Goal: Information Seeking & Learning: Learn about a topic

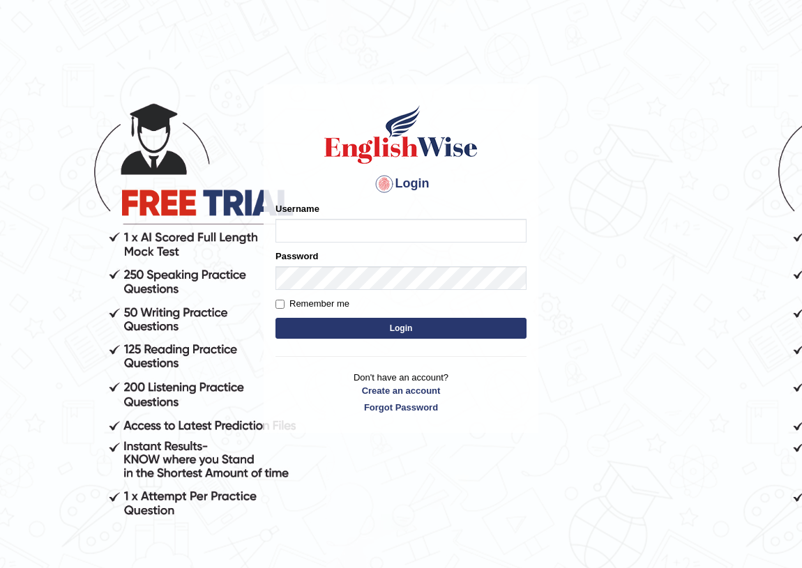
click at [346, 236] on input "Username" at bounding box center [400, 231] width 251 height 24
click at [315, 232] on input "Username" at bounding box center [400, 231] width 251 height 24
type input "ramaresh"
click at [389, 334] on button "Login" at bounding box center [400, 328] width 251 height 21
click at [334, 233] on input "Username" at bounding box center [400, 231] width 251 height 24
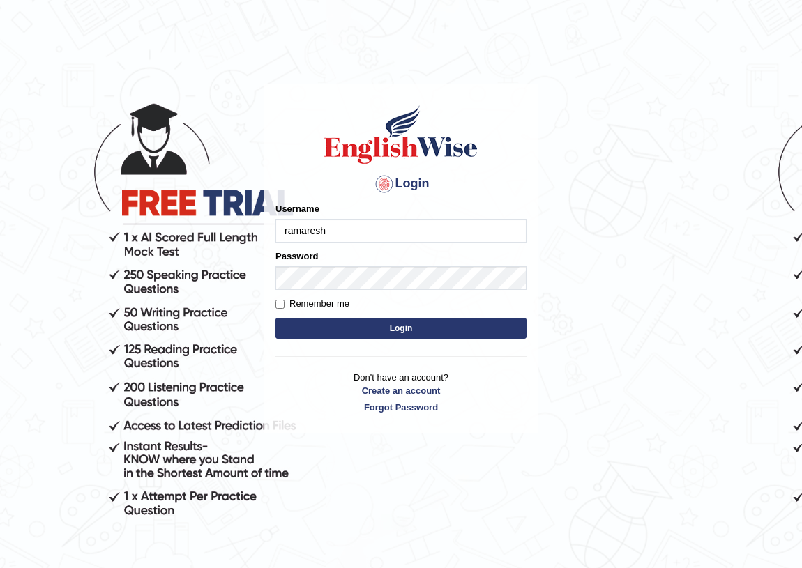
type input "ramaresh"
click at [365, 328] on button "Login" at bounding box center [400, 328] width 251 height 21
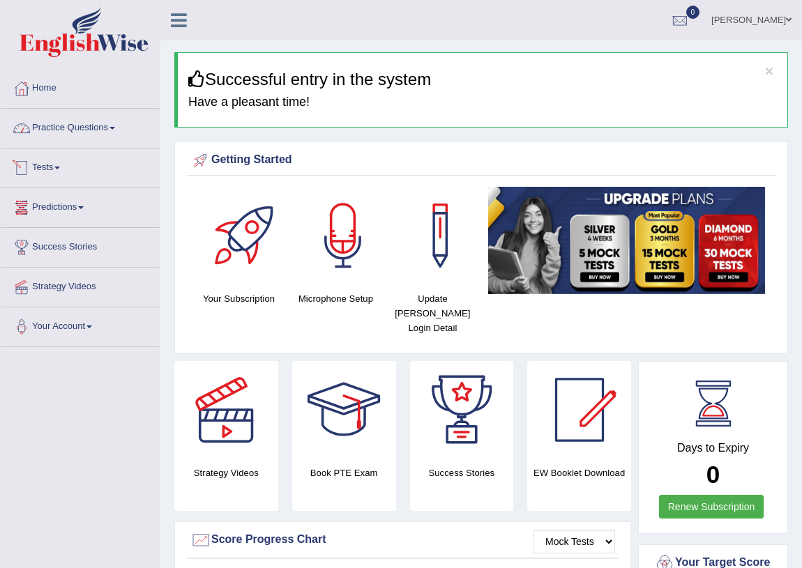
click at [81, 134] on link "Practice Questions" at bounding box center [80, 126] width 159 height 35
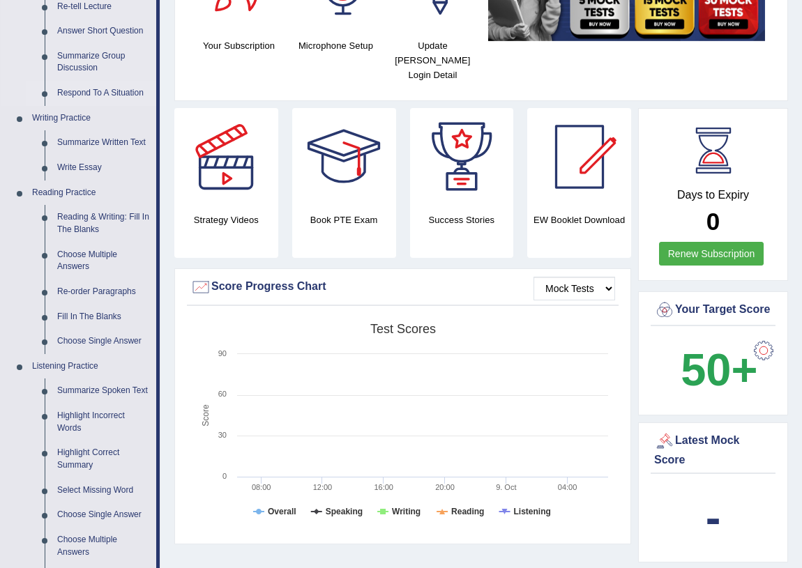
scroll to position [317, 0]
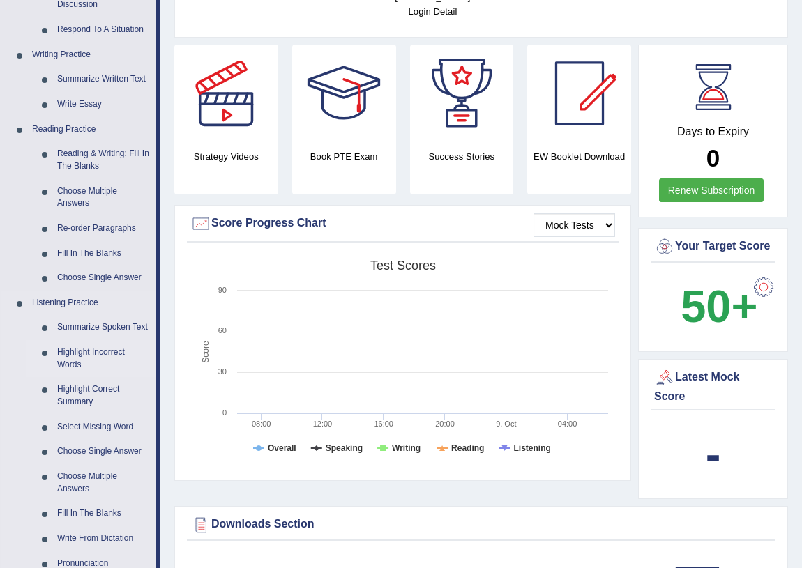
click at [84, 349] on link "Highlight Incorrect Words" at bounding box center [103, 358] width 105 height 37
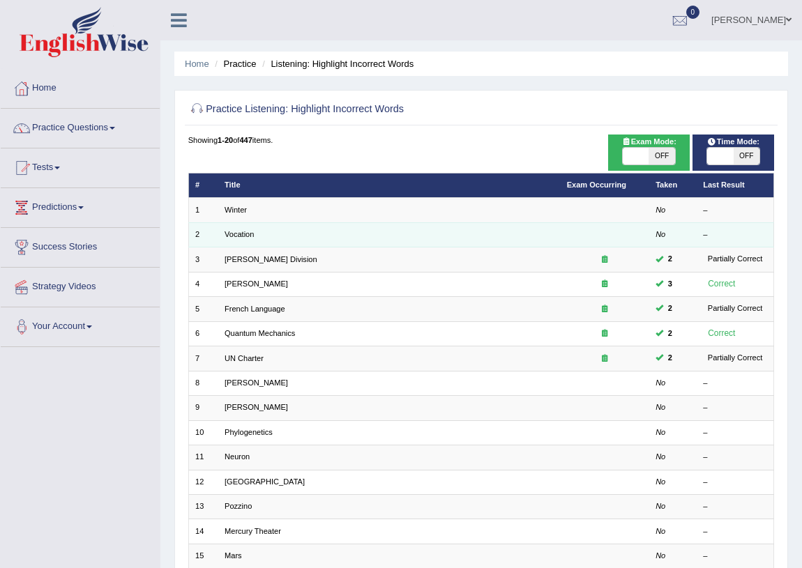
scroll to position [63, 0]
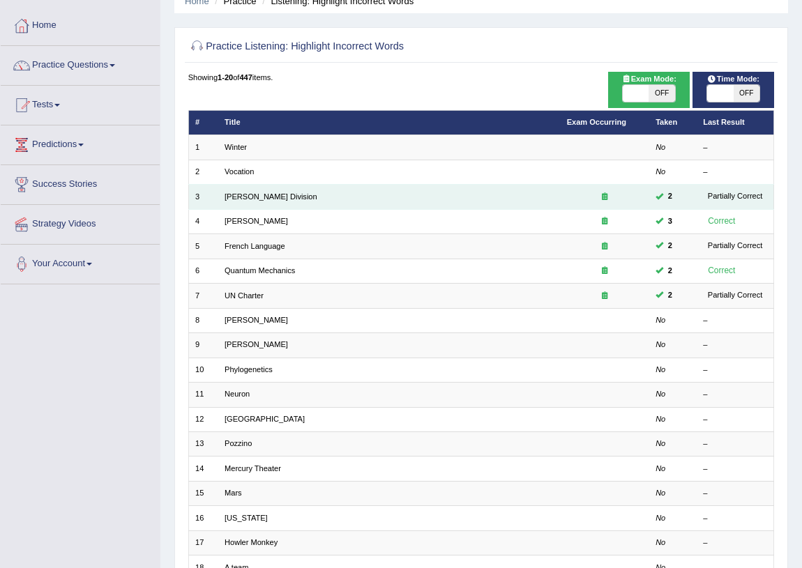
click at [284, 197] on td "Ward Division" at bounding box center [389, 197] width 342 height 24
click at [248, 197] on link "Ward Division" at bounding box center [271, 196] width 93 height 8
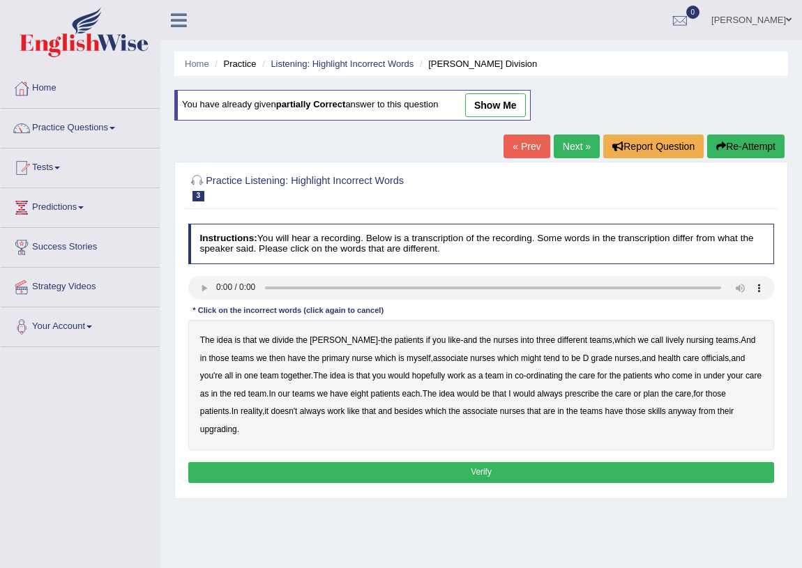
click at [567, 141] on link "Next »" at bounding box center [577, 147] width 46 height 24
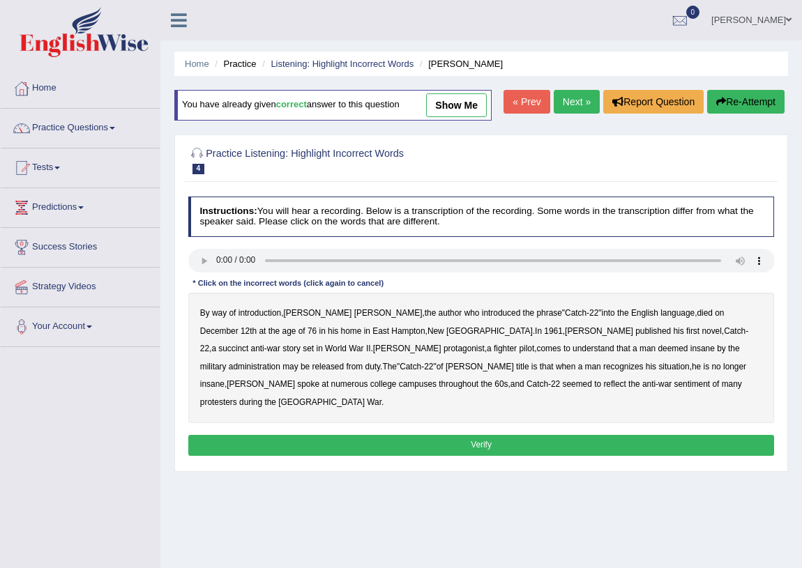
click at [567, 114] on link "Next »" at bounding box center [577, 102] width 46 height 24
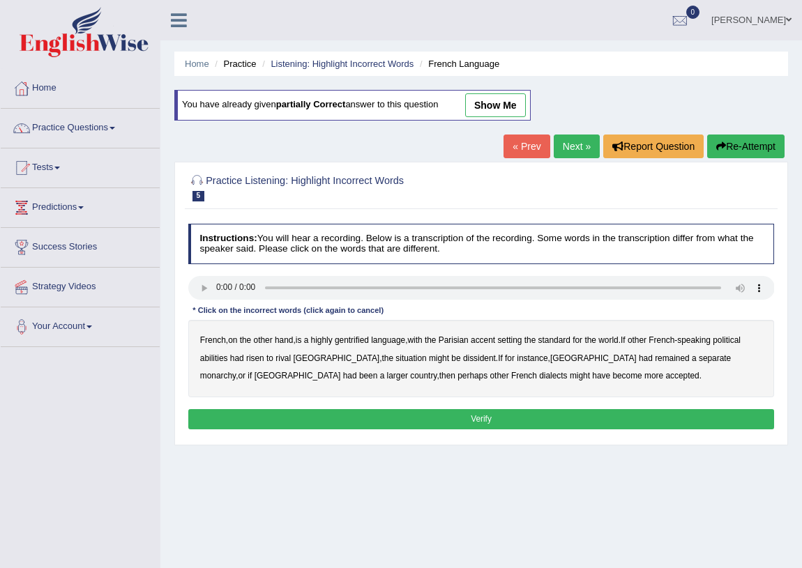
click at [567, 141] on link "Next »" at bounding box center [577, 147] width 46 height 24
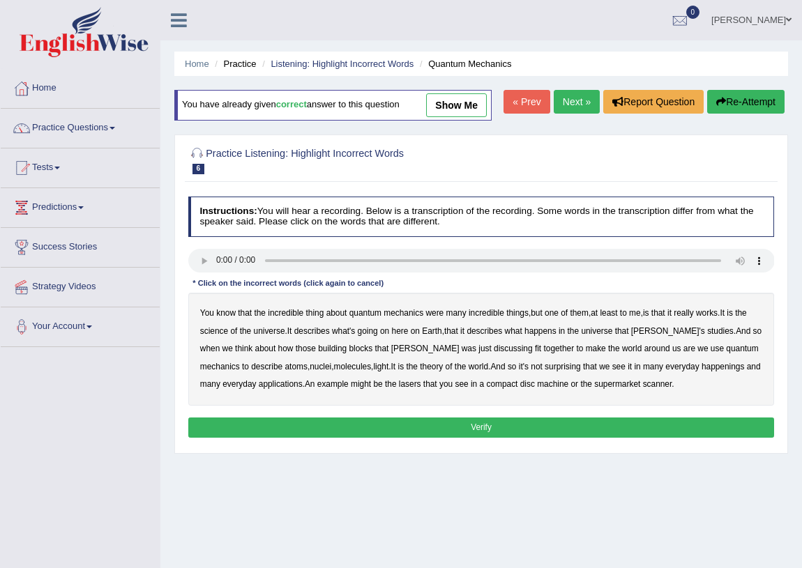
click at [567, 114] on link "Next »" at bounding box center [577, 102] width 46 height 24
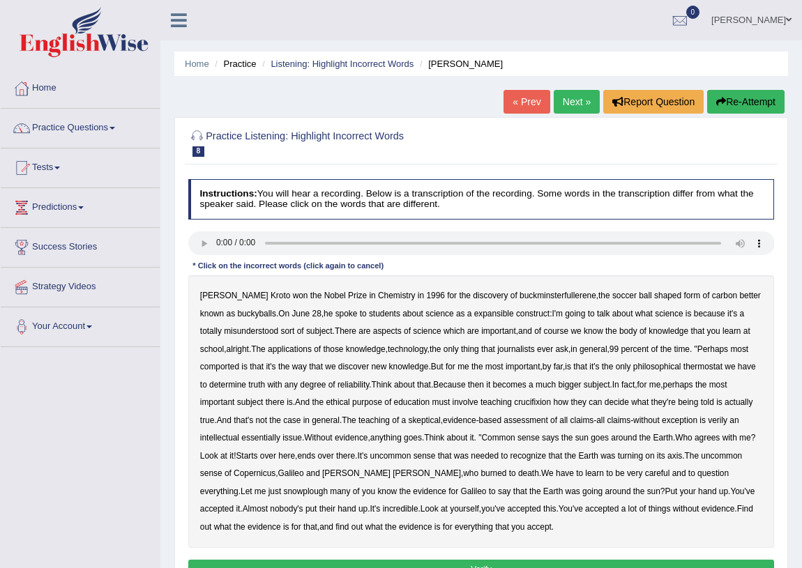
scroll to position [63, 0]
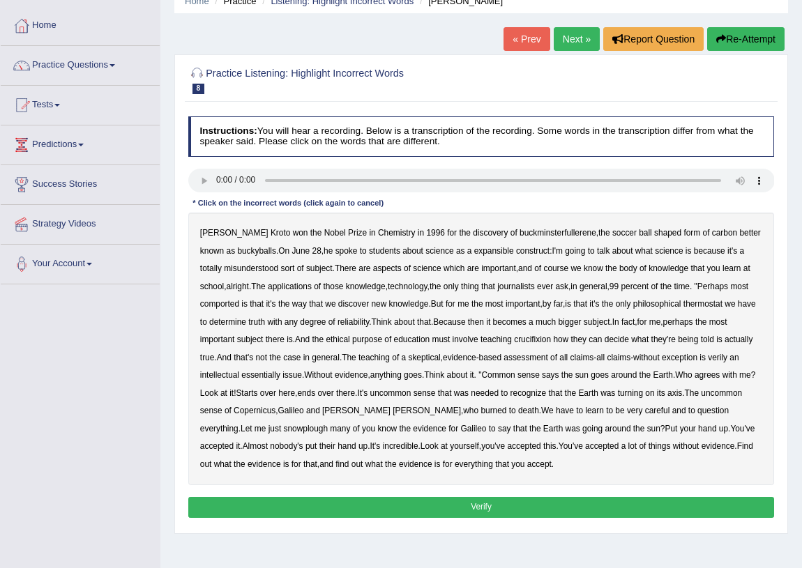
click at [474, 248] on b "expansible" at bounding box center [494, 251] width 40 height 10
click at [229, 308] on b "comported" at bounding box center [219, 304] width 39 height 10
click at [711, 306] on b "thermostat" at bounding box center [702, 304] width 39 height 10
click at [536, 340] on b "crucifixion" at bounding box center [532, 340] width 37 height 10
click at [284, 425] on b "snowplough" at bounding box center [306, 429] width 44 height 10
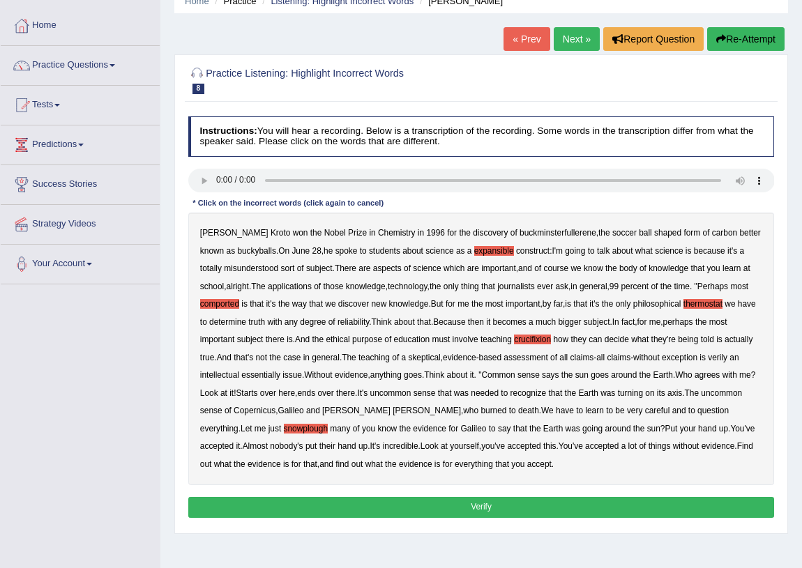
click at [468, 505] on button "Verify" at bounding box center [481, 507] width 586 height 20
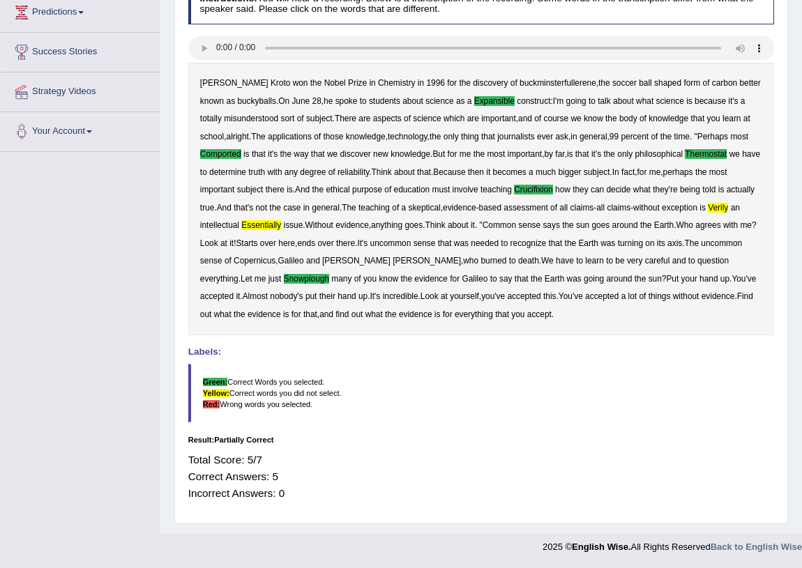
scroll to position [5, 0]
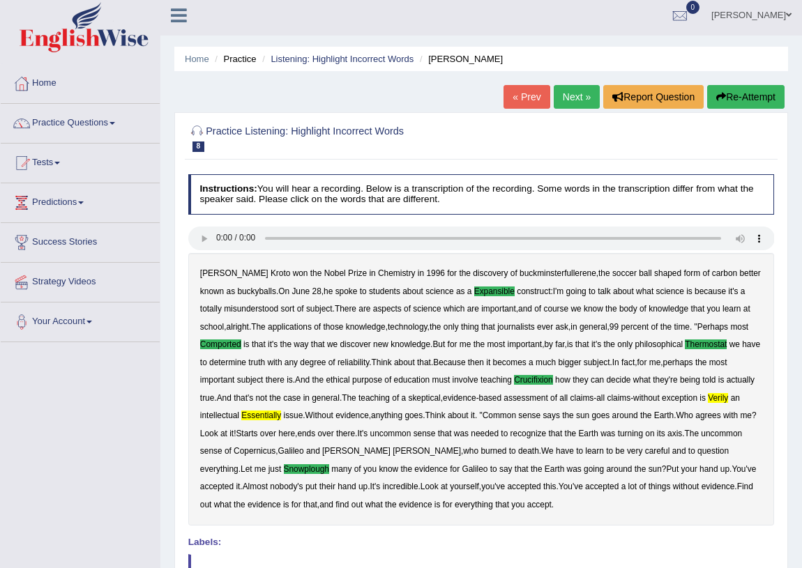
click at [576, 101] on link "Next »" at bounding box center [577, 97] width 46 height 24
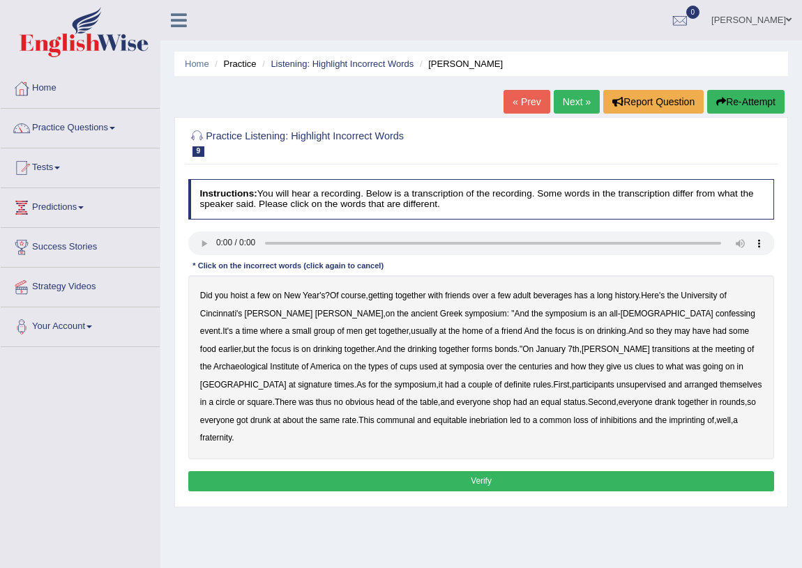
click at [418, 298] on b "together" at bounding box center [410, 296] width 31 height 10
click at [715, 317] on b "confessing" at bounding box center [735, 314] width 40 height 10
click at [332, 380] on b "signature" at bounding box center [315, 385] width 34 height 10
click at [720, 100] on icon "button" at bounding box center [721, 102] width 10 height 10
click at [715, 312] on b "confessing" at bounding box center [735, 314] width 40 height 10
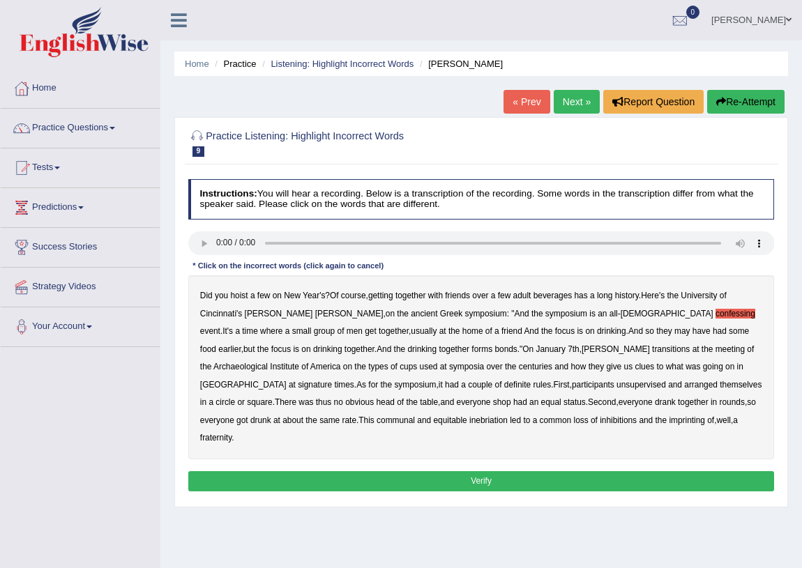
click at [652, 353] on b "transitions" at bounding box center [671, 349] width 38 height 10
click at [332, 380] on b "signature" at bounding box center [315, 385] width 34 height 10
click at [616, 382] on b "unsupervised" at bounding box center [641, 385] width 50 height 10
click at [480, 471] on button "Verify" at bounding box center [481, 481] width 586 height 20
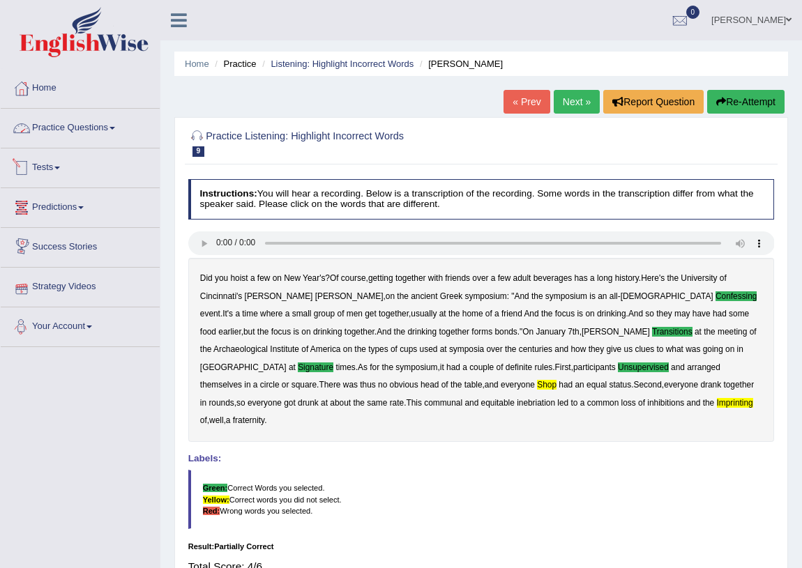
click at [107, 129] on link "Practice Questions" at bounding box center [80, 126] width 159 height 35
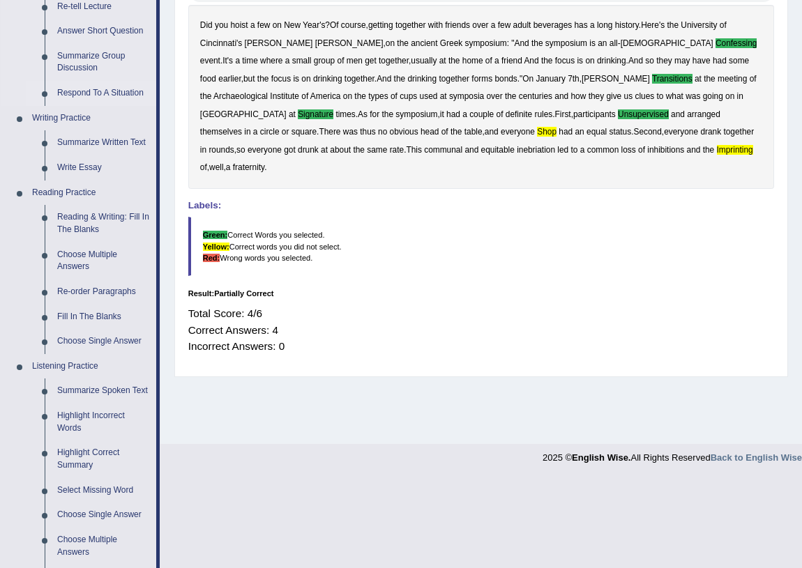
scroll to position [380, 0]
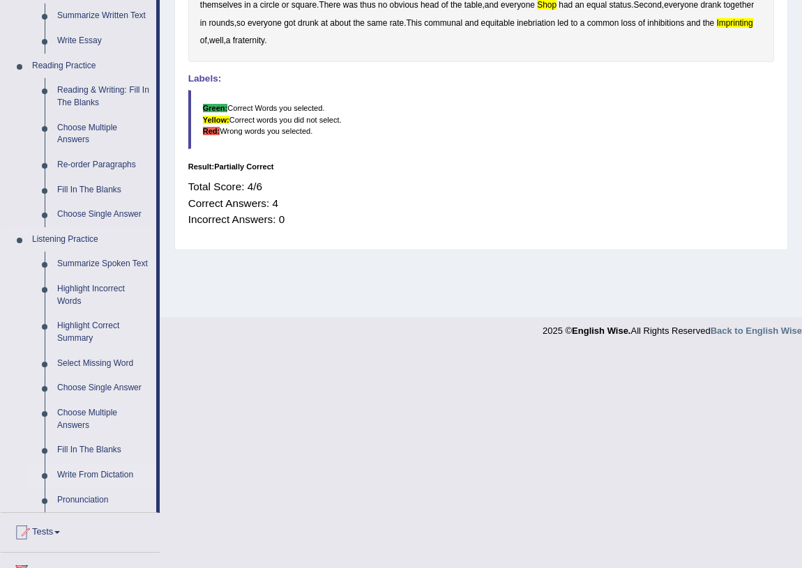
click at [88, 474] on link "Write From Dictation" at bounding box center [103, 475] width 105 height 25
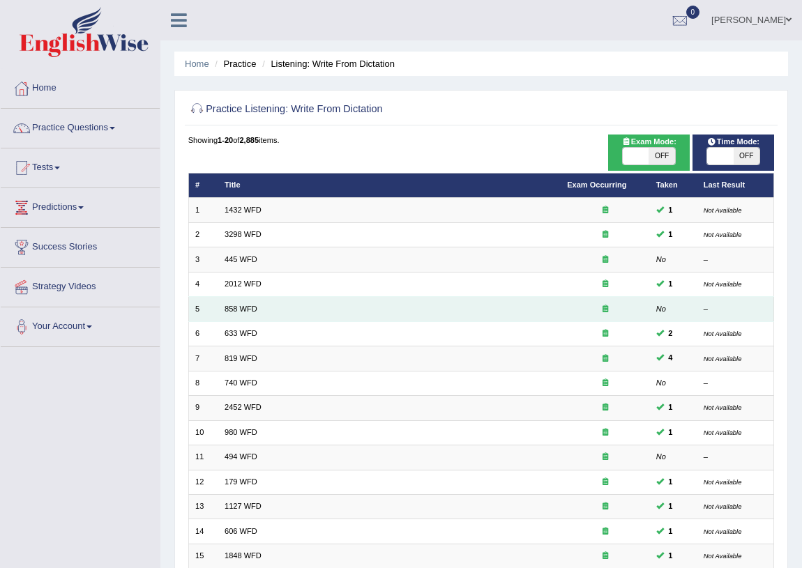
scroll to position [190, 0]
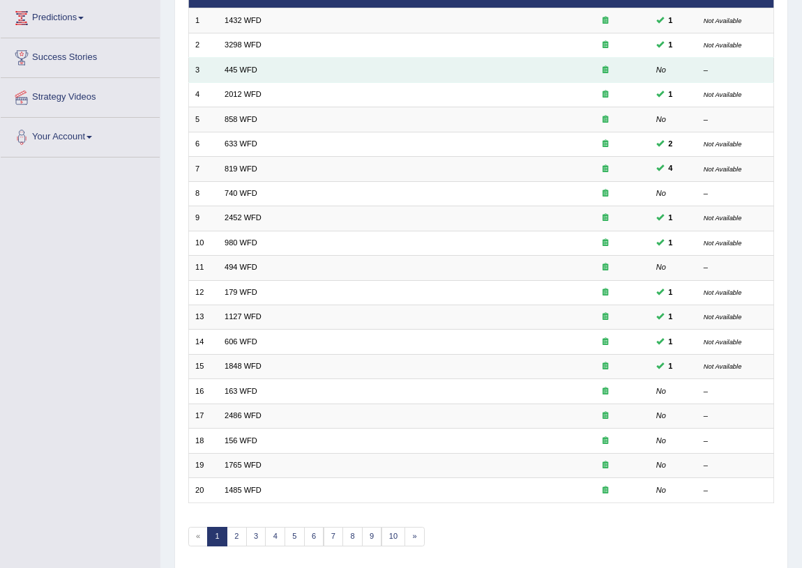
click at [317, 71] on td "445 WFD" at bounding box center [389, 70] width 342 height 24
click at [242, 62] on td "445 WFD" at bounding box center [389, 70] width 342 height 24
click at [242, 67] on link "445 WFD" at bounding box center [241, 70] width 33 height 8
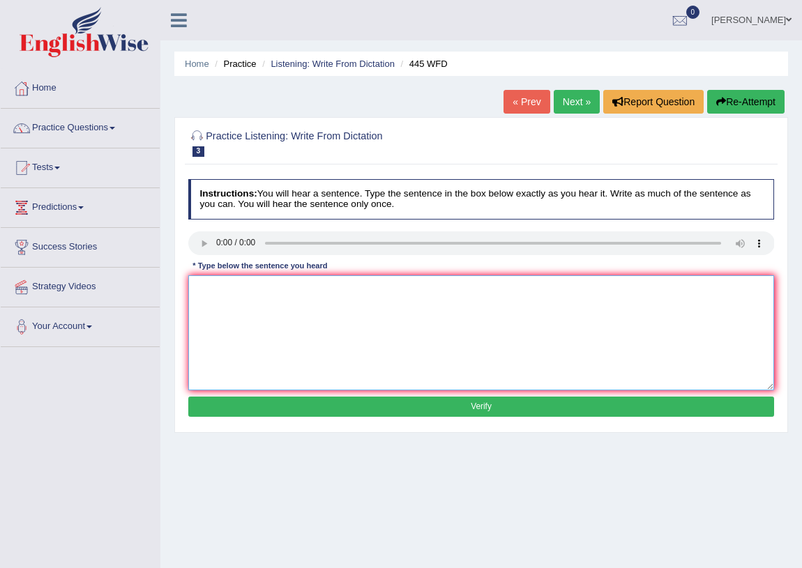
click at [281, 291] on textarea at bounding box center [481, 332] width 586 height 115
type textarea "t"
click at [368, 290] on textarea "The American stronomers made plan fro" at bounding box center [481, 332] width 586 height 115
type textarea "The American stronomers made plan for landing mars"
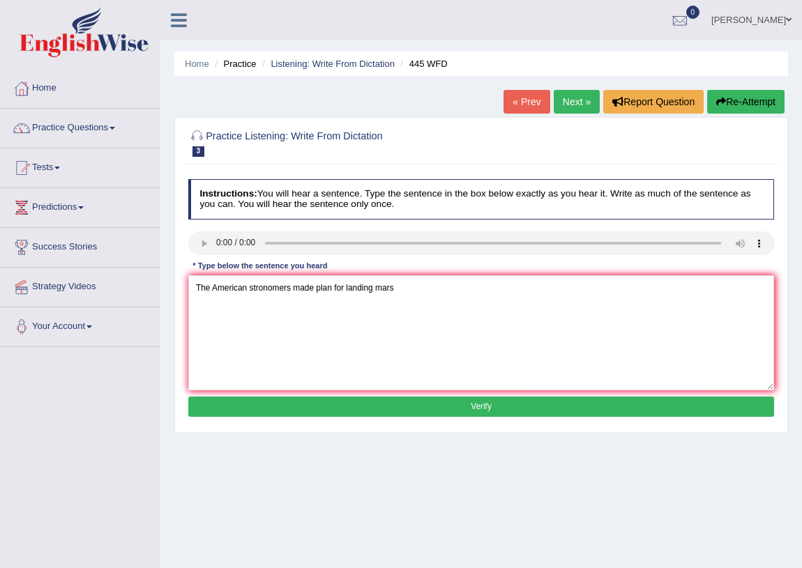
click at [418, 409] on button "Verify" at bounding box center [481, 407] width 586 height 20
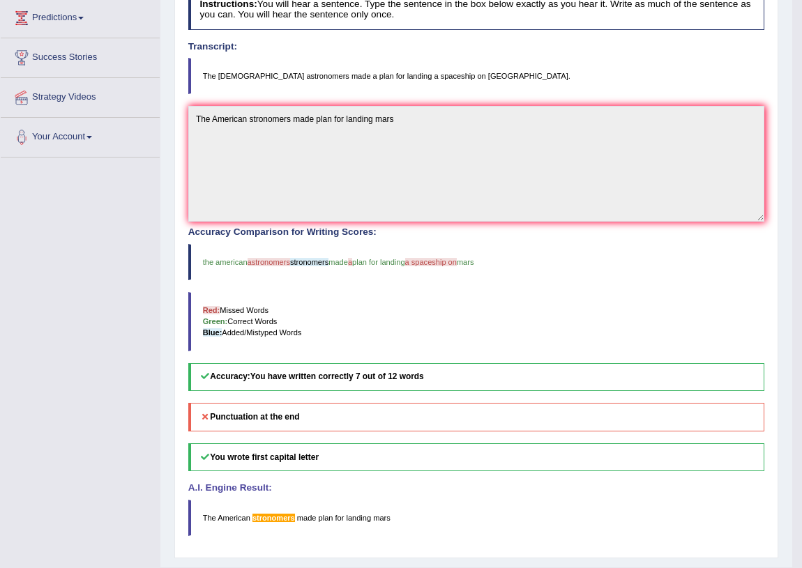
scroll to position [63, 0]
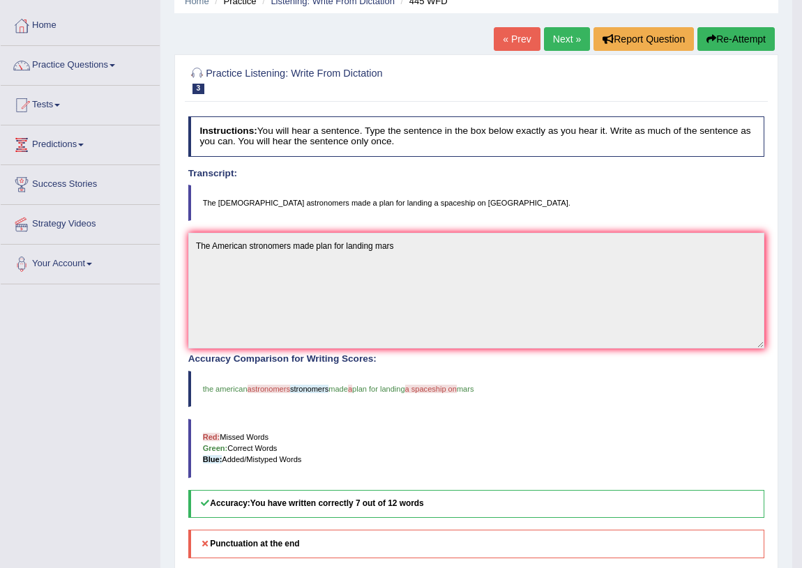
click at [554, 36] on link "Next »" at bounding box center [567, 39] width 46 height 24
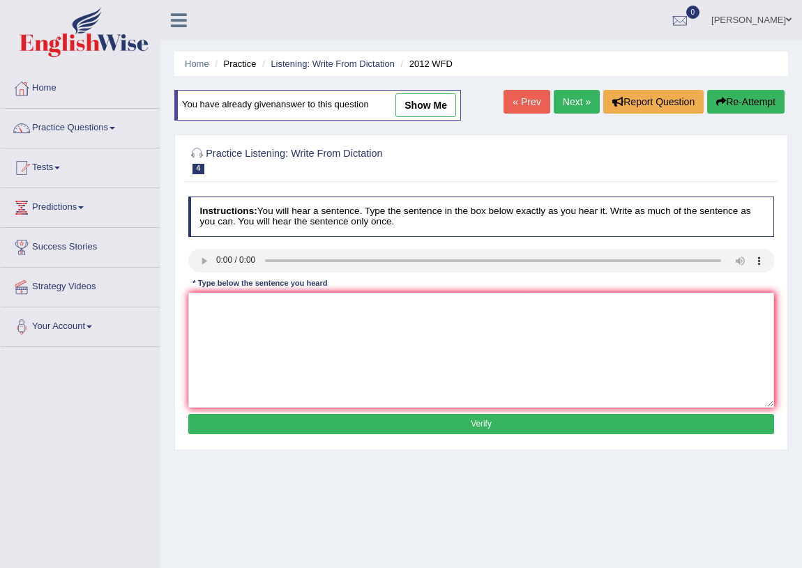
click at [569, 93] on link "Next »" at bounding box center [577, 102] width 46 height 24
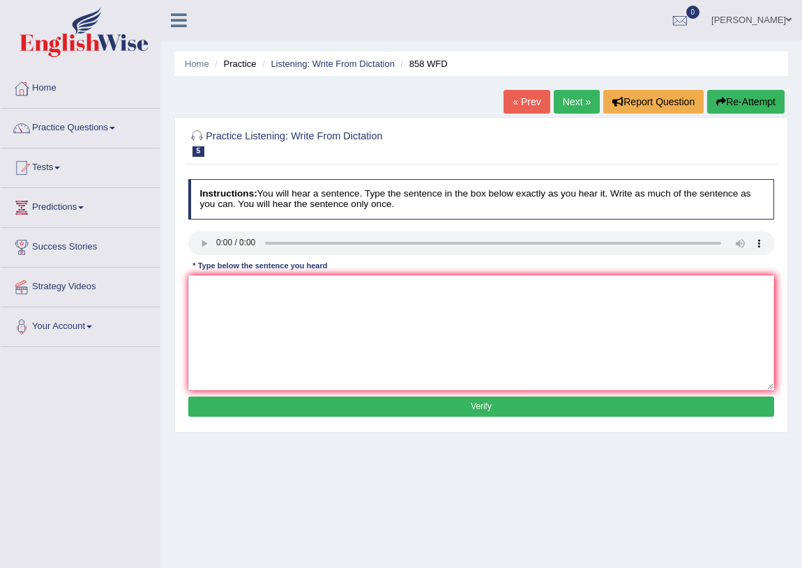
click at [567, 107] on link "Next »" at bounding box center [577, 102] width 46 height 24
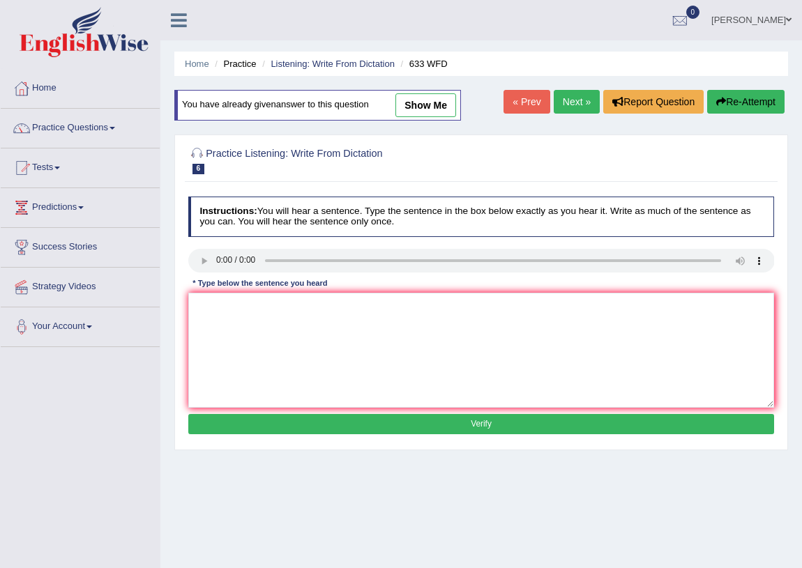
click at [567, 107] on link "Next »" at bounding box center [577, 102] width 46 height 24
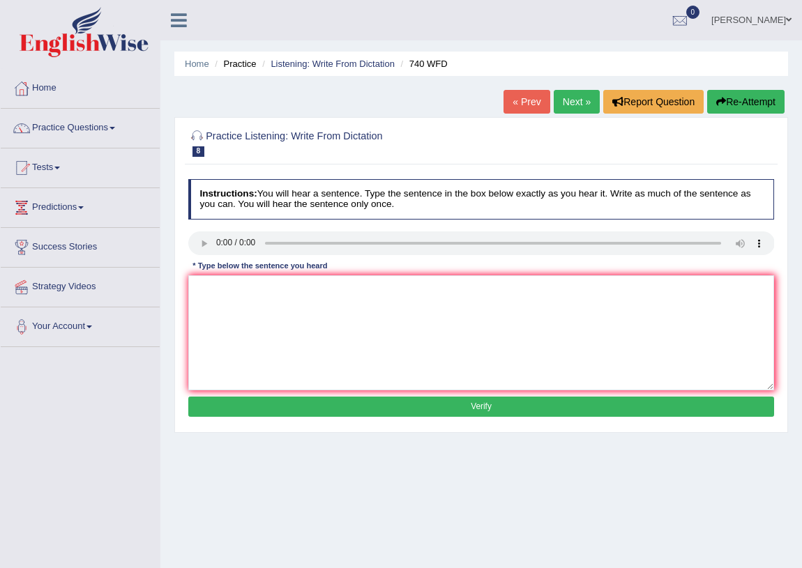
click at [564, 109] on link "Next »" at bounding box center [577, 102] width 46 height 24
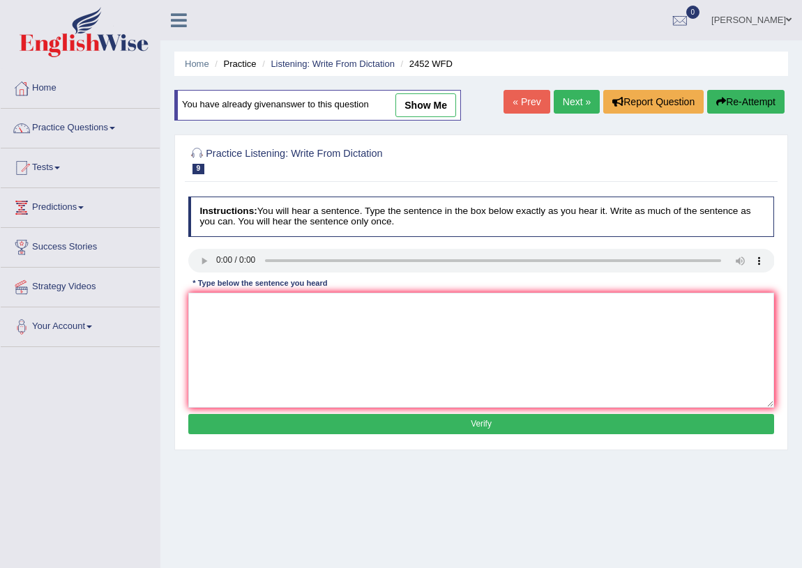
click at [430, 108] on link "show me" at bounding box center [425, 105] width 61 height 24
type textarea "it is debate about value of knowledge"
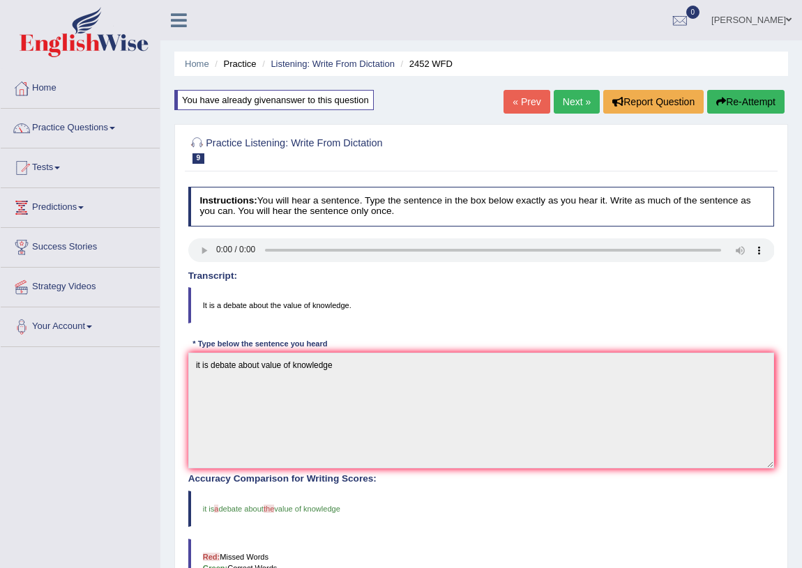
click at [567, 100] on link "Next »" at bounding box center [577, 102] width 46 height 24
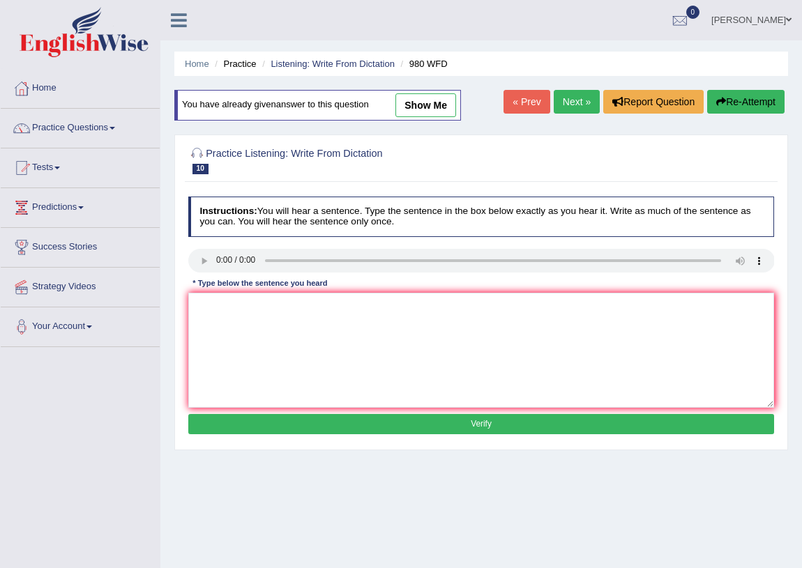
click at [569, 98] on link "Next »" at bounding box center [577, 102] width 46 height 24
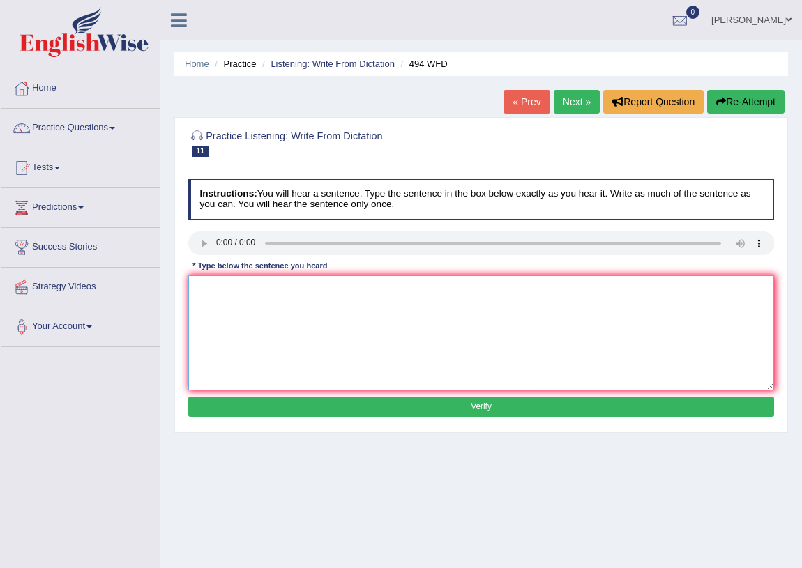
click at [244, 310] on textarea at bounding box center [481, 332] width 586 height 115
type textarea "t"
type textarea "The vocabulary filed this called jorgun"
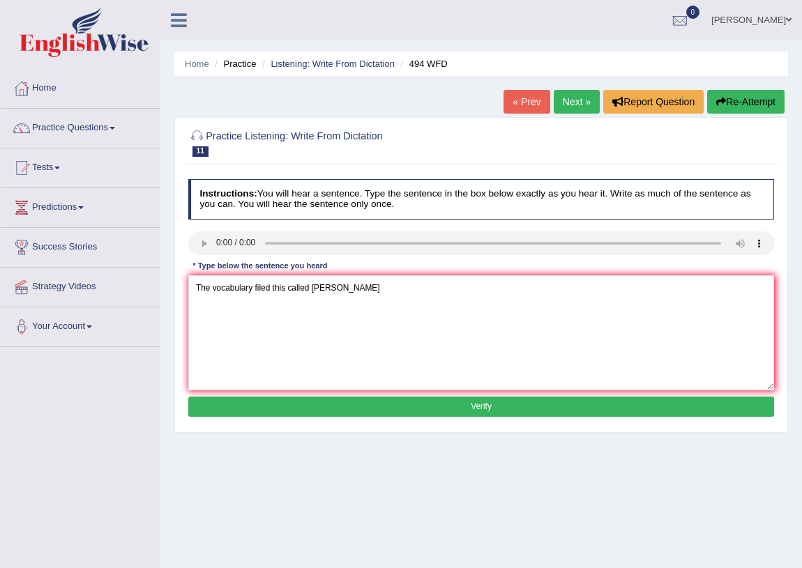
click at [463, 412] on button "Verify" at bounding box center [481, 407] width 586 height 20
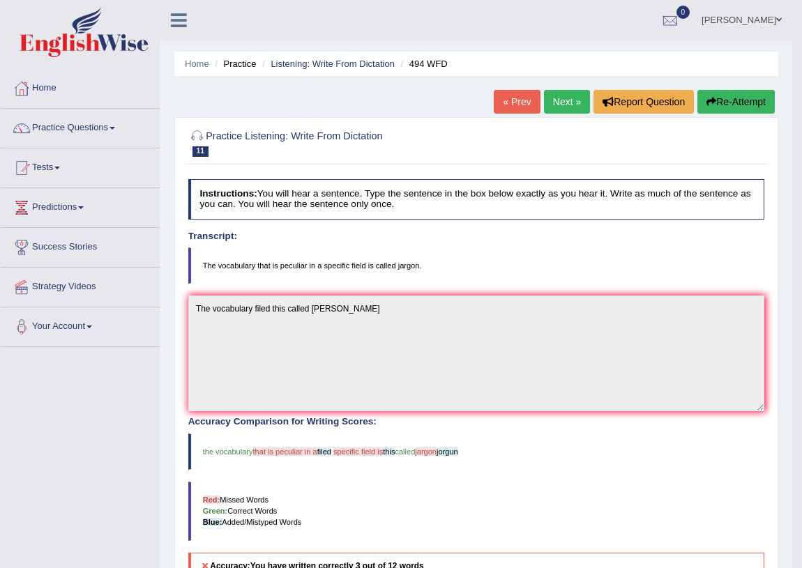
click at [731, 99] on button "Re-Attempt" at bounding box center [735, 102] width 77 height 24
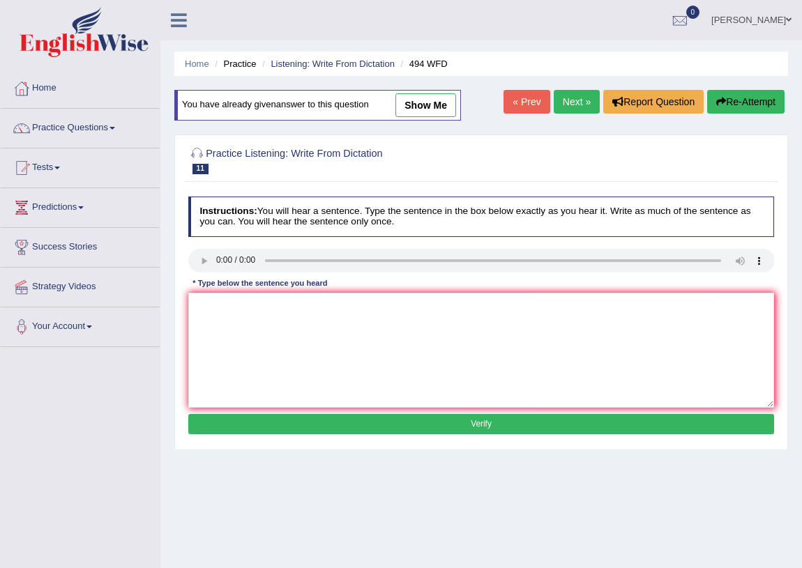
click at [424, 117] on div "You have already given answer to this question show me" at bounding box center [317, 105] width 287 height 31
click at [426, 107] on link "show me" at bounding box center [425, 105] width 61 height 24
type textarea "The vocabulary filed this called [PERSON_NAME]"
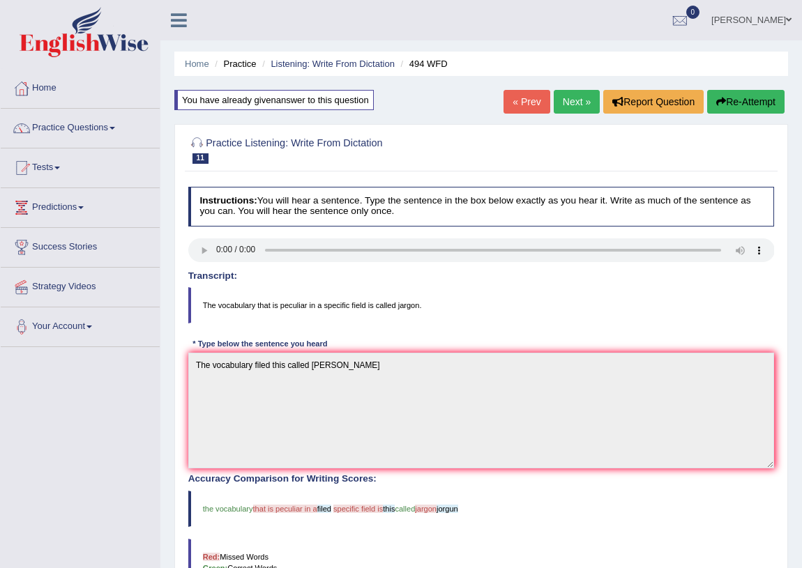
click at [572, 103] on link "Next »" at bounding box center [577, 102] width 46 height 24
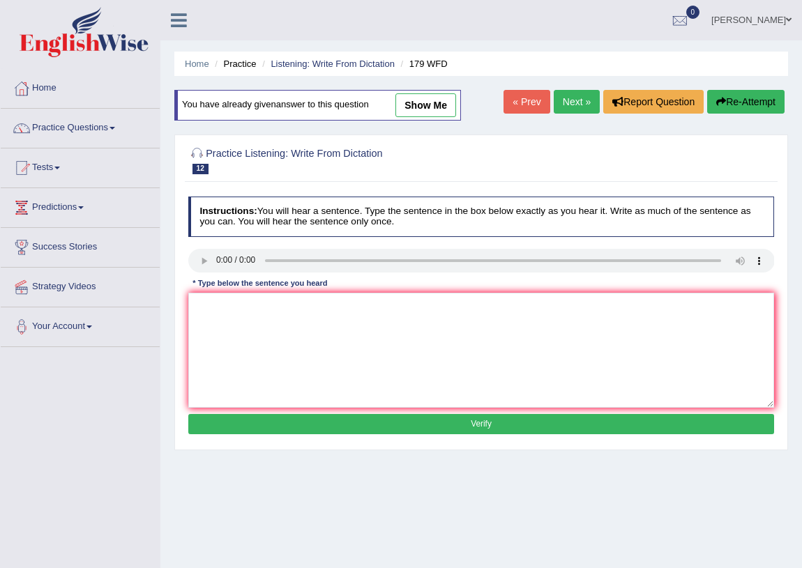
click at [572, 103] on link "Next »" at bounding box center [577, 102] width 46 height 24
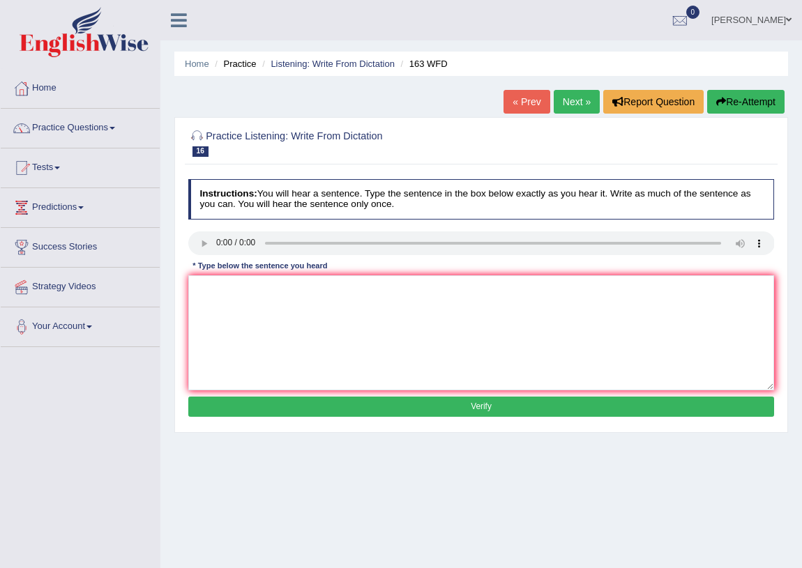
click at [572, 103] on link "Next »" at bounding box center [577, 102] width 46 height 24
click at [528, 103] on link "« Prev" at bounding box center [526, 102] width 46 height 24
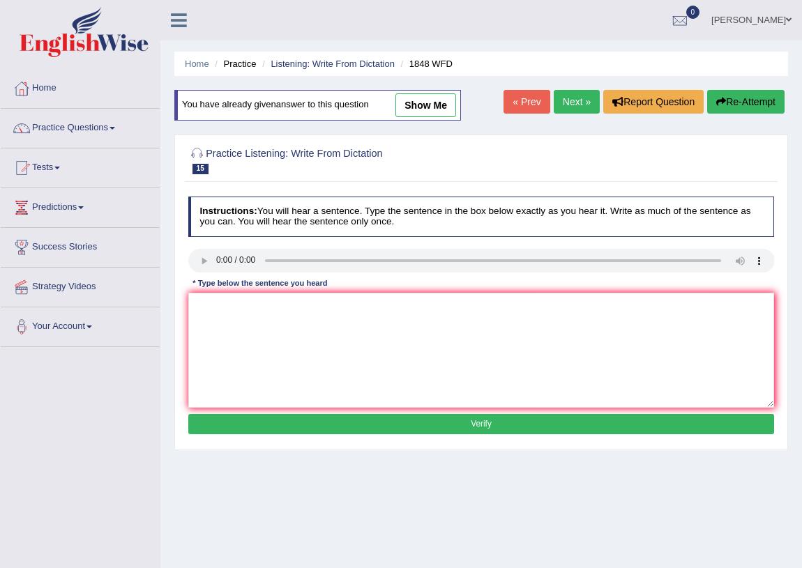
click at [554, 104] on link "Next »" at bounding box center [577, 102] width 46 height 24
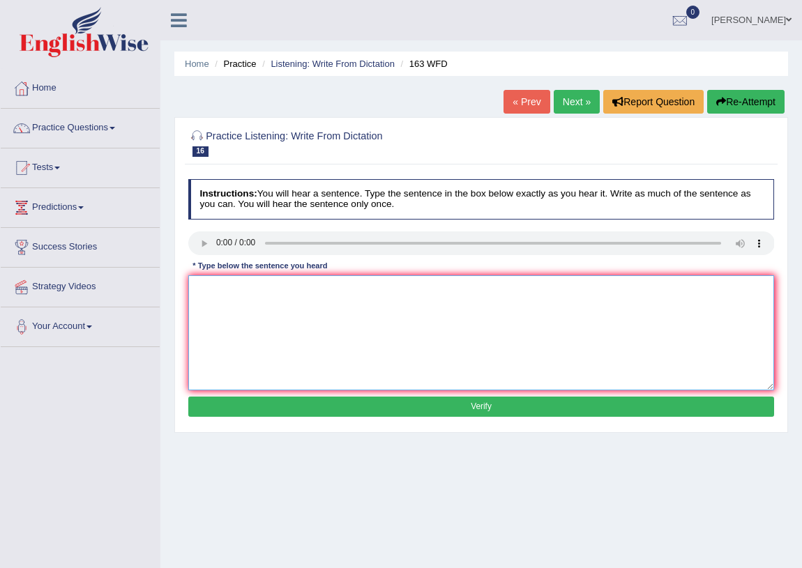
click at [253, 297] on textarea at bounding box center [481, 332] width 586 height 115
click at [356, 289] on textarea "a number of assignment will be submited of conference." at bounding box center [481, 332] width 586 height 115
click at [202, 288] on textarea "a number of assignment will be submited to be conference." at bounding box center [481, 332] width 586 height 115
type textarea "A number of assignment will be submited to be conference."
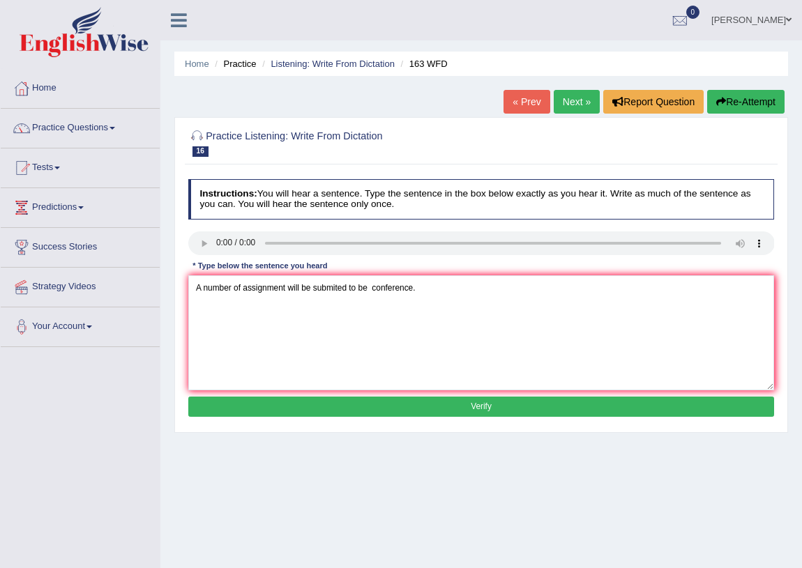
click at [482, 409] on button "Verify" at bounding box center [481, 407] width 586 height 20
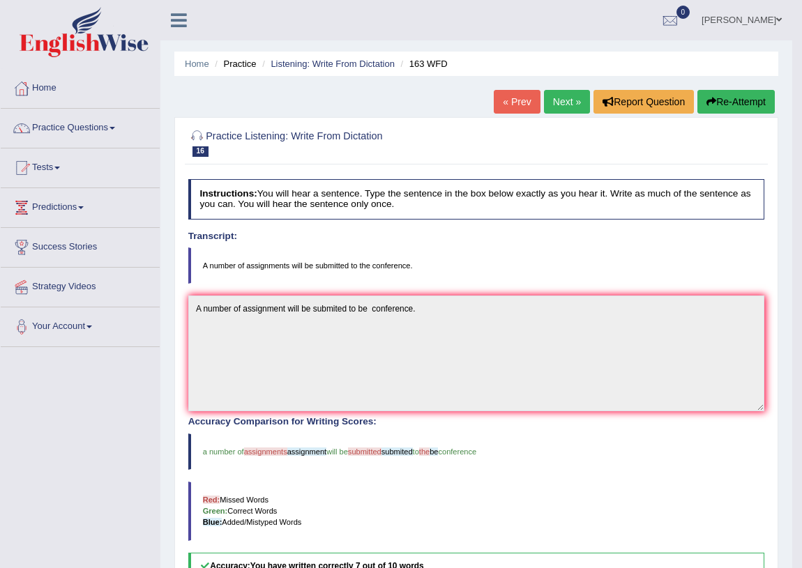
click at [568, 105] on link "Next »" at bounding box center [567, 102] width 46 height 24
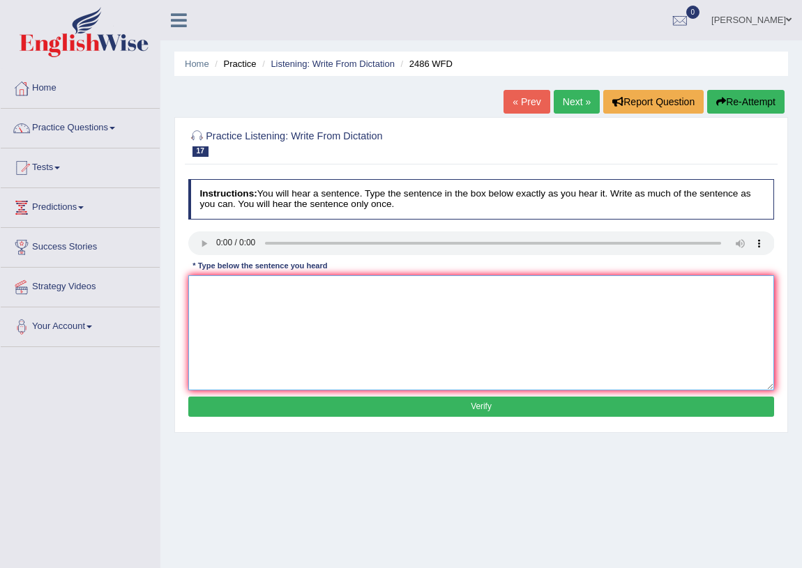
click at [220, 298] on textarea at bounding box center [481, 332] width 586 height 115
click at [236, 287] on textarea at bounding box center [481, 332] width 586 height 115
type textarea "I"
type textarea "i"
click at [299, 287] on textarea "It is quite clear that different facial expeation different cross the world" at bounding box center [481, 332] width 586 height 115
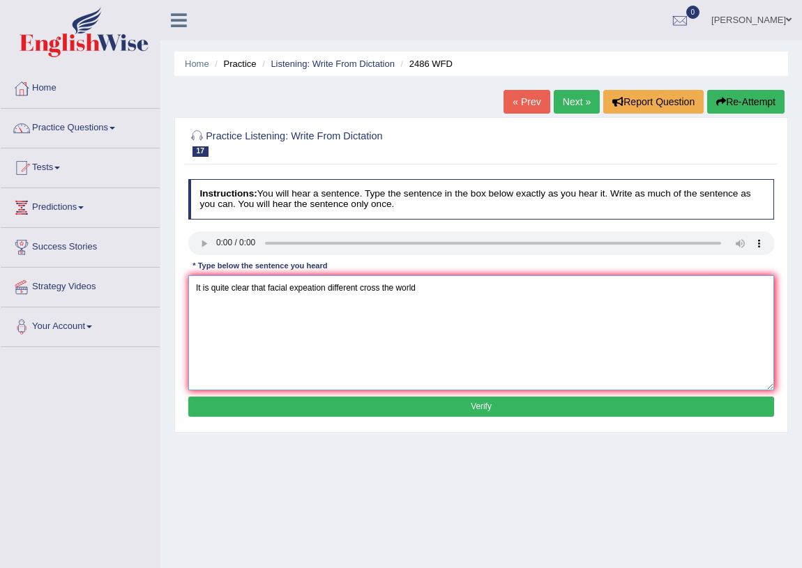
click at [279, 289] on textarea "It is quite clear that facial expeation different cross the world" at bounding box center [481, 332] width 586 height 115
click at [330, 291] on textarea "It is quite clear that faceial expeation different cross the world" at bounding box center [481, 332] width 586 height 115
type textarea "It is quite clear that facial expression different cross the world"
click at [455, 406] on button "Verify" at bounding box center [481, 407] width 586 height 20
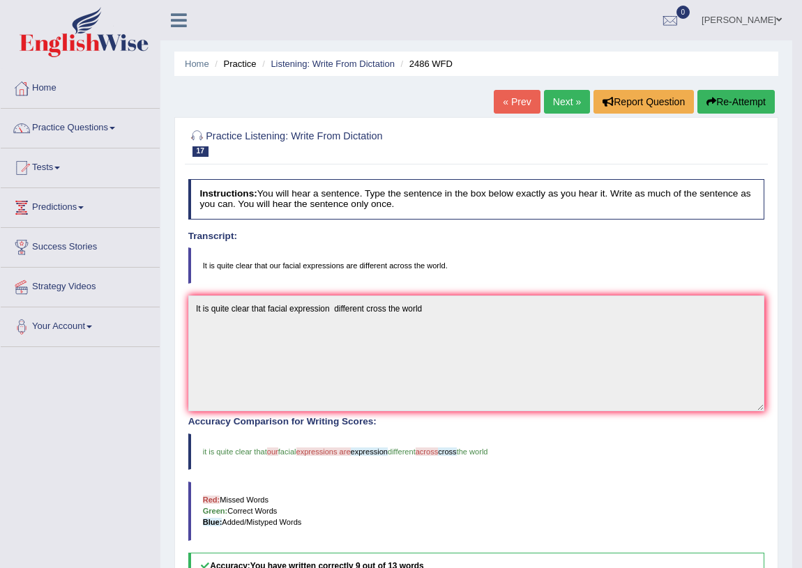
click at [752, 100] on button "Re-Attempt" at bounding box center [735, 102] width 77 height 24
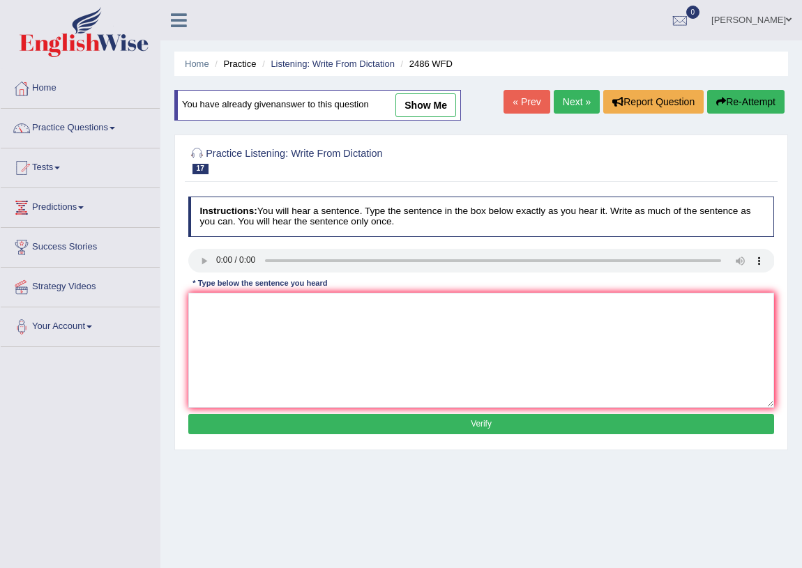
click at [584, 103] on link "Next »" at bounding box center [577, 102] width 46 height 24
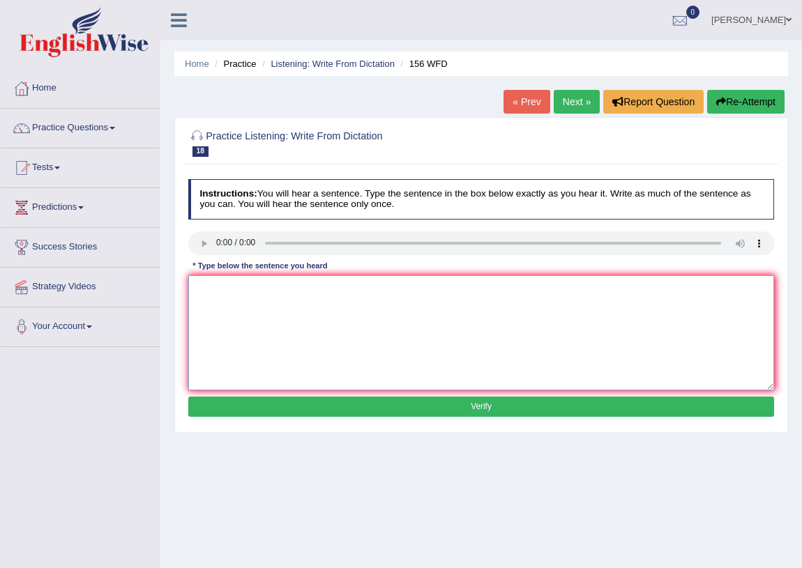
click at [274, 309] on textarea at bounding box center [481, 332] width 586 height 115
click at [287, 290] on textarea "All your be assignments due by tomorrow" at bounding box center [481, 332] width 586 height 115
click at [370, 291] on textarea "All your be assignments are due by tomorrow" at bounding box center [481, 332] width 586 height 115
type textarea "All your be assignments are due by tomorrow."
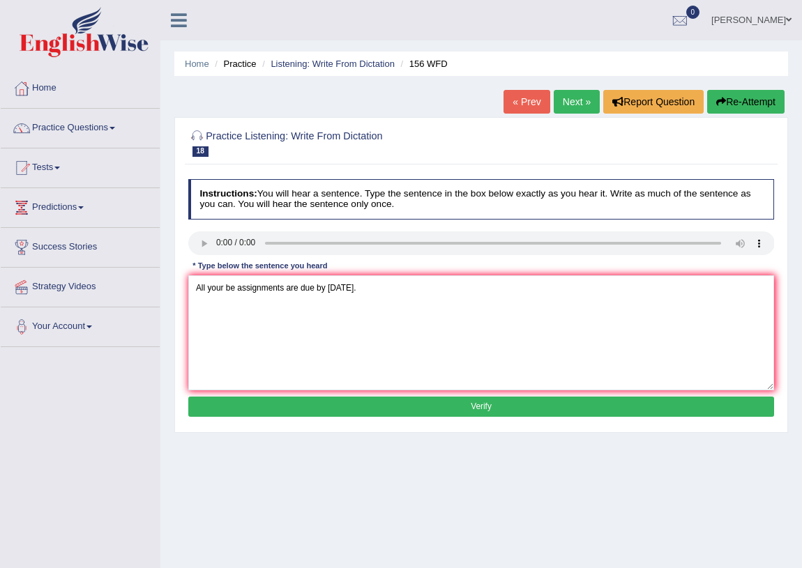
click at [457, 404] on button "Verify" at bounding box center [481, 407] width 586 height 20
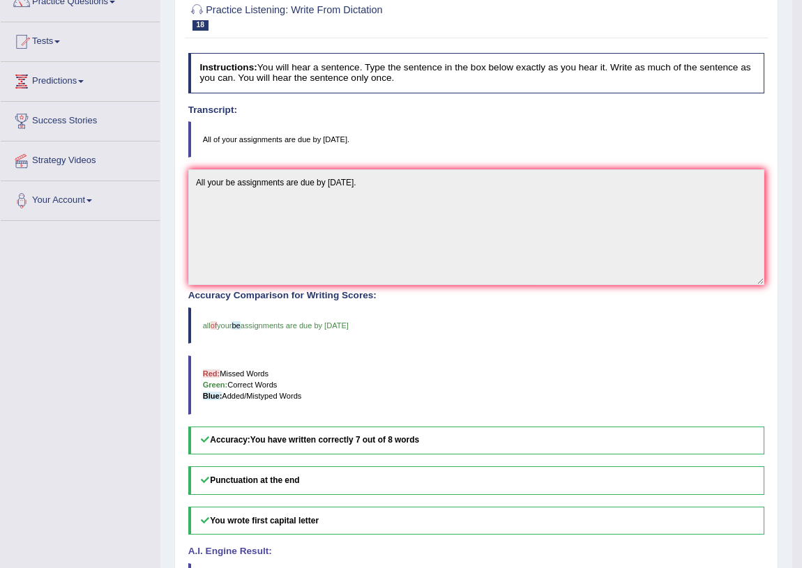
scroll to position [63, 0]
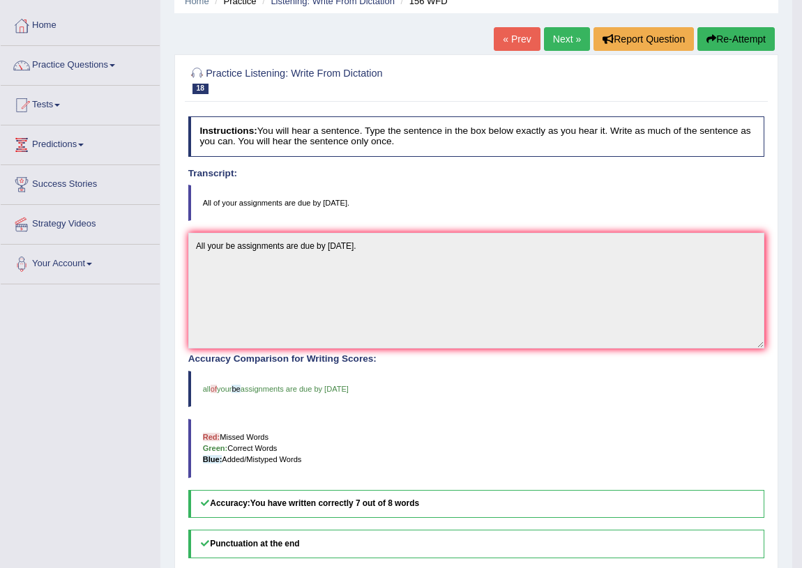
click at [573, 40] on link "Next »" at bounding box center [567, 39] width 46 height 24
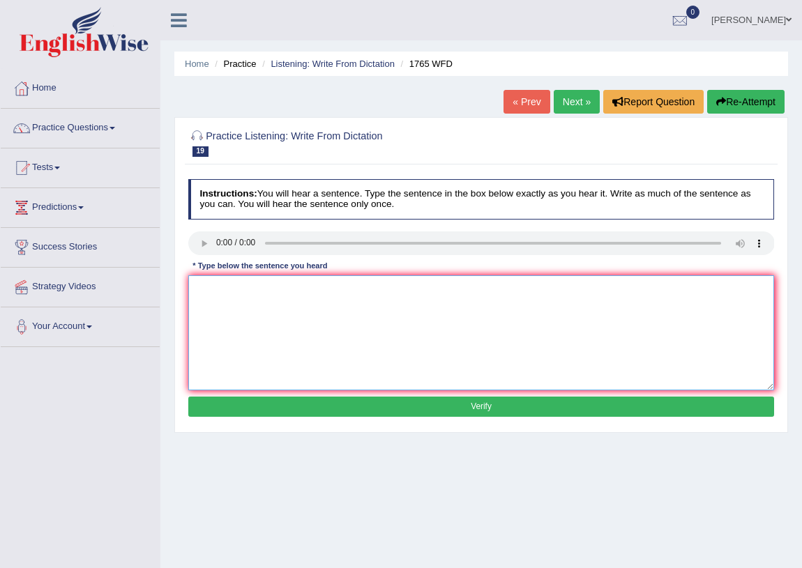
click at [217, 289] on textarea at bounding box center [481, 332] width 586 height 115
type textarea "a"
click at [299, 292] on textarea "Aplication form share acum" at bounding box center [481, 332] width 586 height 115
click at [251, 286] on textarea "Aplication form share accommodetion must most be compelate two moths advance" at bounding box center [481, 332] width 586 height 115
click at [439, 289] on textarea "Aplication form for share accommodetion must most be compelate two moths advance" at bounding box center [481, 332] width 586 height 115
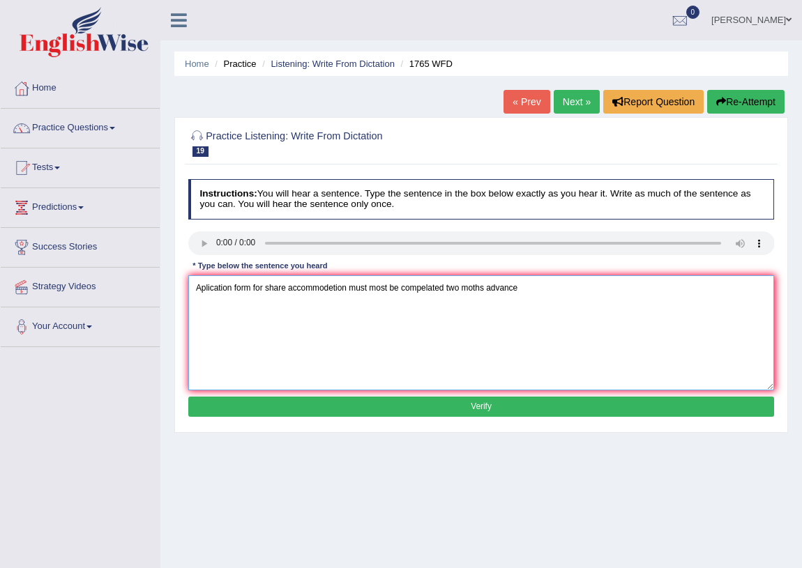
click at [518, 289] on textarea "Aplication form for share accommodetion must most be compelated two moths advan…" at bounding box center [481, 332] width 586 height 115
click at [485, 290] on textarea "Aplication form for share accommodetion must most be compelated two moths advan…" at bounding box center [481, 332] width 586 height 115
click at [424, 289] on textarea "Aplication form for share accommodetion must most be compelated two moths in ad…" at bounding box center [481, 332] width 586 height 115
click at [426, 288] on textarea "Aplication form for share accommodetion must most be complated two moths in adv…" at bounding box center [481, 332] width 586 height 115
type textarea "Aplication form for share accommodetion must most be completed two moths in adv…"
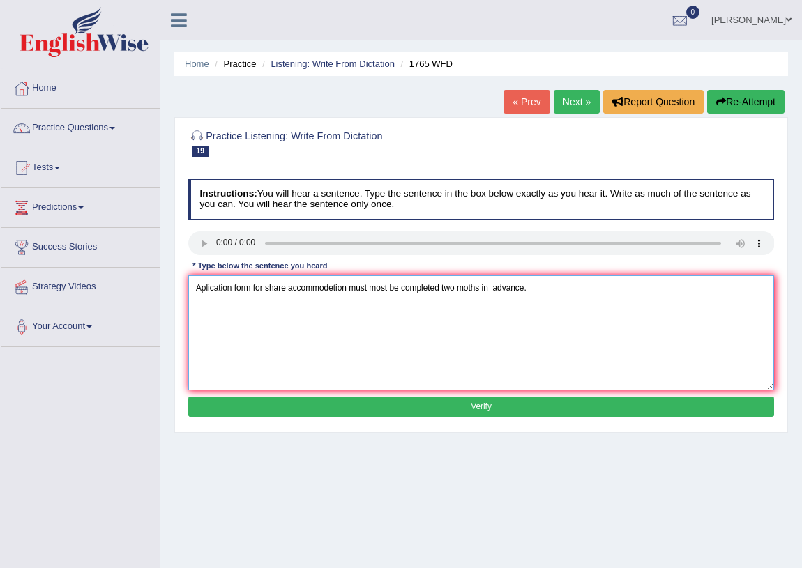
click at [234, 290] on textarea "Aplication form for share accommodetion must most be completed two moths in adv…" at bounding box center [481, 332] width 586 height 115
click at [471, 400] on button "Verify" at bounding box center [481, 407] width 586 height 20
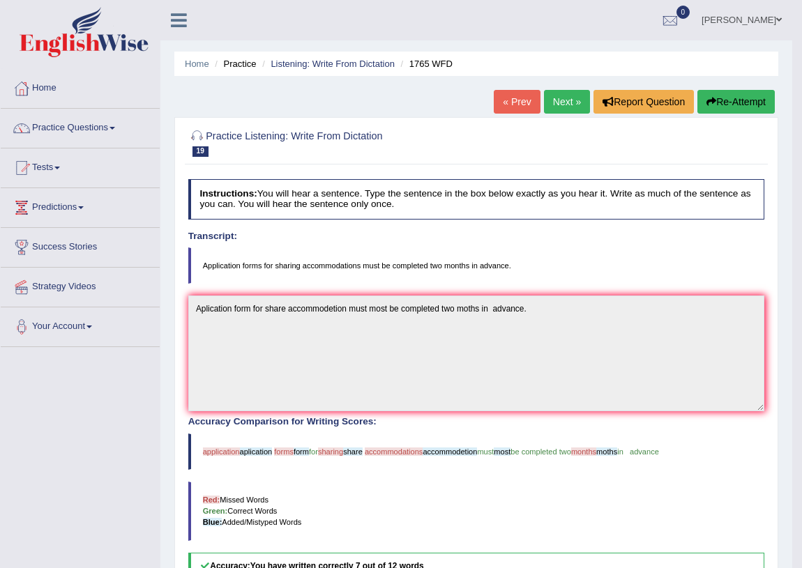
click at [552, 105] on link "Next »" at bounding box center [567, 102] width 46 height 24
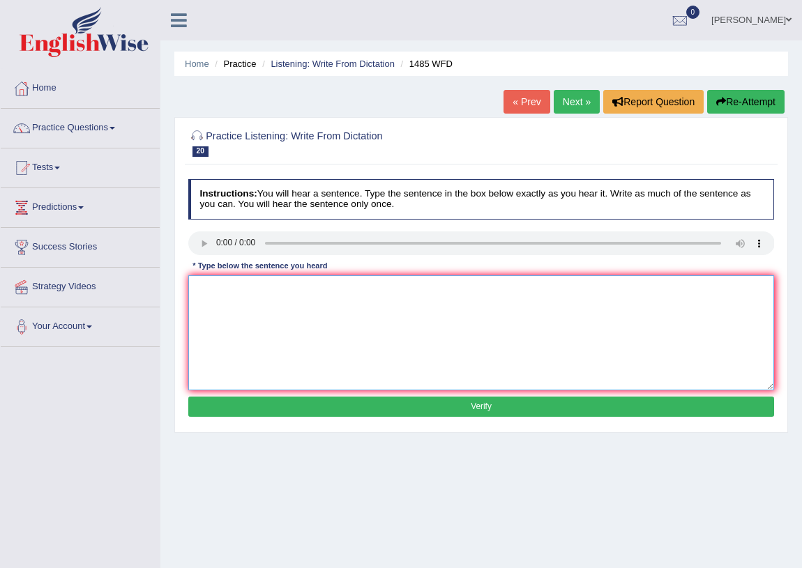
click at [255, 298] on textarea at bounding box center [481, 332] width 586 height 115
click at [337, 290] on textarea "Course works gives students chances explore subject" at bounding box center [481, 332] width 586 height 115
click at [305, 287] on textarea "Course works gives students chances to explore subject" at bounding box center [481, 332] width 586 height 115
click at [416, 290] on textarea "Course works gives students for chances to explore subject" at bounding box center [481, 332] width 586 height 115
click at [347, 290] on textarea "Course works gives students for chances to explore subject." at bounding box center [481, 332] width 586 height 115
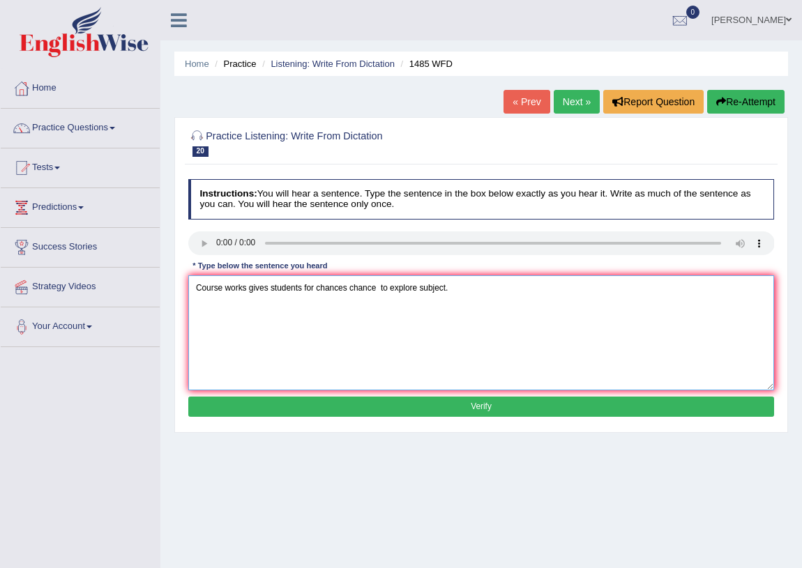
click at [374, 287] on textarea "Course works gives students for chances chance to explore subject." at bounding box center [481, 332] width 586 height 115
type textarea "Course works gives students for chances to explore subject."
click at [448, 404] on button "Verify" at bounding box center [481, 407] width 586 height 20
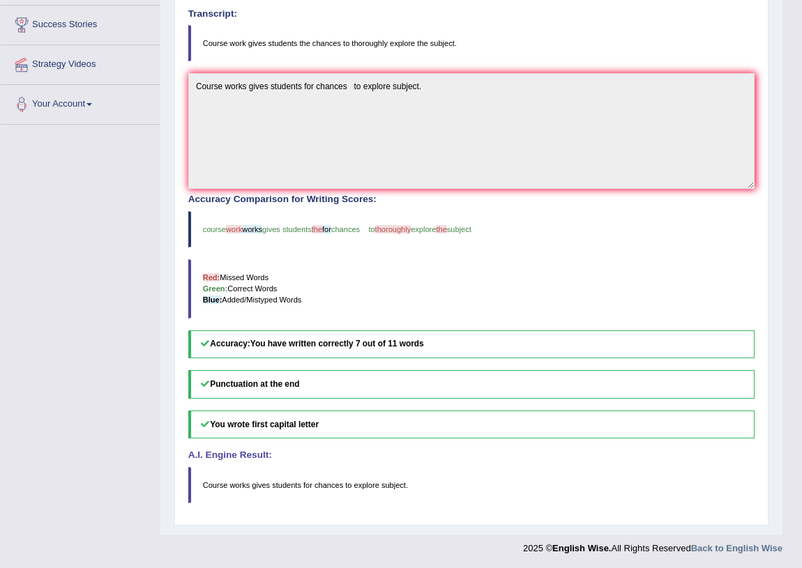
scroll to position [96, 0]
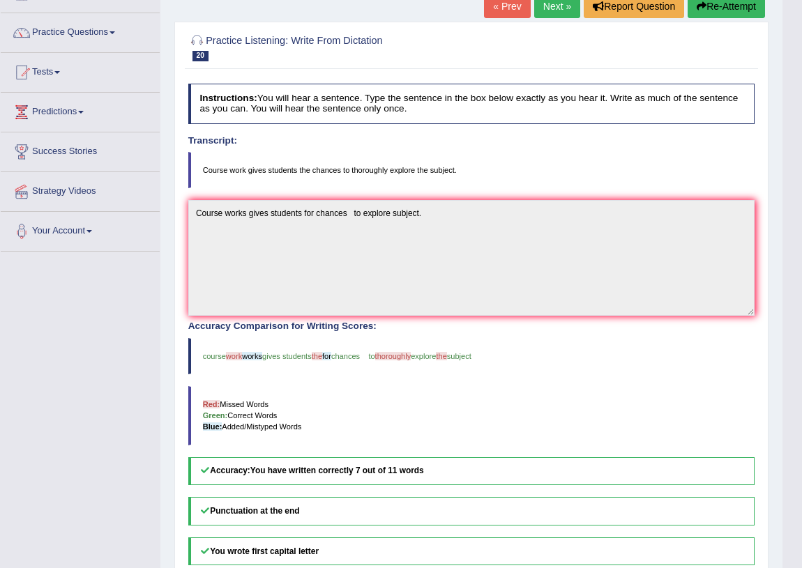
click at [557, 8] on link "Next »" at bounding box center [557, 6] width 46 height 24
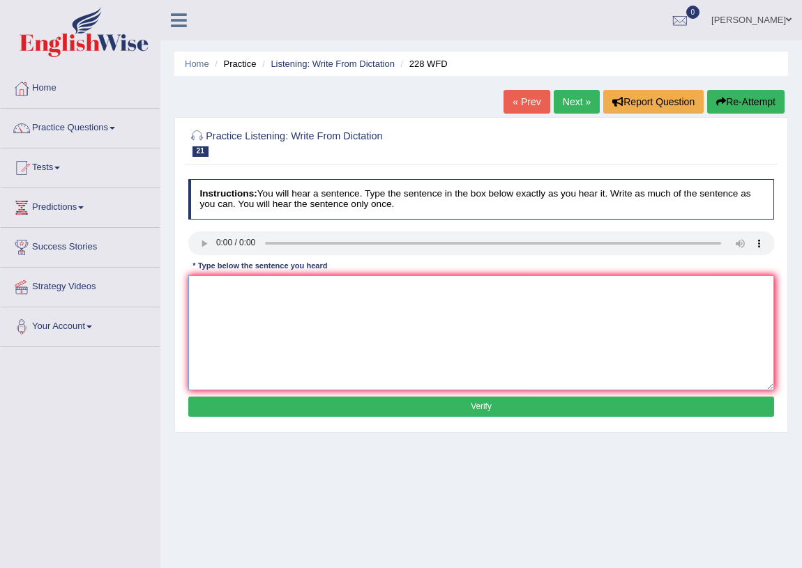
click at [252, 280] on textarea at bounding box center [481, 332] width 586 height 115
type textarea "c"
click at [306, 287] on textarea "Computer scince has been be popular university degree course" at bounding box center [481, 332] width 586 height 115
click at [456, 291] on textarea "Computer scince has been be come popular university degree course" at bounding box center [481, 332] width 586 height 115
type textarea "Computer scince has been be come popular university degree course."
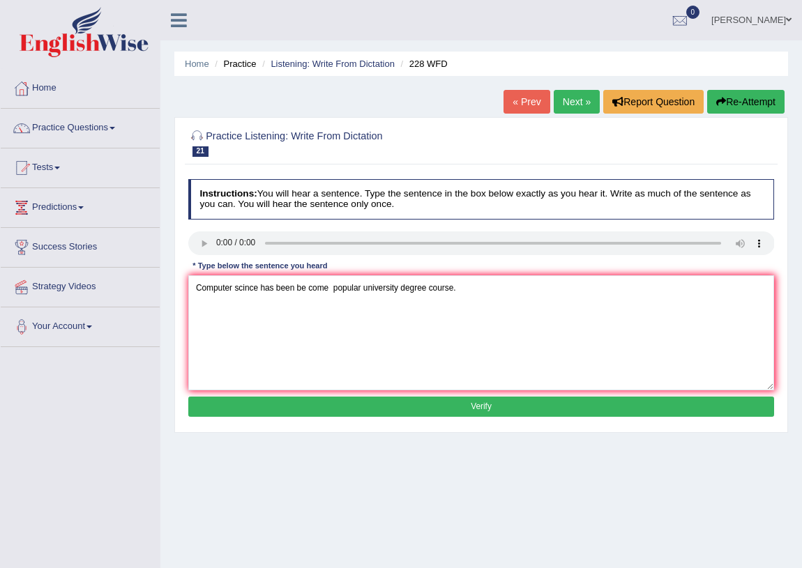
click at [460, 405] on button "Verify" at bounding box center [481, 407] width 586 height 20
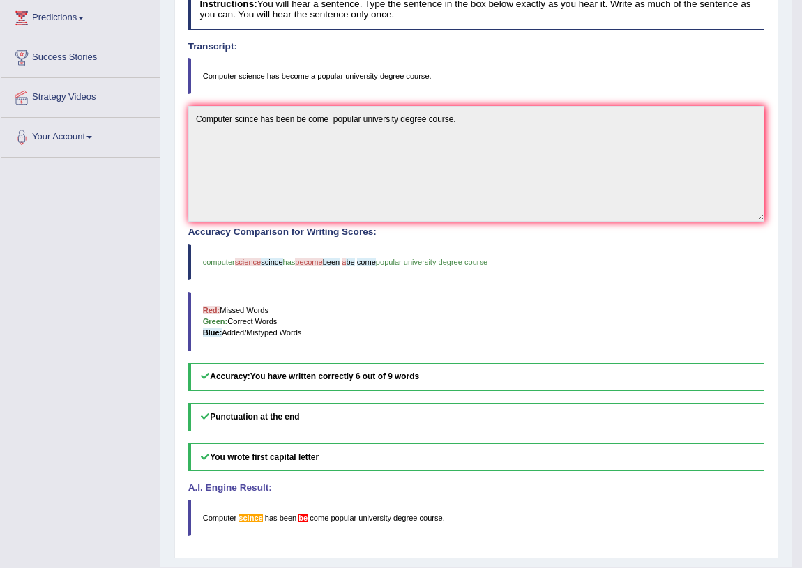
scroll to position [63, 0]
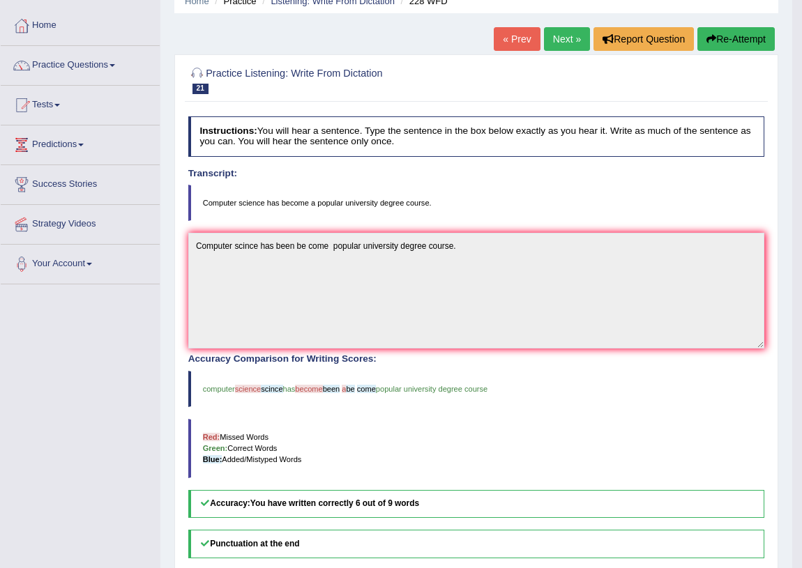
click at [558, 42] on link "Next »" at bounding box center [567, 39] width 46 height 24
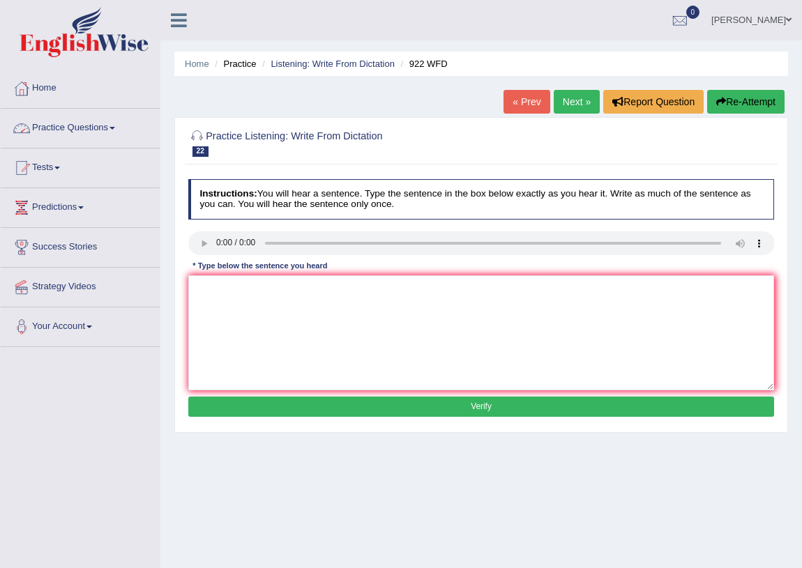
click at [108, 125] on link "Practice Questions" at bounding box center [80, 126] width 159 height 35
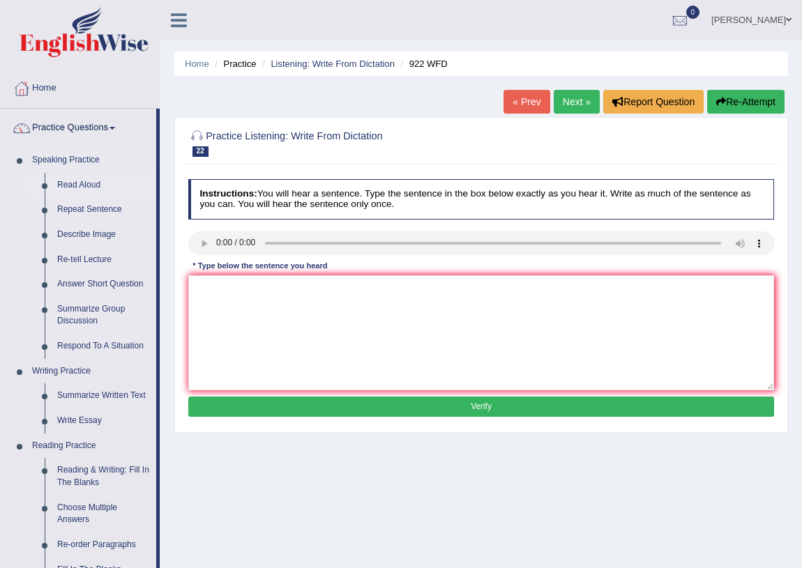
click at [76, 179] on link "Read Aloud" at bounding box center [103, 185] width 105 height 25
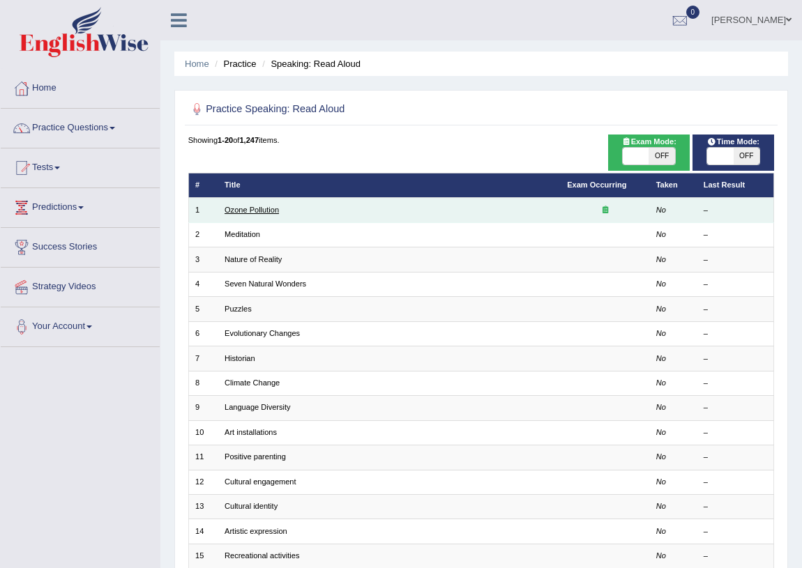
click at [228, 208] on link "Ozone Pollution" at bounding box center [252, 210] width 54 height 8
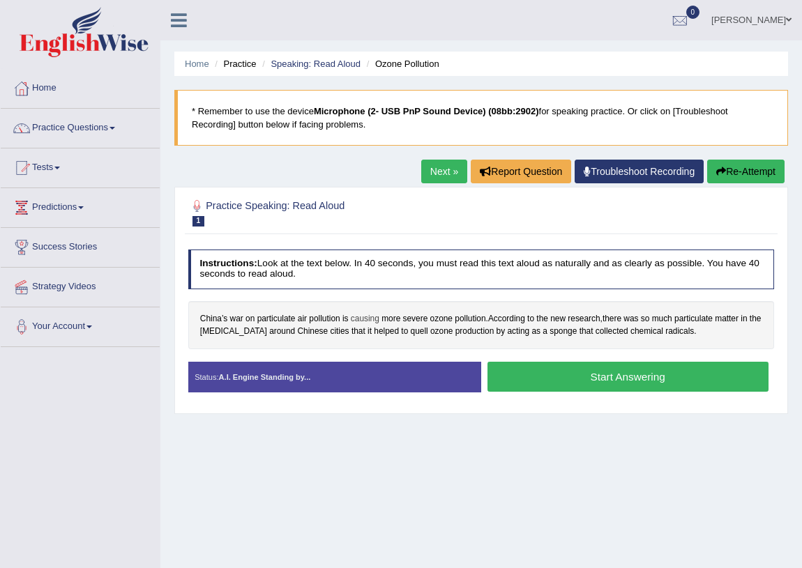
click at [372, 319] on span "causing" at bounding box center [365, 319] width 29 height 13
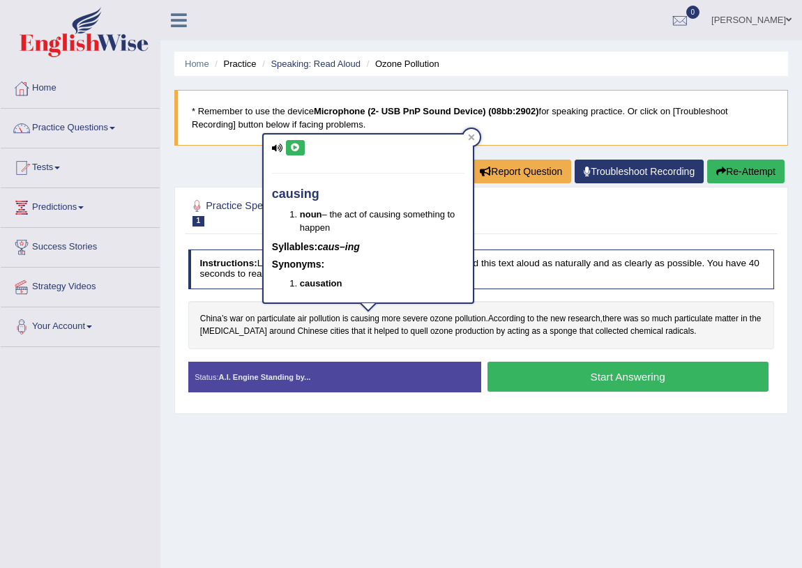
click at [294, 147] on icon at bounding box center [295, 148] width 10 height 8
click at [468, 135] on icon at bounding box center [471, 137] width 7 height 7
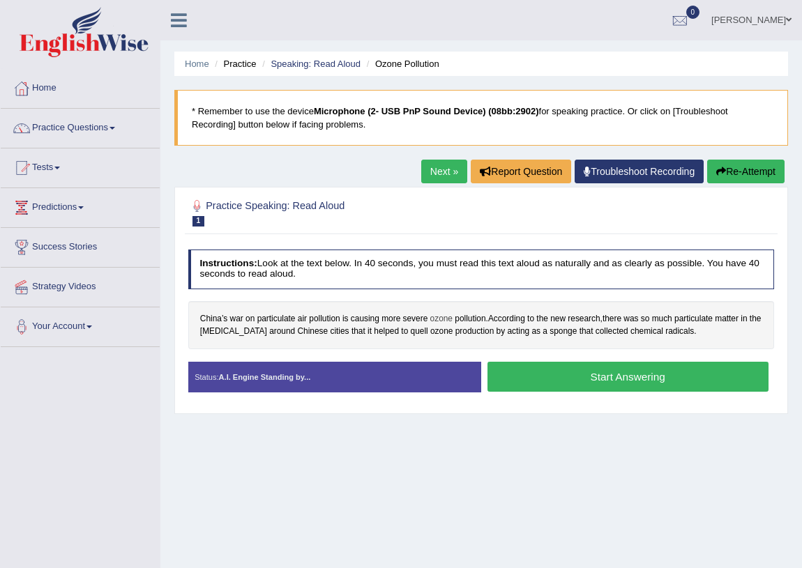
click at [434, 319] on span "ozone" at bounding box center [441, 319] width 22 height 13
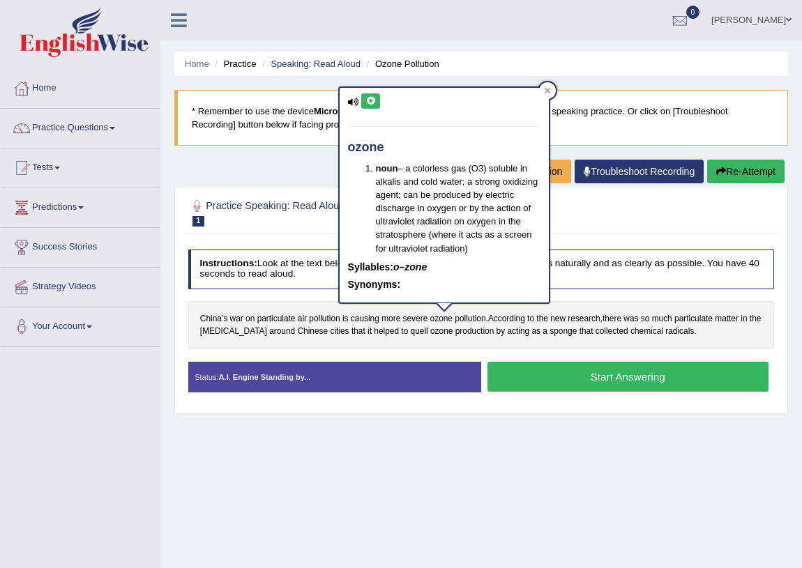
click at [368, 100] on icon at bounding box center [370, 101] width 10 height 8
click at [544, 95] on div at bounding box center [547, 90] width 17 height 17
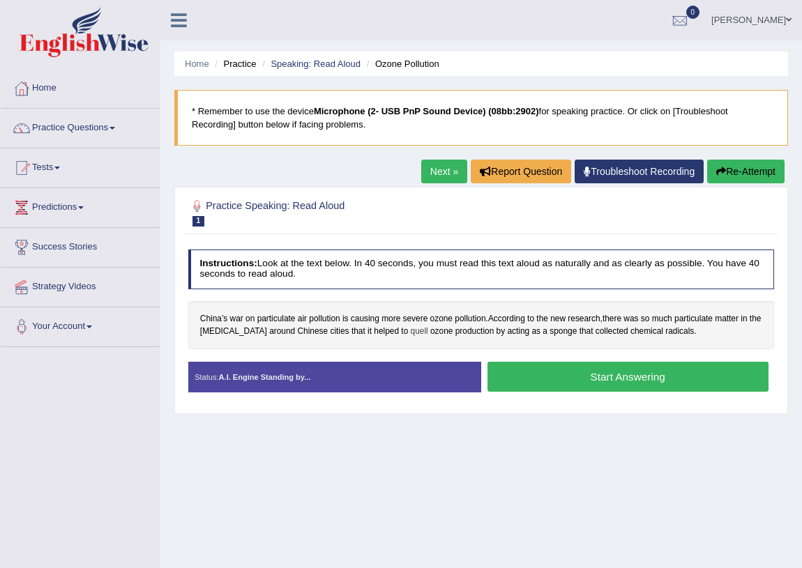
click at [411, 335] on span "quell" at bounding box center [419, 332] width 17 height 13
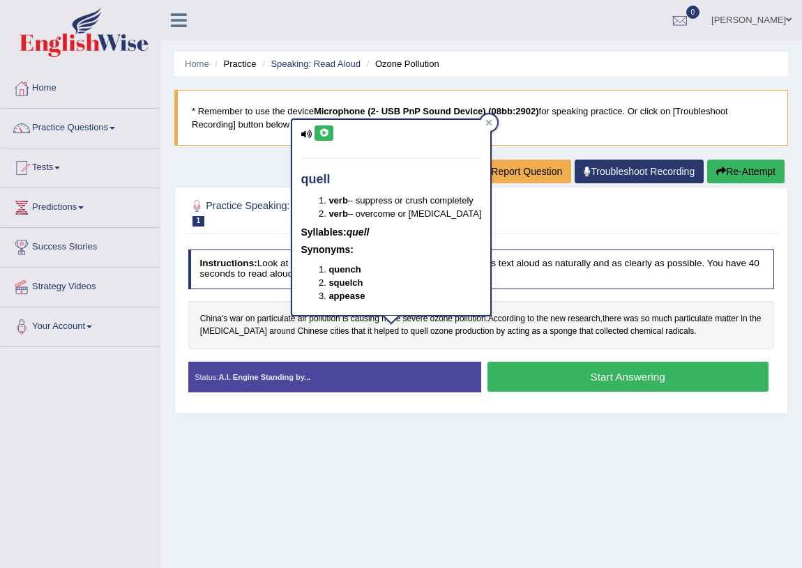
click at [321, 127] on button at bounding box center [323, 133] width 19 height 15
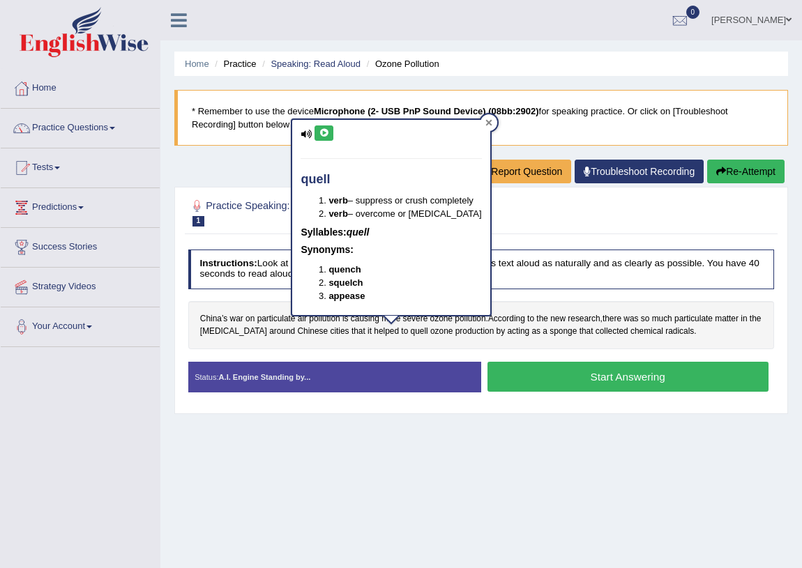
click at [485, 123] on icon at bounding box center [488, 122] width 6 height 6
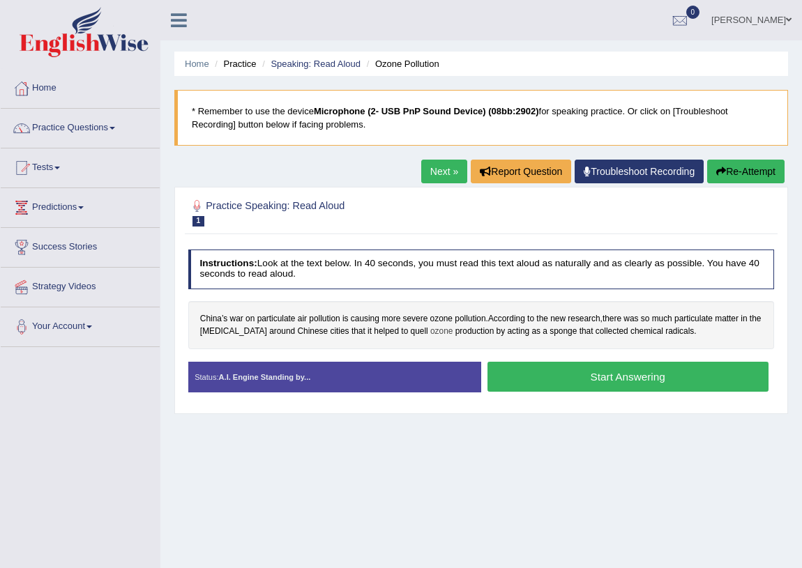
click at [430, 333] on span "ozone" at bounding box center [441, 332] width 22 height 13
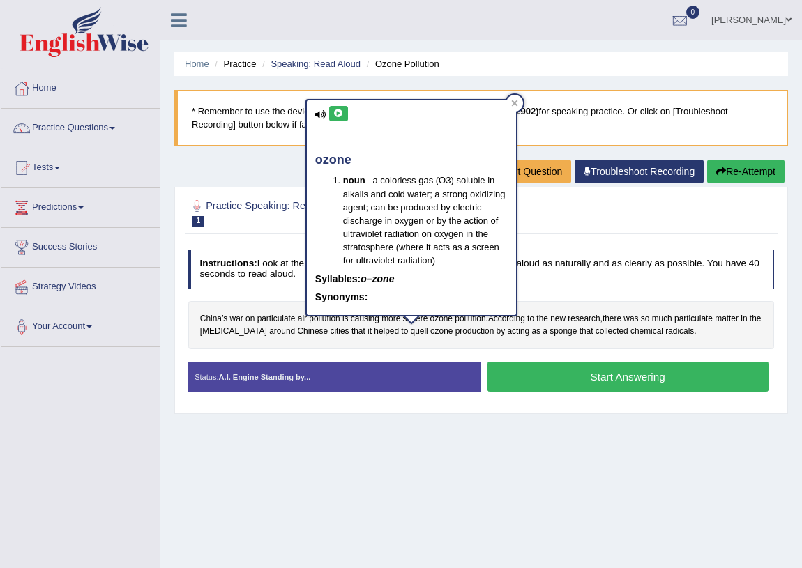
click at [334, 112] on icon at bounding box center [338, 113] width 10 height 8
click at [515, 102] on icon at bounding box center [514, 103] width 6 height 6
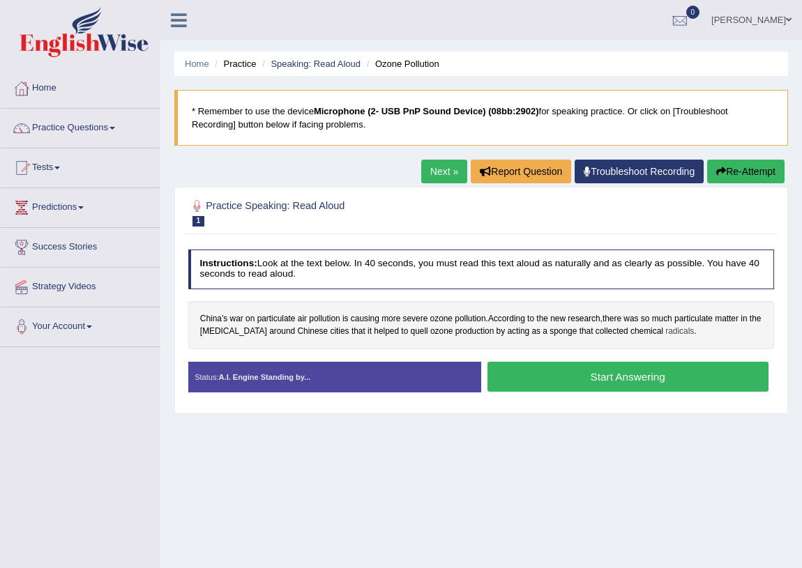
click at [665, 333] on span "radicals" at bounding box center [679, 332] width 29 height 13
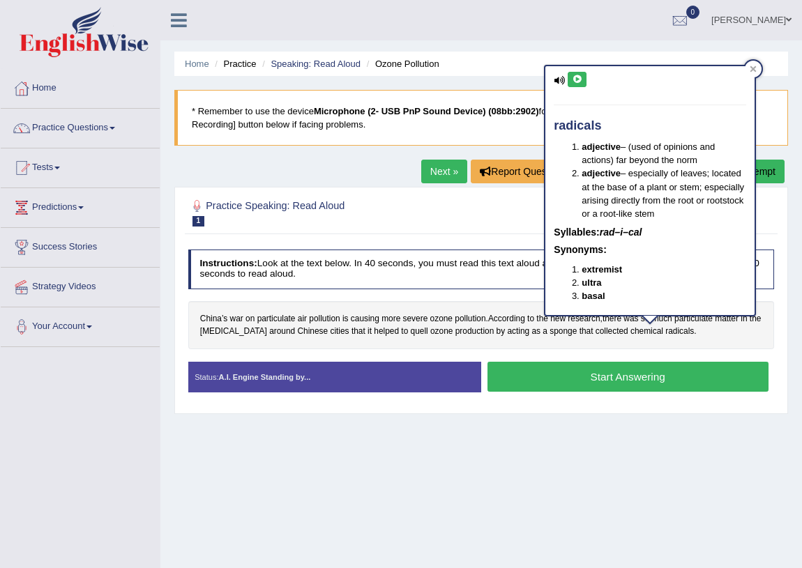
click at [579, 82] on icon at bounding box center [577, 79] width 10 height 8
click at [753, 68] on icon at bounding box center [753, 69] width 6 height 6
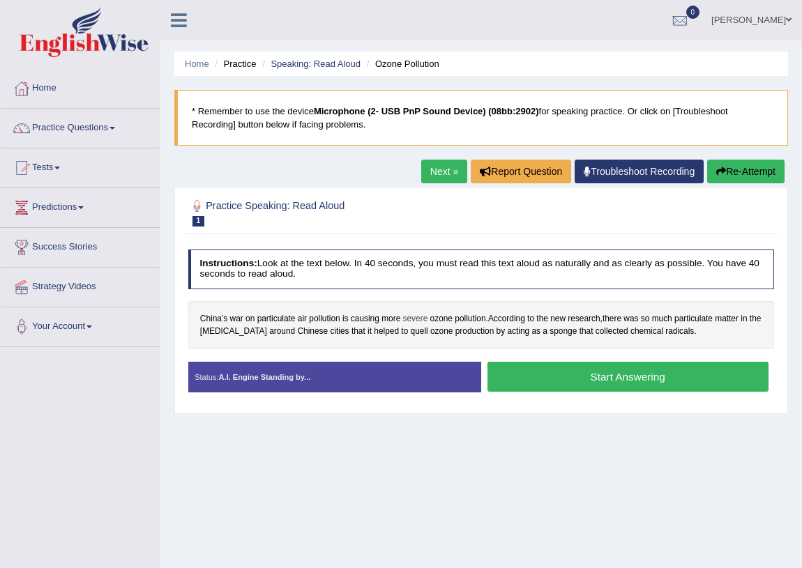
click at [418, 314] on span "severe" at bounding box center [415, 319] width 25 height 13
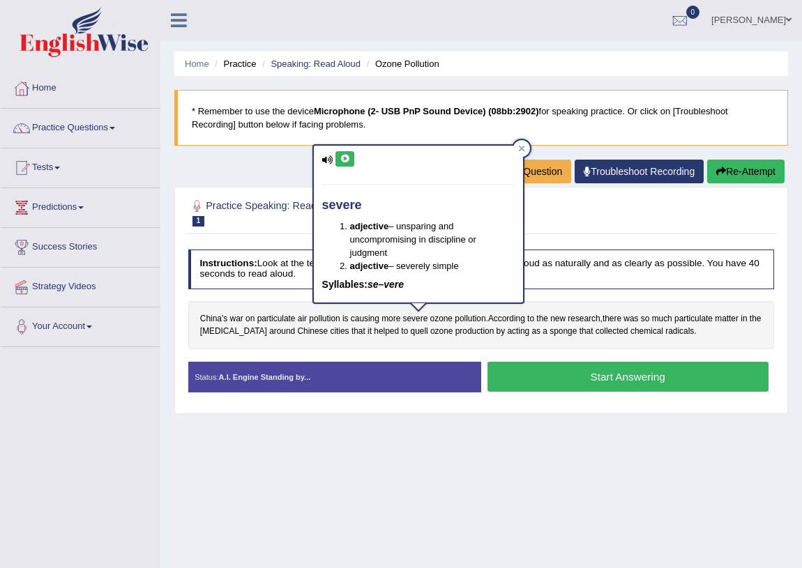
click at [348, 158] on icon at bounding box center [345, 159] width 10 height 8
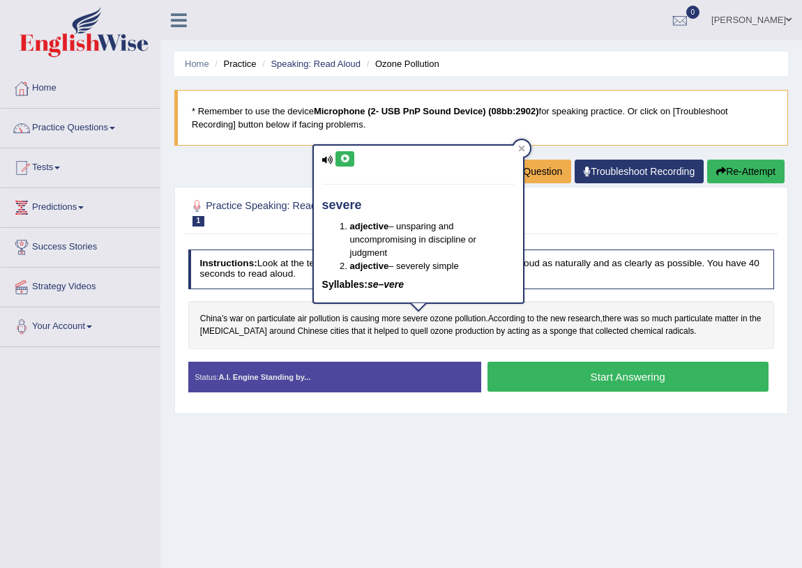
click at [348, 158] on icon at bounding box center [345, 159] width 10 height 8
click at [522, 144] on div at bounding box center [521, 148] width 17 height 17
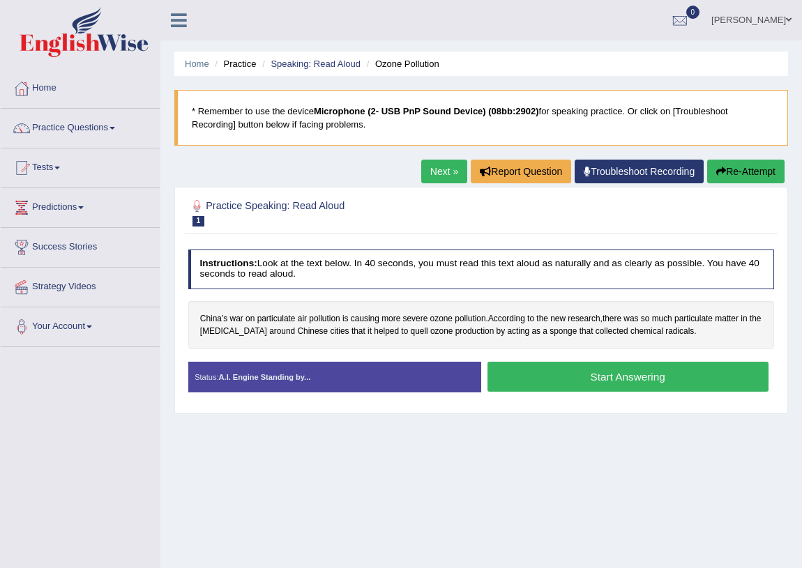
click at [588, 371] on button "Start Answering" at bounding box center [627, 377] width 281 height 30
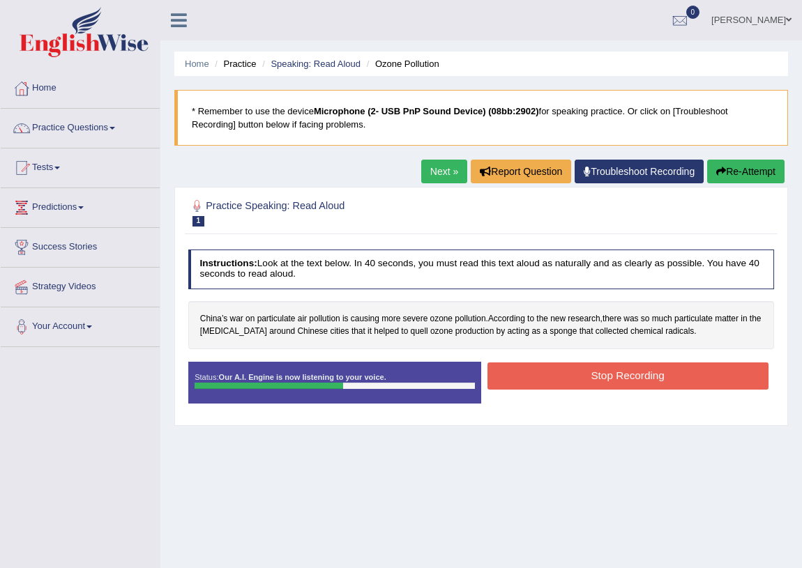
click at [584, 372] on button "Stop Recording" at bounding box center [627, 376] width 281 height 27
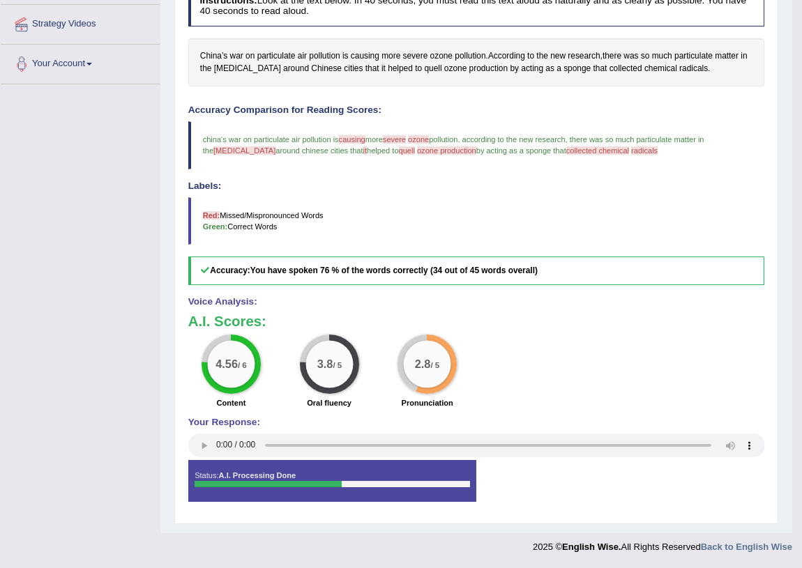
scroll to position [73, 0]
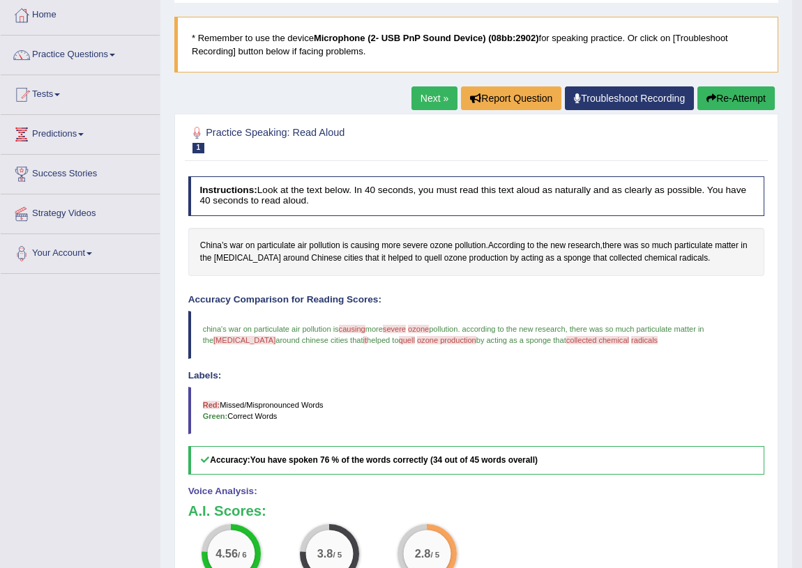
click at [432, 105] on link "Next »" at bounding box center [434, 98] width 46 height 24
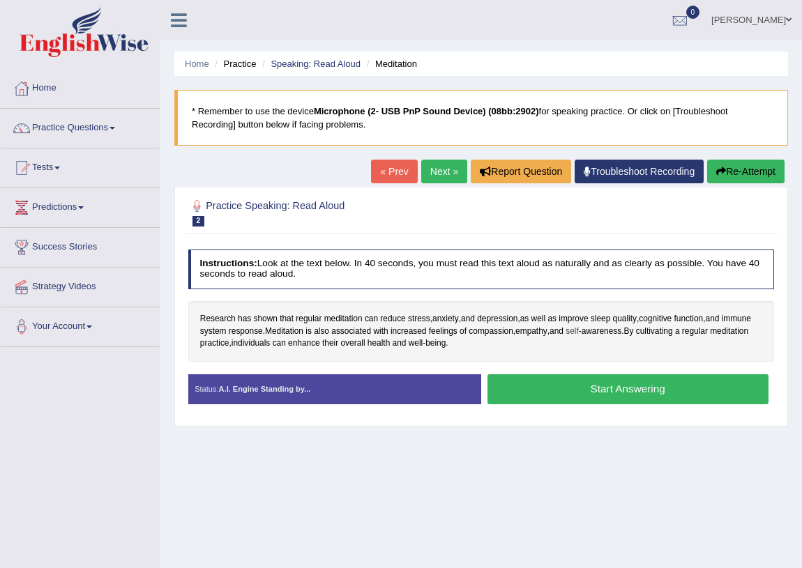
click at [579, 330] on span "self" at bounding box center [571, 332] width 13 height 13
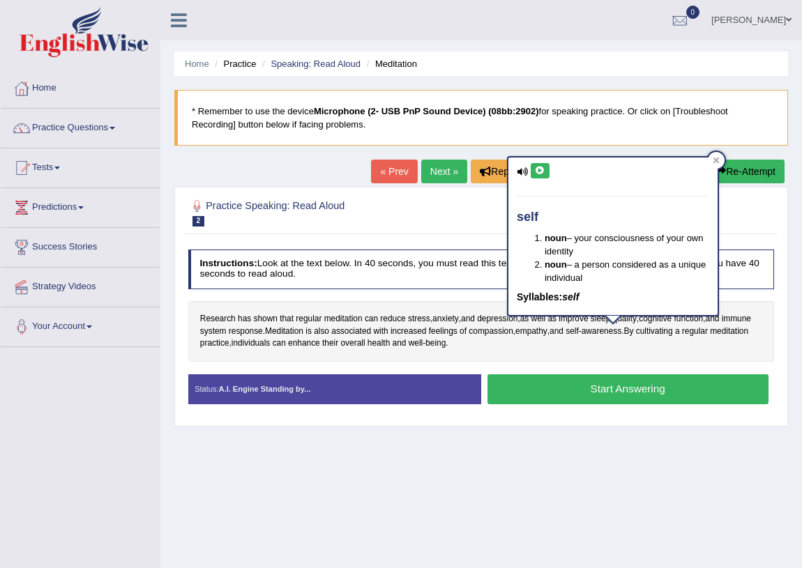
click at [538, 172] on icon at bounding box center [540, 171] width 10 height 8
click at [622, 335] on span "awareness" at bounding box center [602, 332] width 40 height 13
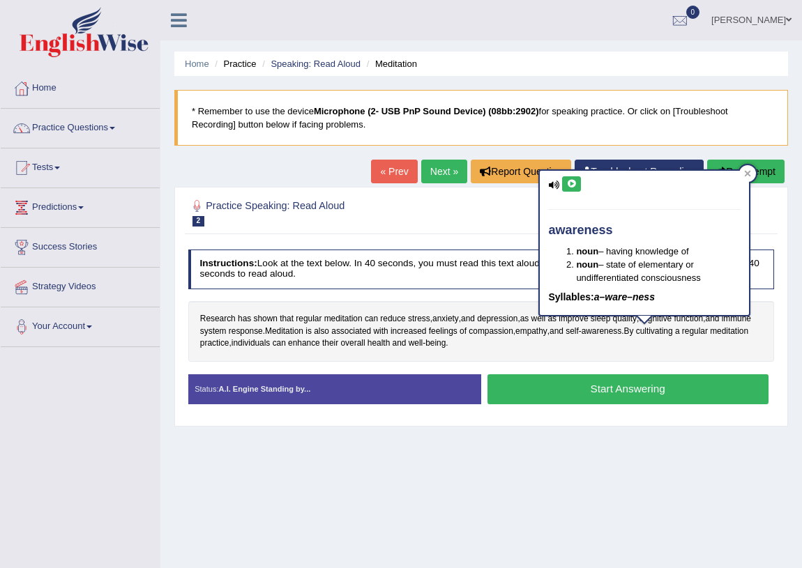
click at [567, 189] on button at bounding box center [571, 183] width 19 height 15
click at [303, 332] on span "Meditation" at bounding box center [284, 332] width 38 height 13
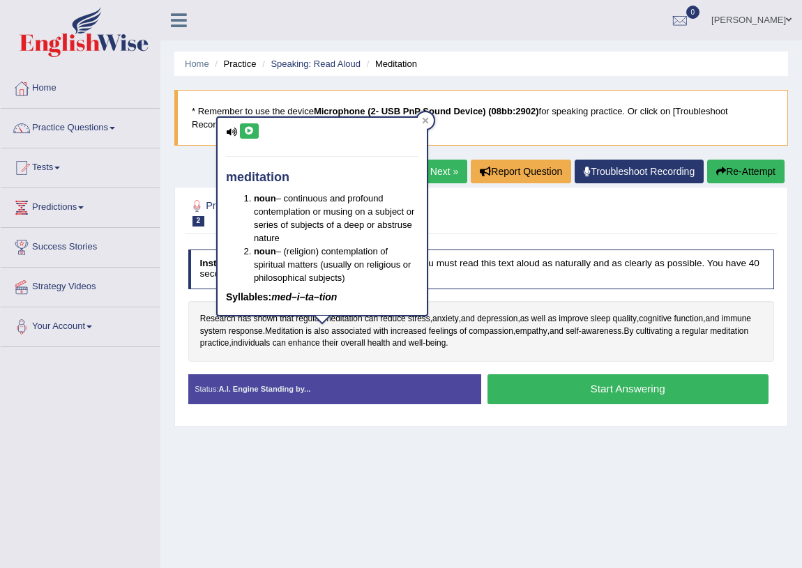
click at [248, 125] on button at bounding box center [249, 130] width 19 height 15
click at [430, 121] on div at bounding box center [425, 120] width 17 height 17
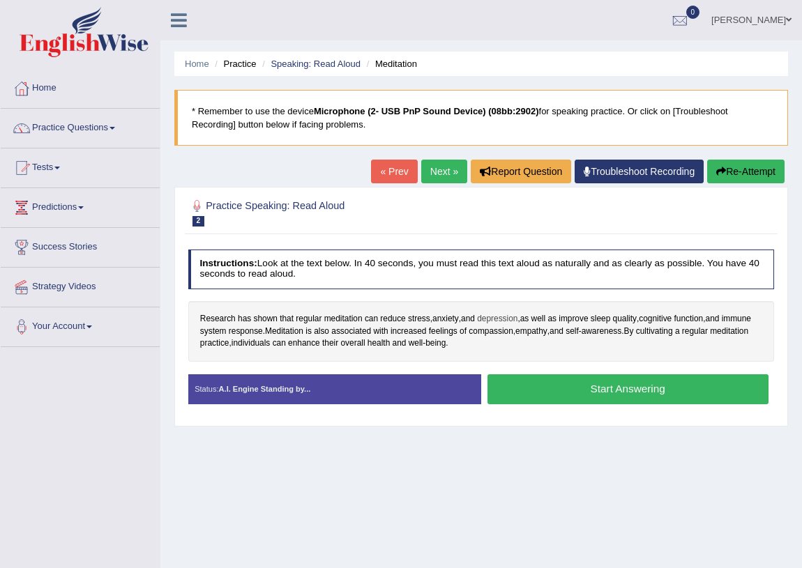
click at [495, 322] on span "depression" at bounding box center [497, 319] width 40 height 13
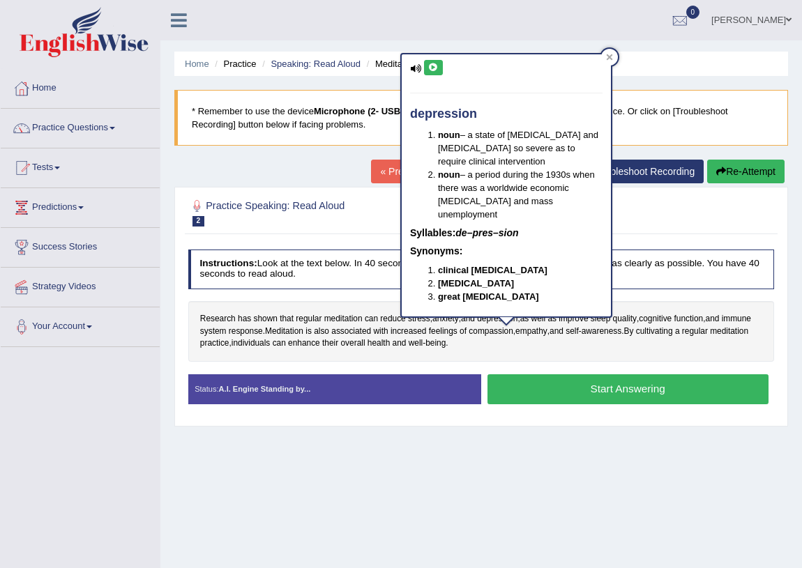
click at [432, 66] on icon at bounding box center [433, 67] width 10 height 8
click at [603, 56] on div at bounding box center [609, 57] width 17 height 17
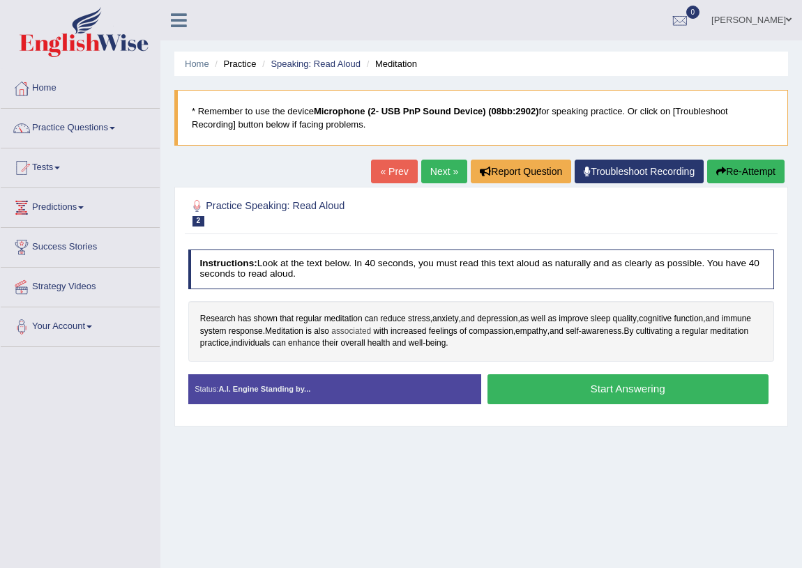
click at [371, 335] on span "associated" at bounding box center [351, 332] width 40 height 13
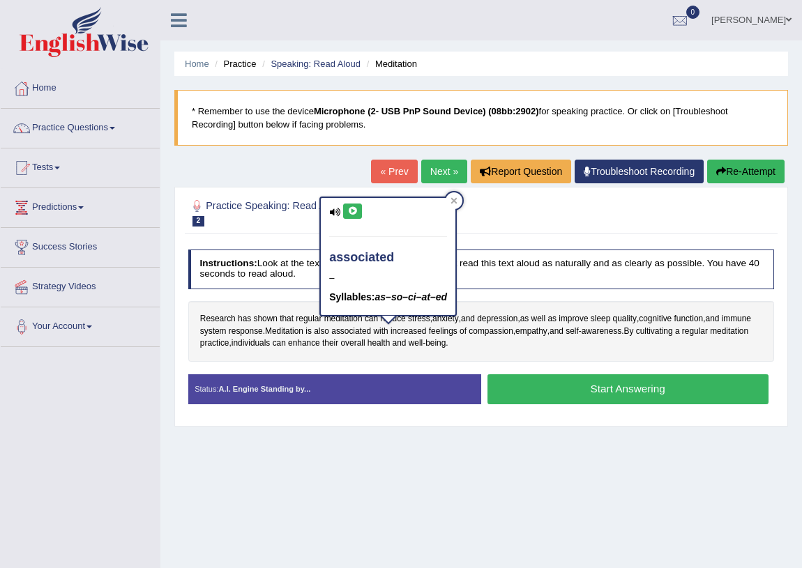
click at [356, 210] on icon at bounding box center [352, 211] width 10 height 8
click at [421, 349] on div "Research has shown that regular meditation can reduce stress , anxiety , and de…" at bounding box center [481, 331] width 586 height 61
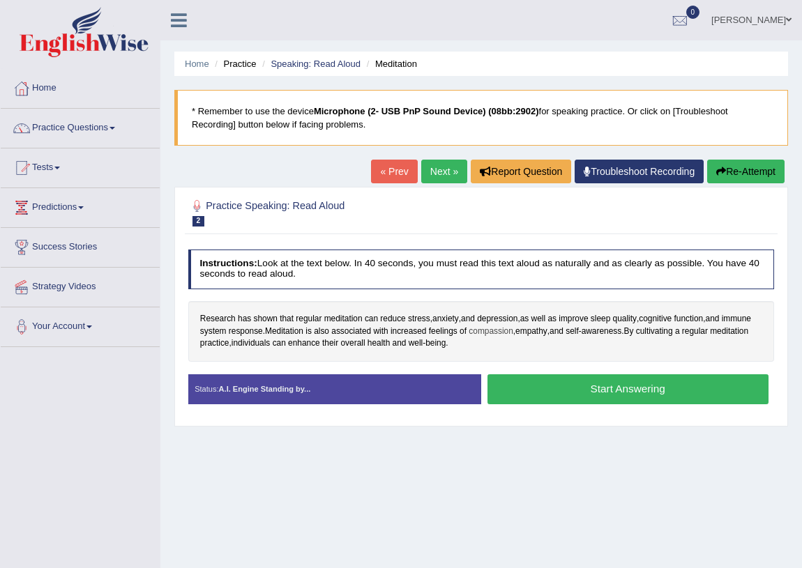
click at [513, 332] on span "compassion" at bounding box center [491, 332] width 44 height 13
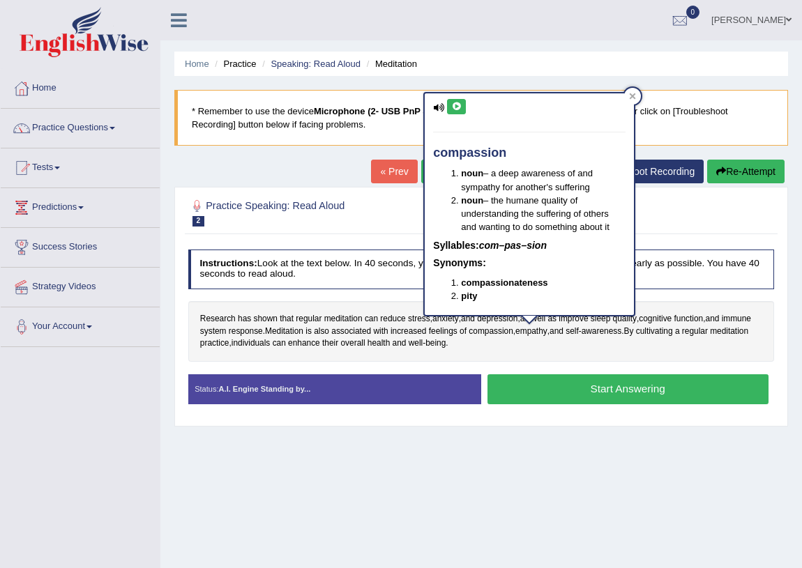
click at [454, 105] on icon at bounding box center [456, 107] width 10 height 8
click at [458, 108] on icon at bounding box center [456, 107] width 10 height 8
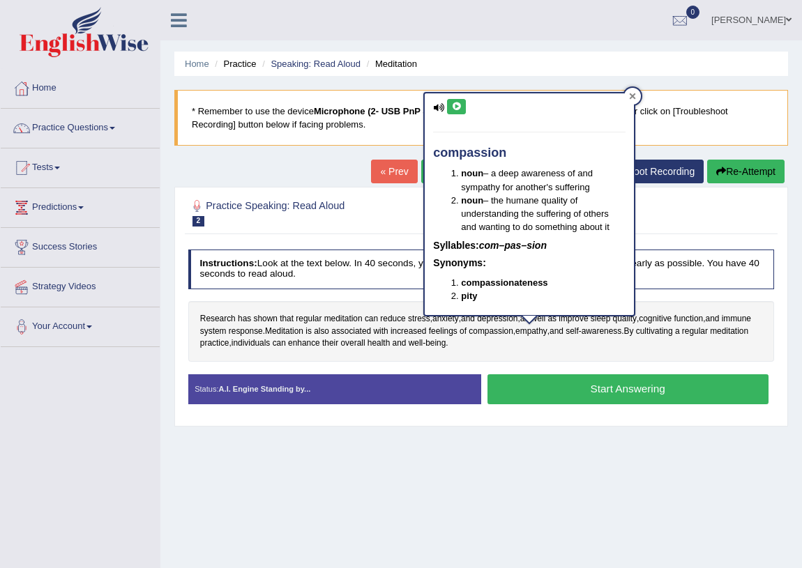
click at [633, 93] on icon at bounding box center [632, 96] width 7 height 7
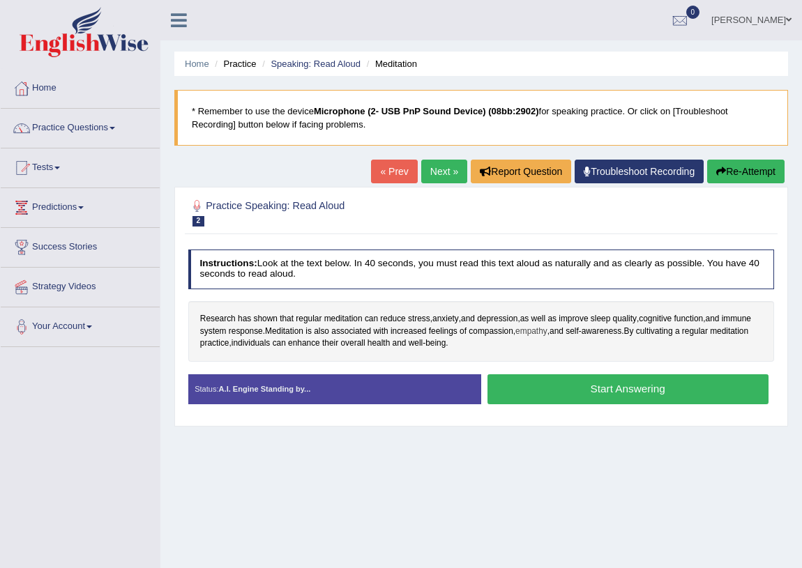
click at [547, 335] on span "empathy" at bounding box center [531, 332] width 32 height 13
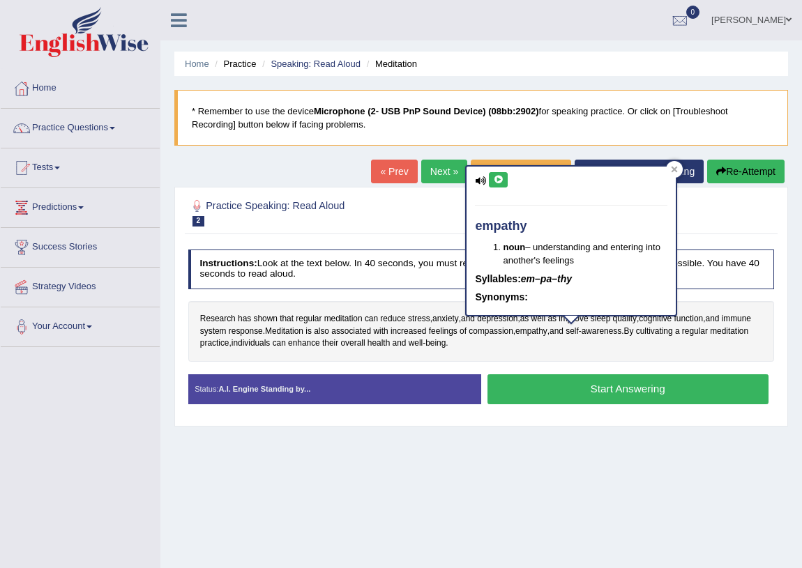
click at [503, 179] on icon at bounding box center [498, 180] width 10 height 8
click at [676, 168] on icon at bounding box center [674, 169] width 7 height 7
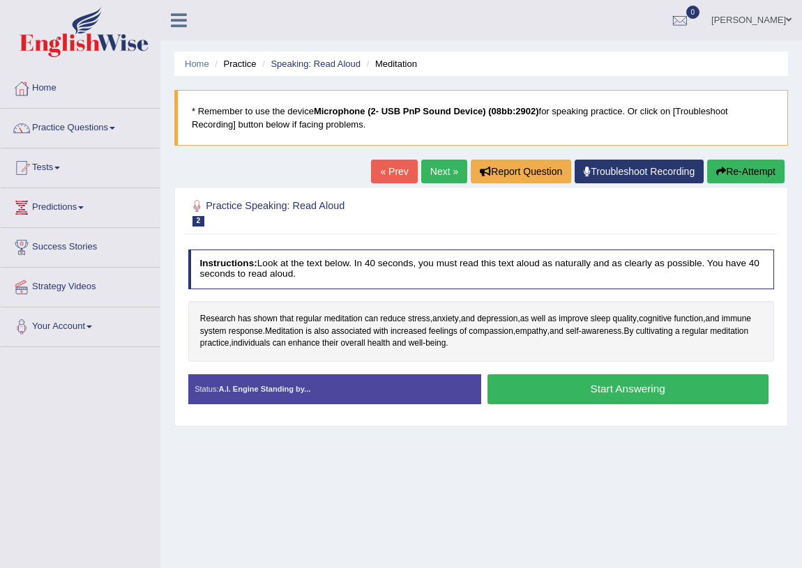
click at [552, 392] on button "Start Answering" at bounding box center [627, 389] width 281 height 30
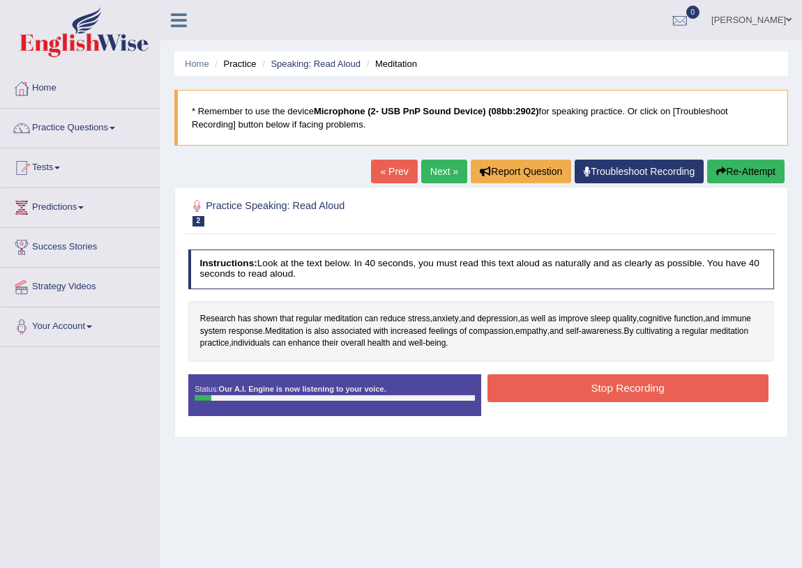
click at [743, 169] on button "Re-Attempt" at bounding box center [745, 172] width 77 height 24
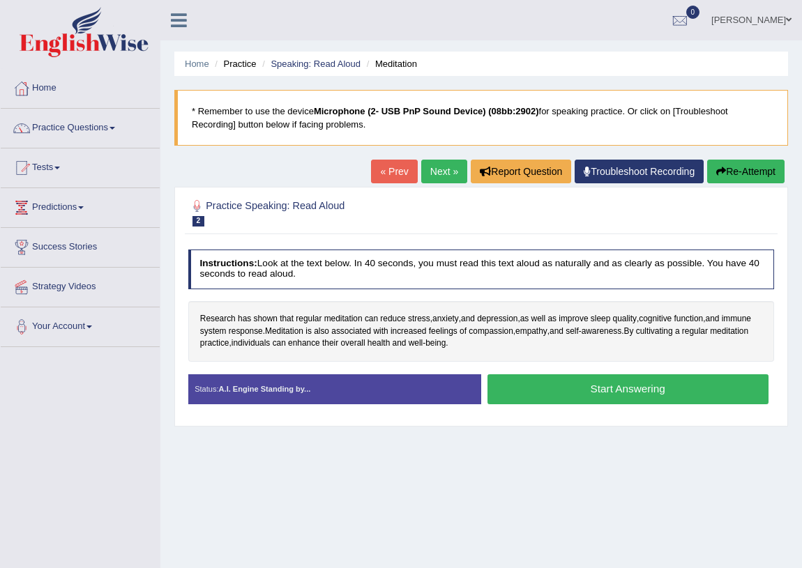
click at [616, 384] on button "Start Answering" at bounding box center [627, 389] width 281 height 30
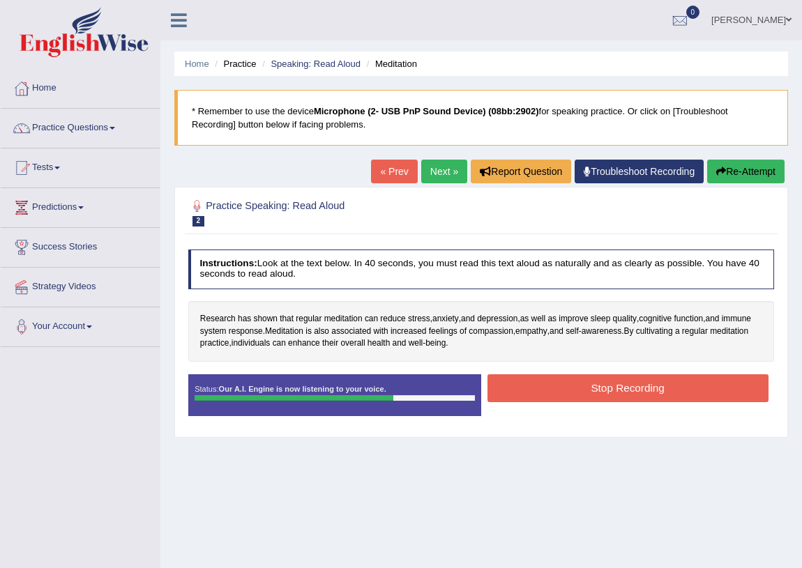
click at [616, 384] on button "Stop Recording" at bounding box center [627, 387] width 281 height 27
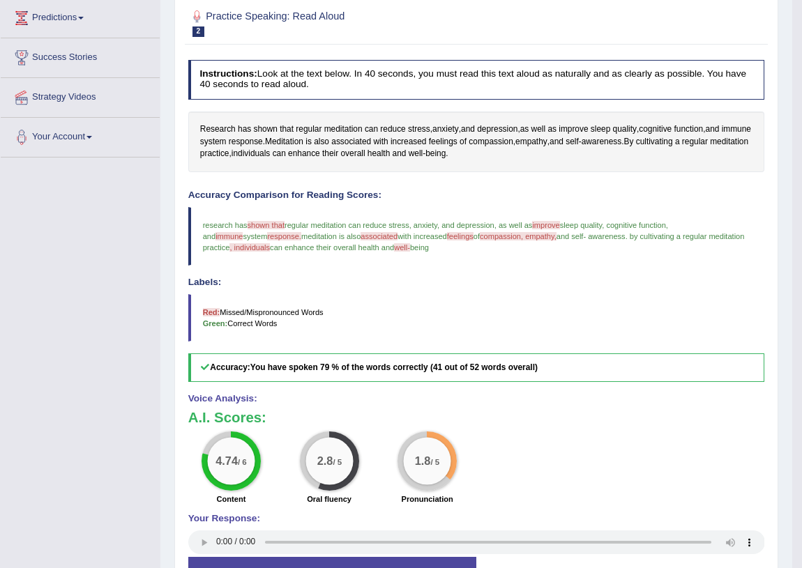
scroll to position [126, 0]
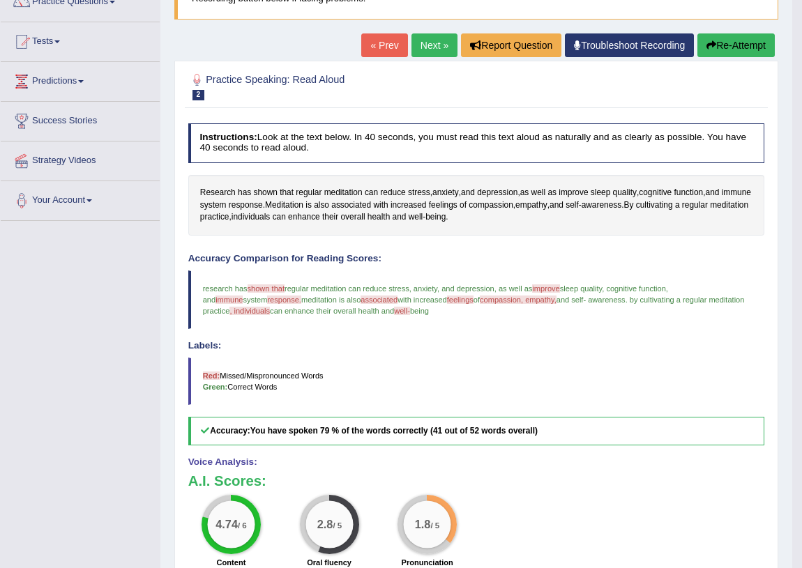
click at [729, 41] on button "Re-Attempt" at bounding box center [735, 45] width 77 height 24
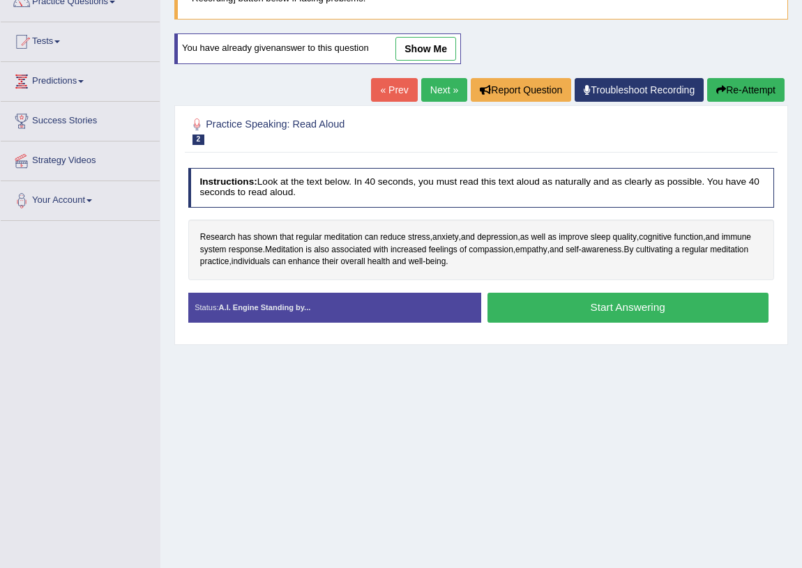
click at [540, 298] on button "Start Answering" at bounding box center [627, 308] width 281 height 30
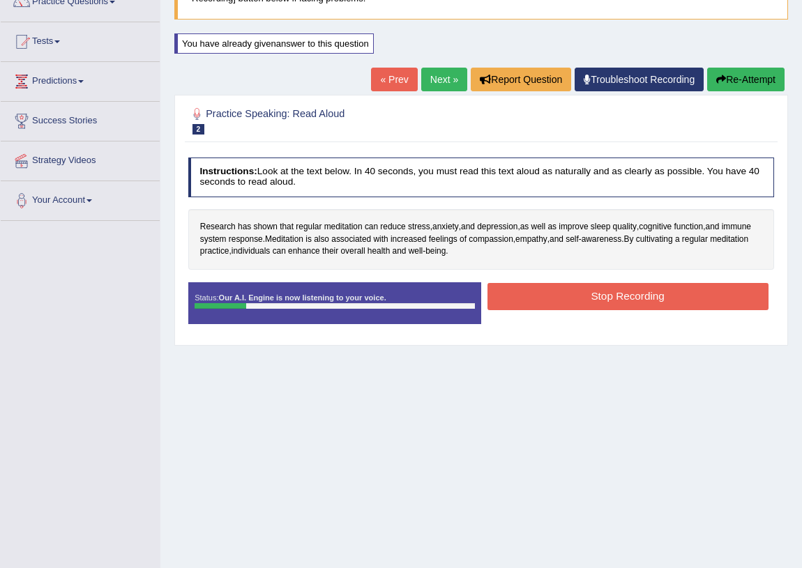
click at [540, 298] on button "Stop Recording" at bounding box center [627, 296] width 281 height 27
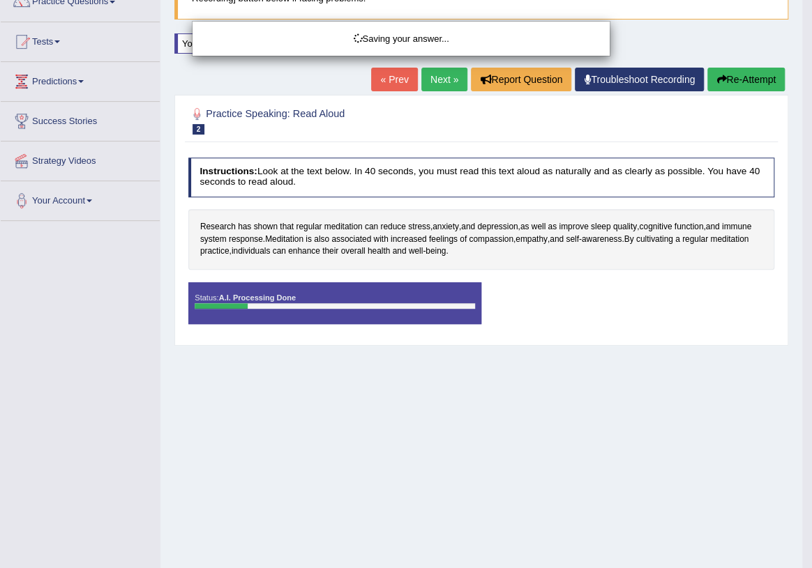
click at [713, 84] on div "Saving your answer..." at bounding box center [406, 284] width 812 height 568
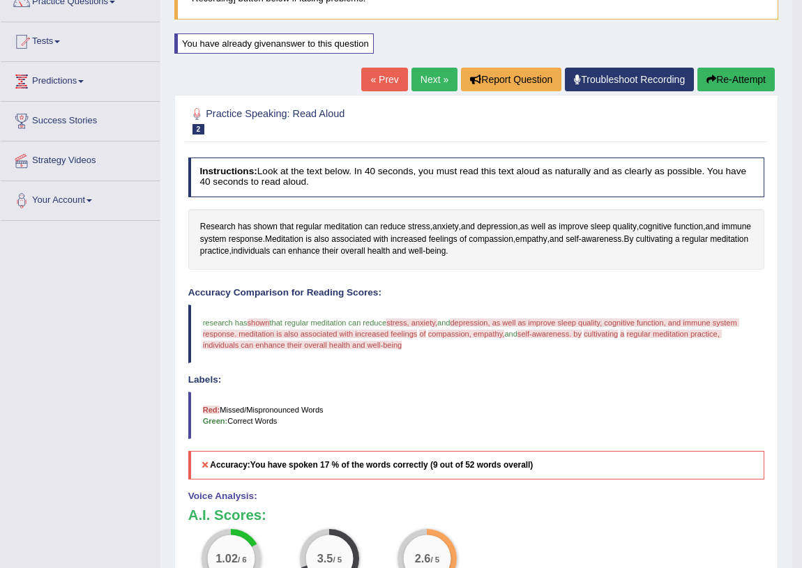
click at [712, 78] on icon "button" at bounding box center [711, 80] width 10 height 10
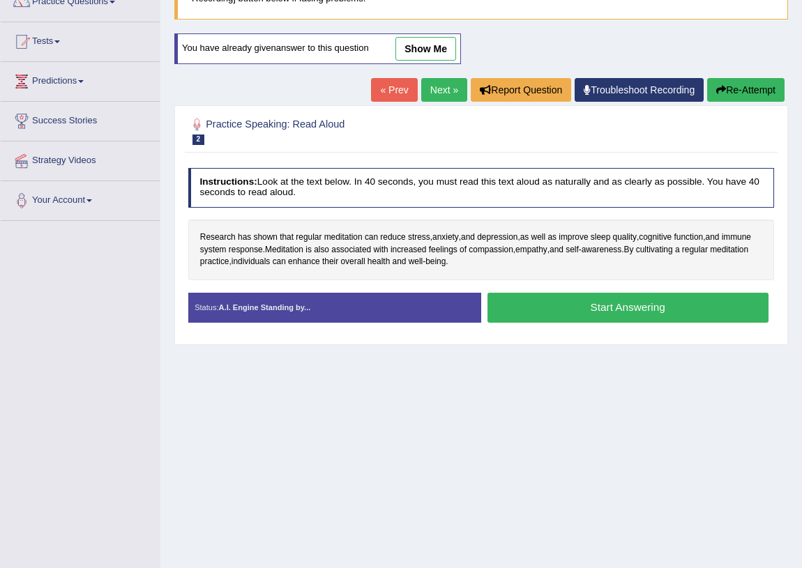
click at [628, 306] on button "Start Answering" at bounding box center [627, 308] width 281 height 30
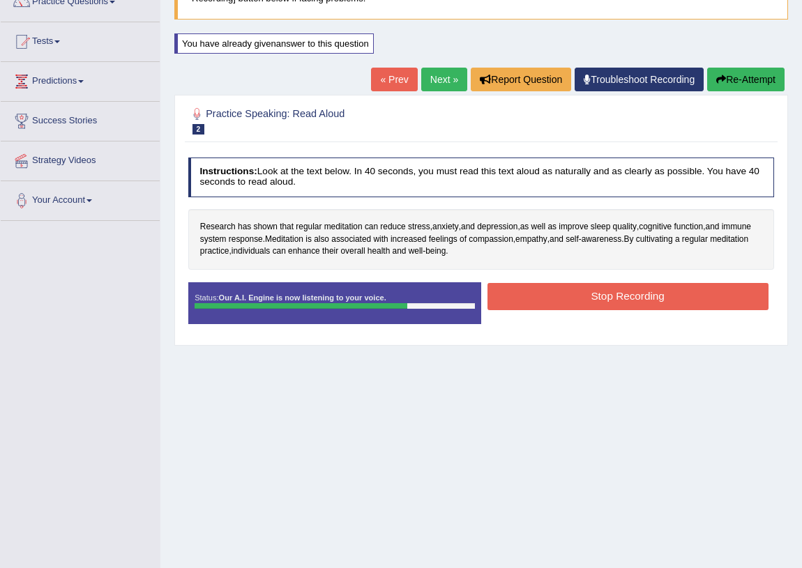
click at [551, 291] on button "Stop Recording" at bounding box center [627, 296] width 281 height 27
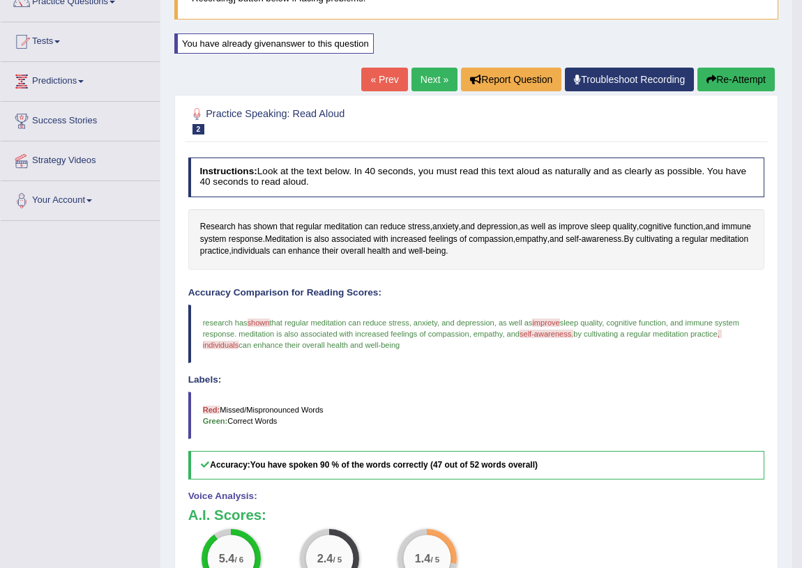
scroll to position [190, 0]
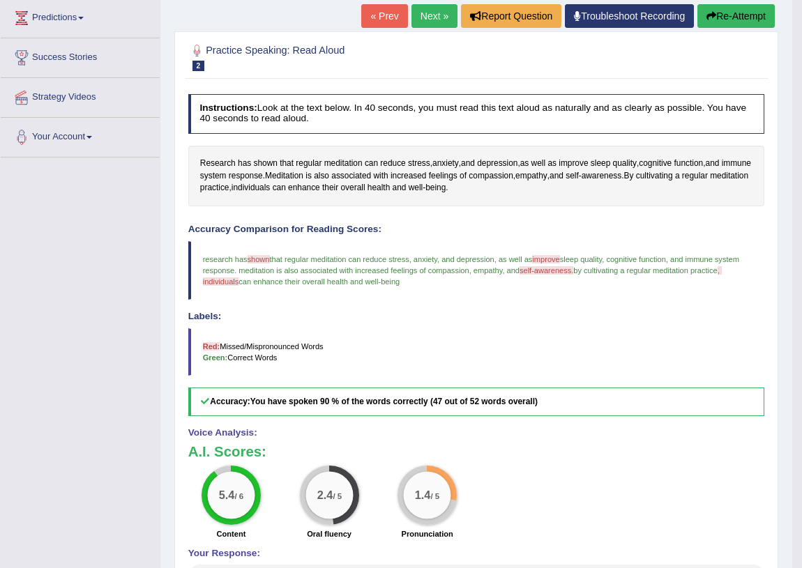
click at [426, 11] on link "Next »" at bounding box center [434, 16] width 46 height 24
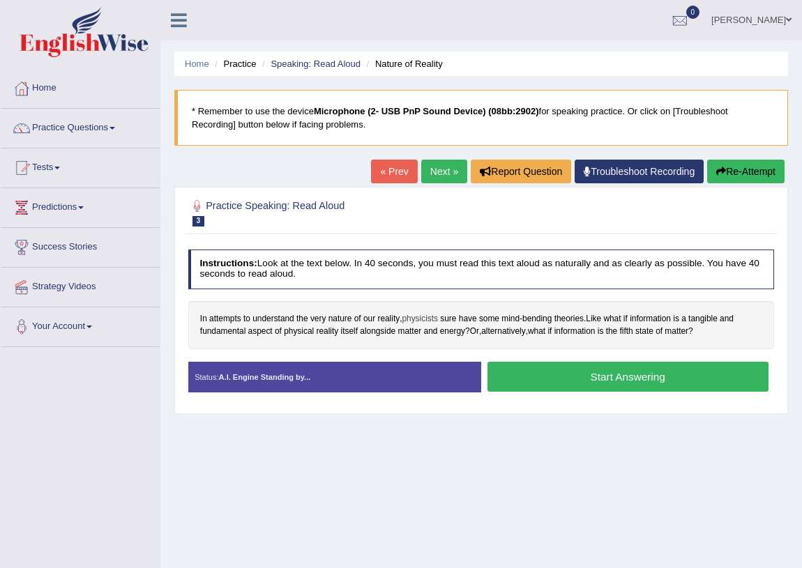
click at [418, 313] on span "physicists" at bounding box center [420, 319] width 36 height 13
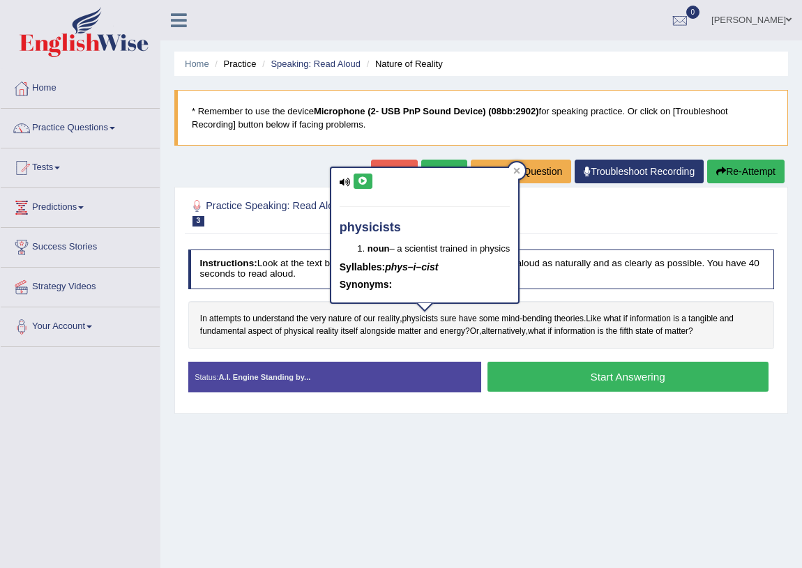
click at [358, 179] on icon at bounding box center [363, 181] width 10 height 8
click at [513, 172] on div at bounding box center [516, 170] width 17 height 17
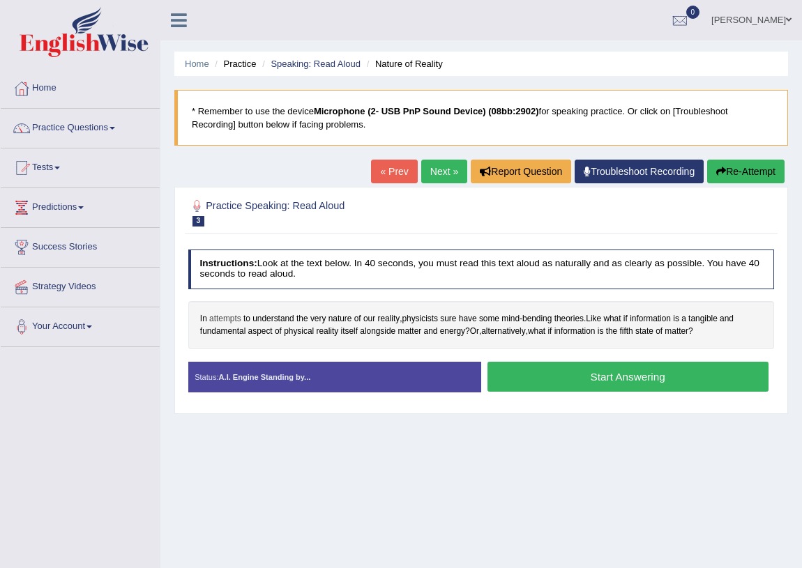
click at [226, 319] on span "attempts" at bounding box center [225, 319] width 32 height 13
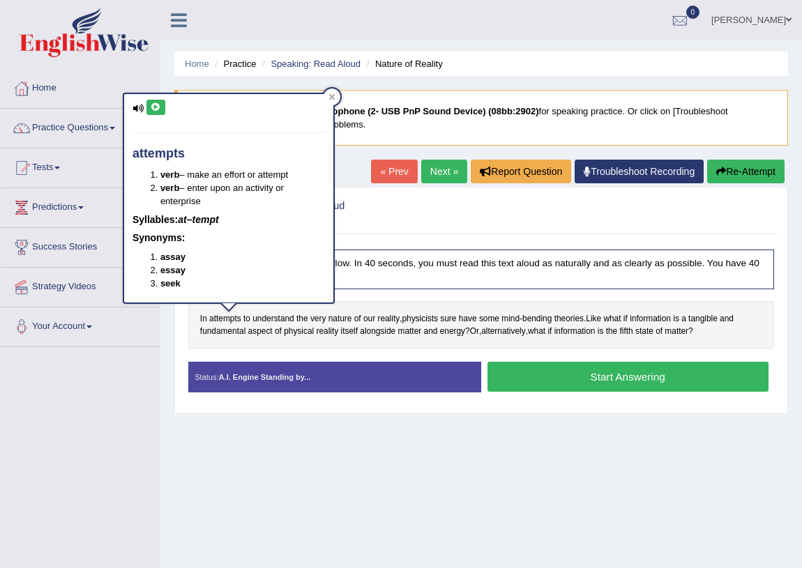
click at [151, 106] on icon at bounding box center [156, 107] width 10 height 8
click at [328, 98] on icon at bounding box center [331, 96] width 7 height 7
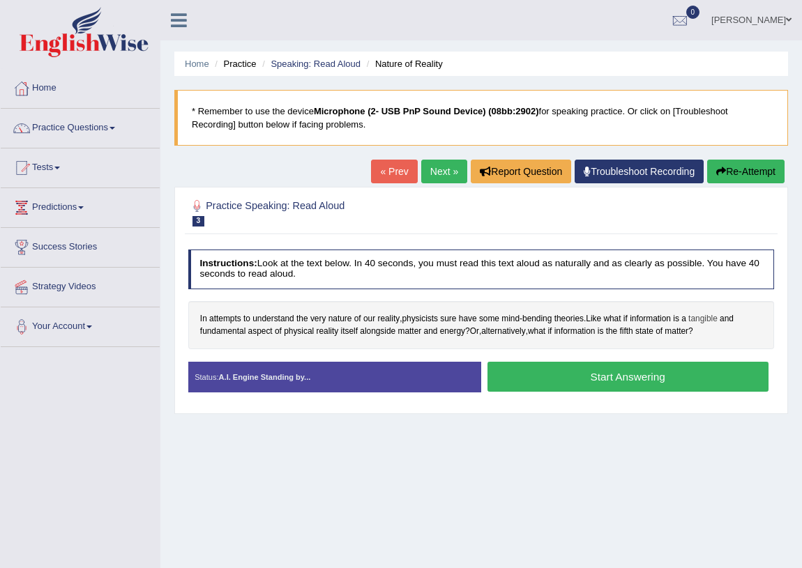
click at [706, 321] on span "tangible" at bounding box center [702, 319] width 29 height 13
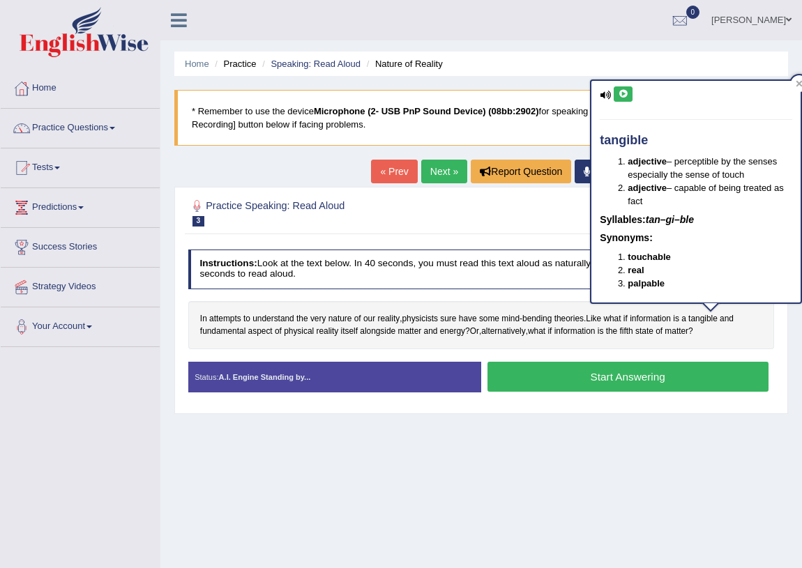
click at [620, 92] on icon at bounding box center [623, 94] width 10 height 8
click at [616, 94] on button at bounding box center [623, 93] width 19 height 15
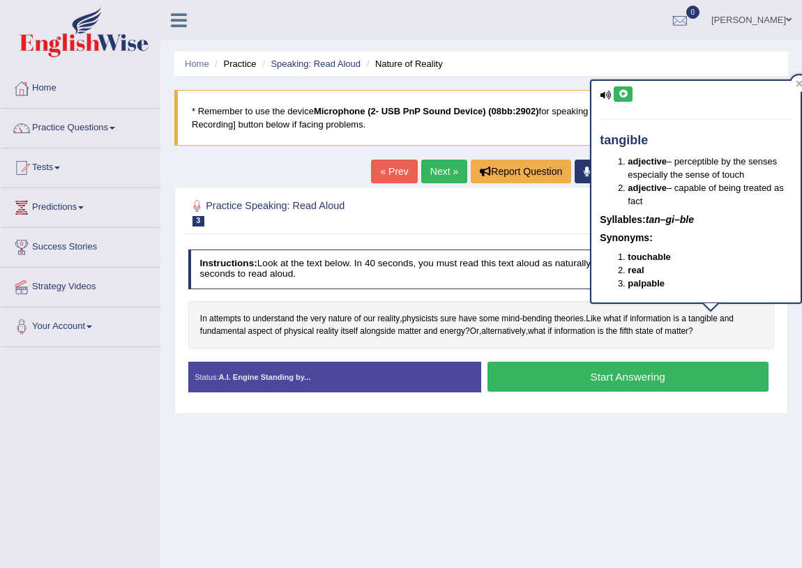
click at [577, 47] on div "Home Practice Speaking: Read Aloud Nature of Reality * Remember to use the devi…" at bounding box center [481, 348] width 642 height 697
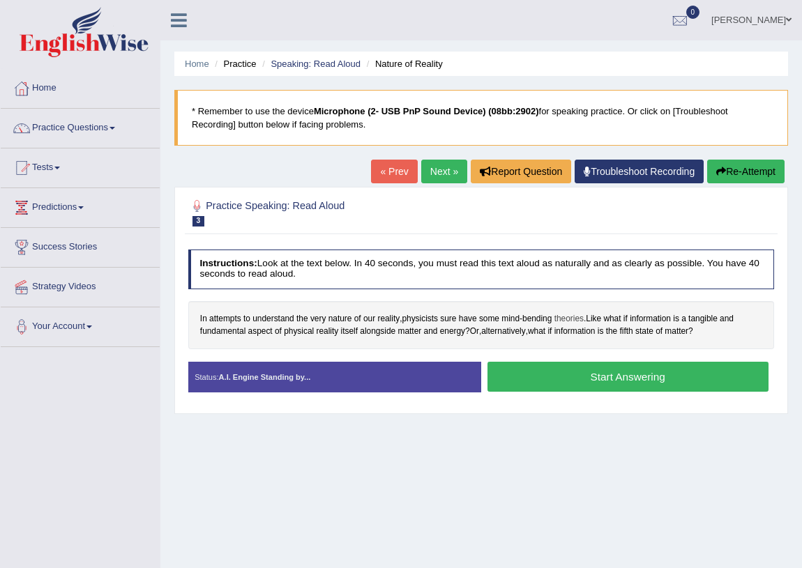
click at [566, 320] on span "theories" at bounding box center [568, 319] width 29 height 13
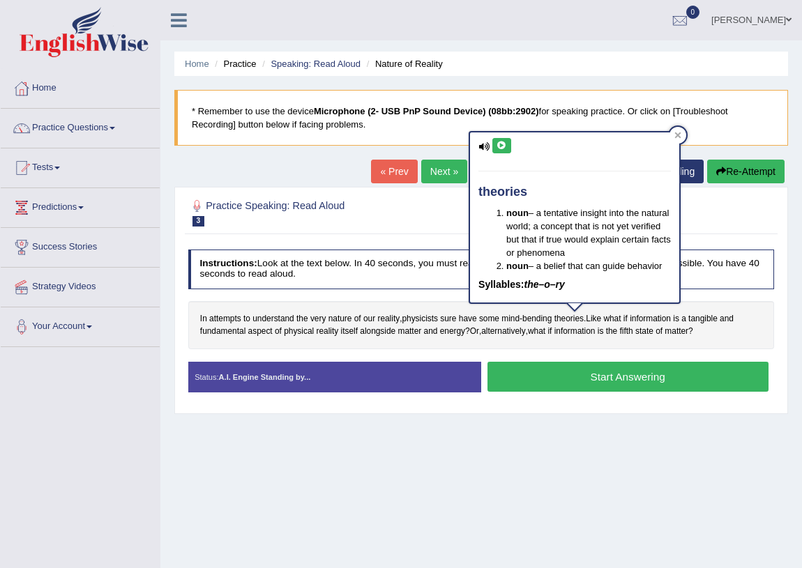
click at [503, 143] on icon at bounding box center [501, 146] width 10 height 8
click at [680, 136] on icon at bounding box center [677, 135] width 7 height 7
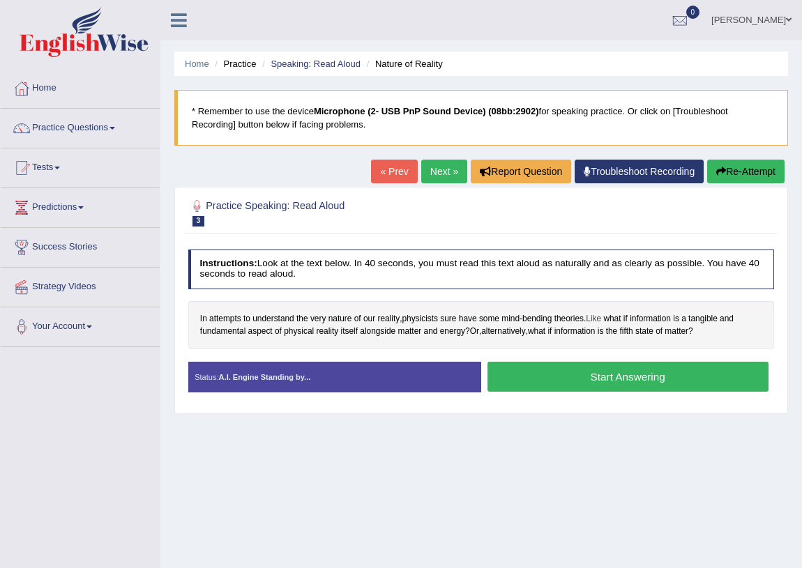
click at [601, 316] on span "Like" at bounding box center [593, 319] width 15 height 13
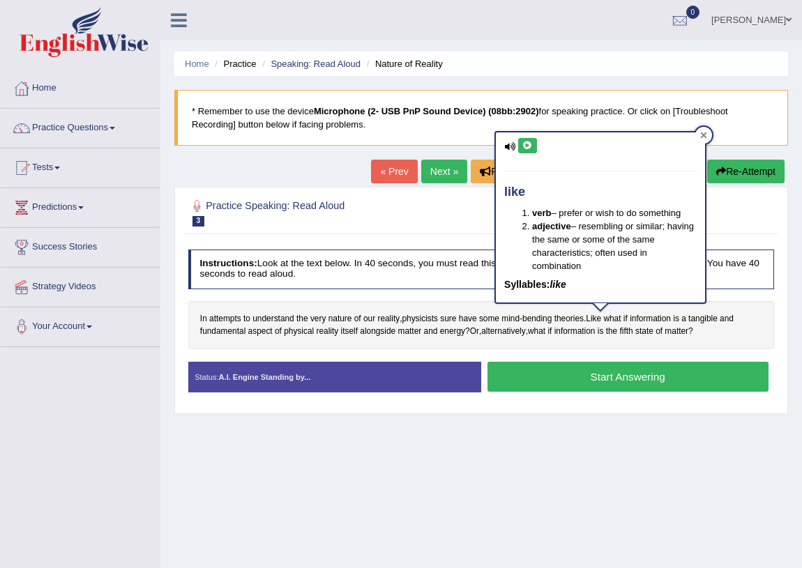
click at [701, 136] on icon at bounding box center [704, 135] width 6 height 6
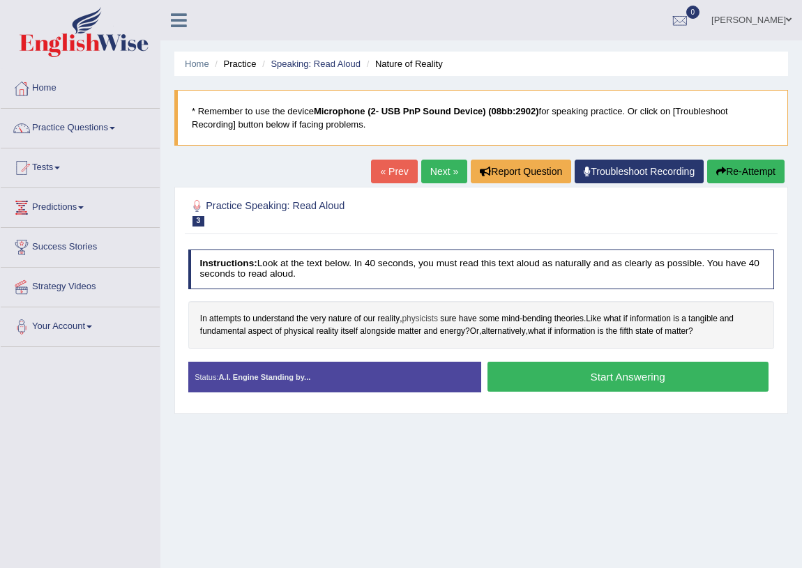
click at [431, 320] on span "physicists" at bounding box center [420, 319] width 36 height 13
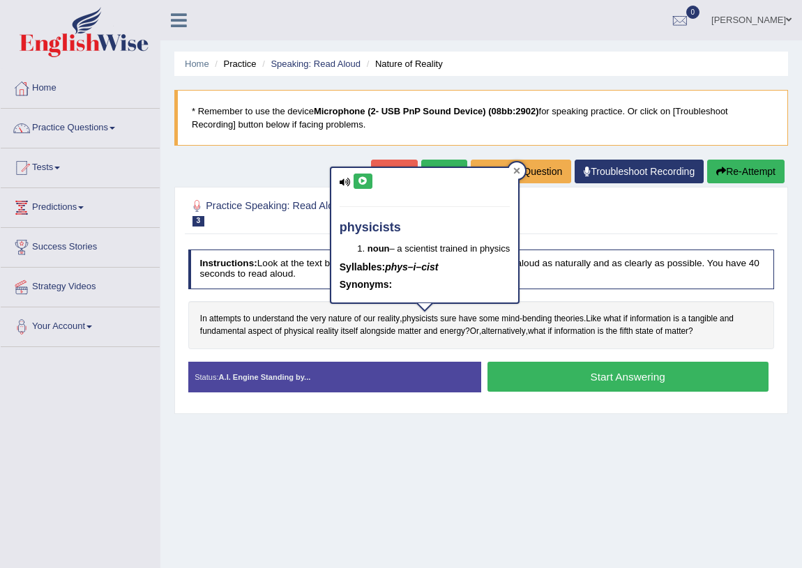
click at [523, 171] on div at bounding box center [516, 170] width 17 height 17
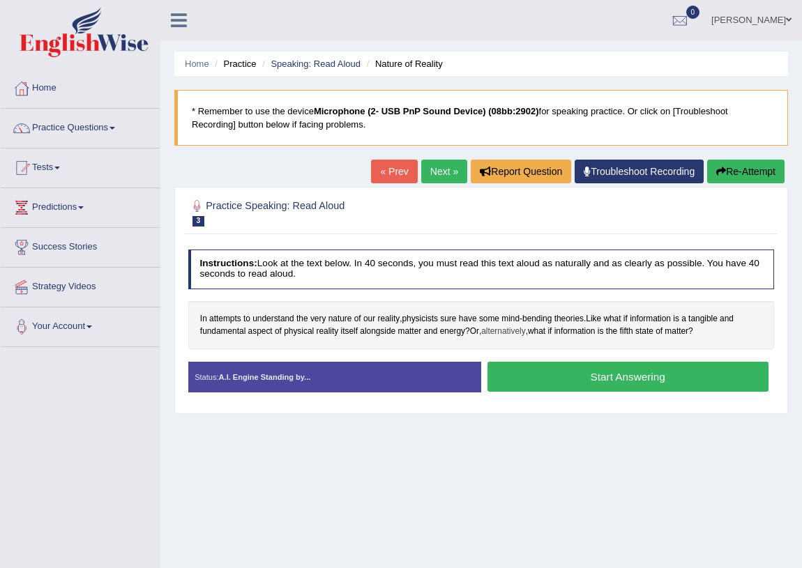
click at [501, 333] on span "alternatively" at bounding box center [503, 332] width 44 height 13
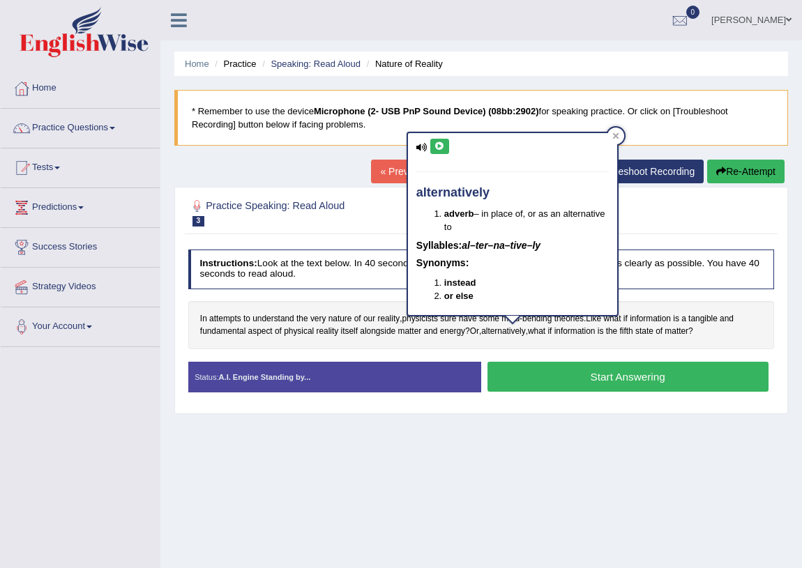
click at [441, 142] on icon at bounding box center [439, 146] width 10 height 8
click at [611, 135] on div at bounding box center [615, 136] width 17 height 17
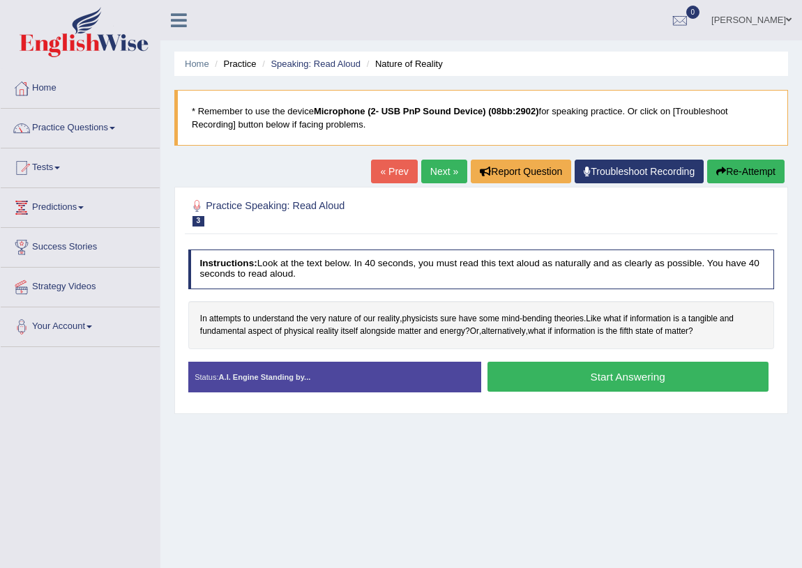
click at [540, 375] on button "Start Answering" at bounding box center [627, 377] width 281 height 30
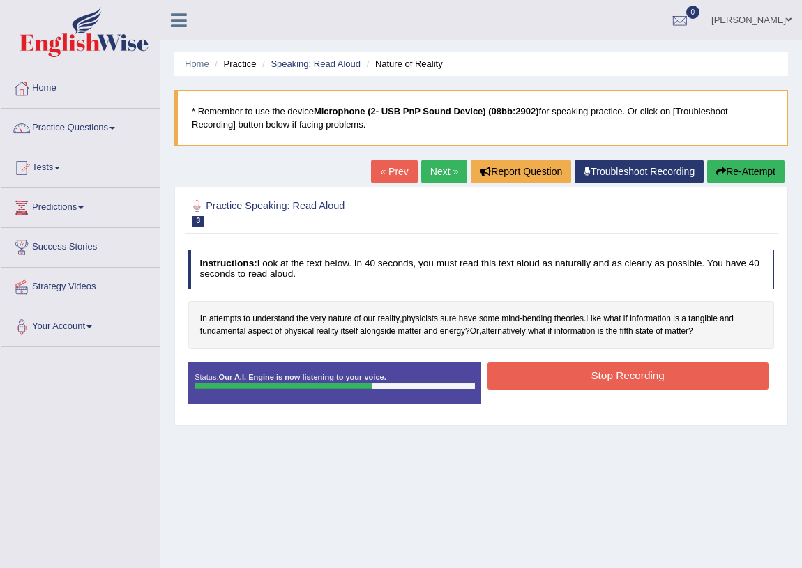
click at [534, 370] on button "Stop Recording" at bounding box center [627, 376] width 281 height 27
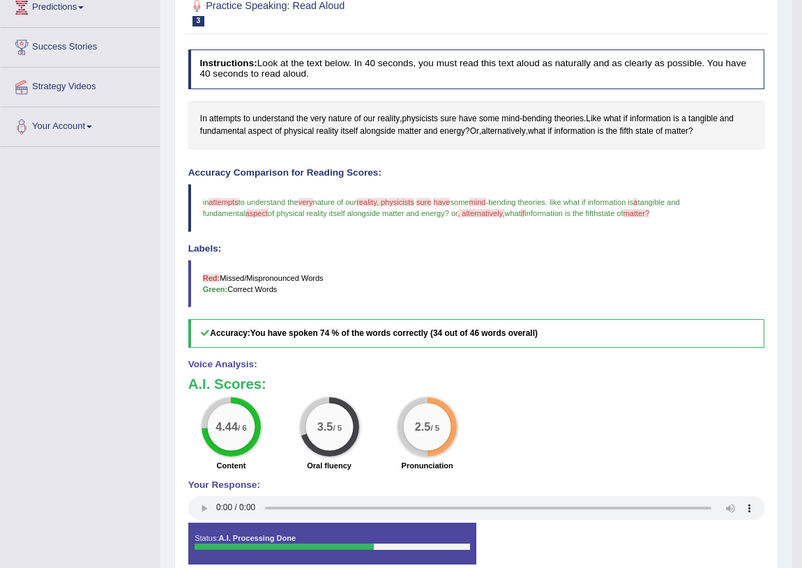
scroll to position [73, 0]
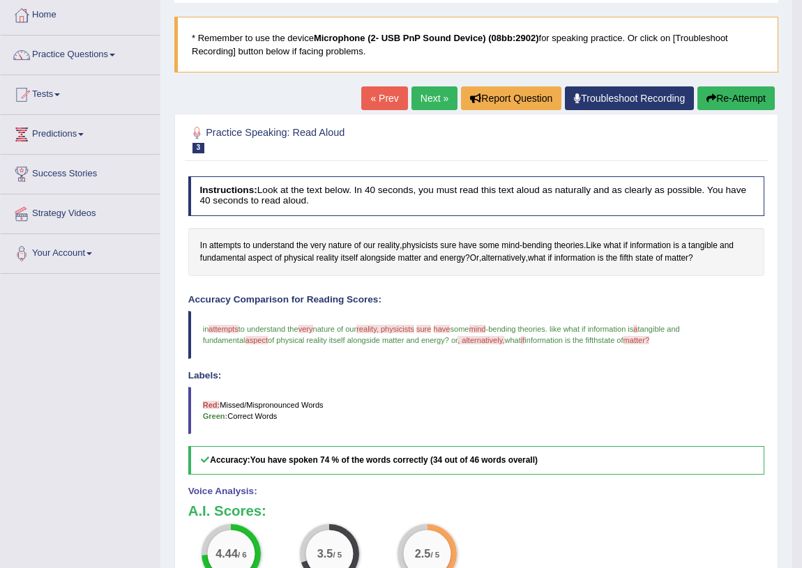
click at [422, 102] on link "Next »" at bounding box center [434, 98] width 46 height 24
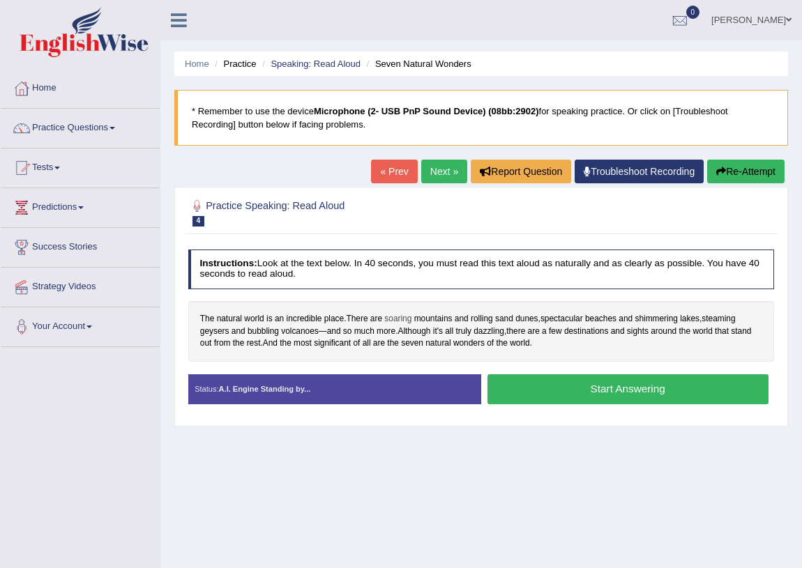
click at [400, 320] on span "soaring" at bounding box center [397, 319] width 27 height 13
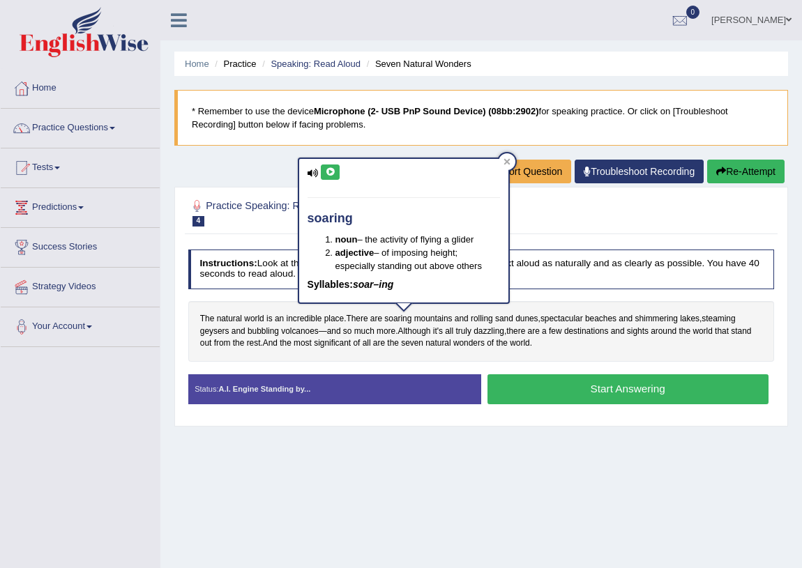
click at [335, 172] on icon at bounding box center [330, 172] width 10 height 8
click at [506, 161] on icon at bounding box center [506, 162] width 6 height 6
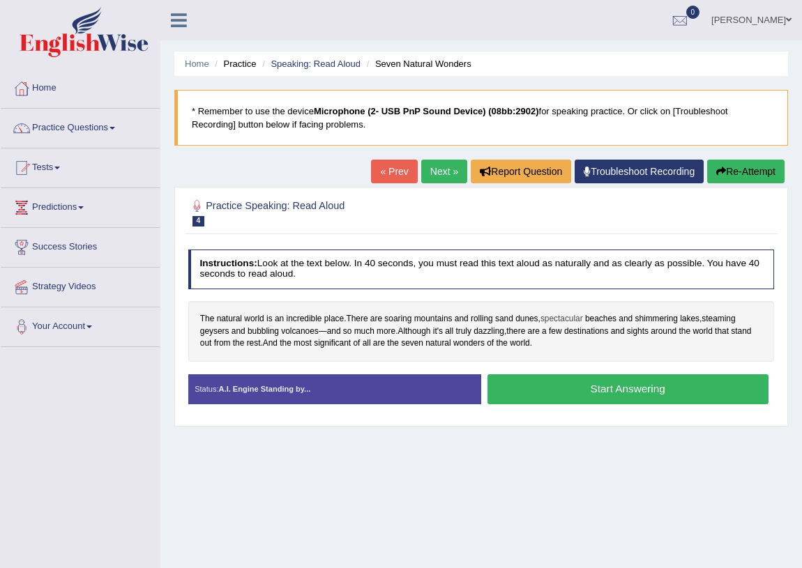
click at [560, 320] on span "spectacular" at bounding box center [561, 319] width 43 height 13
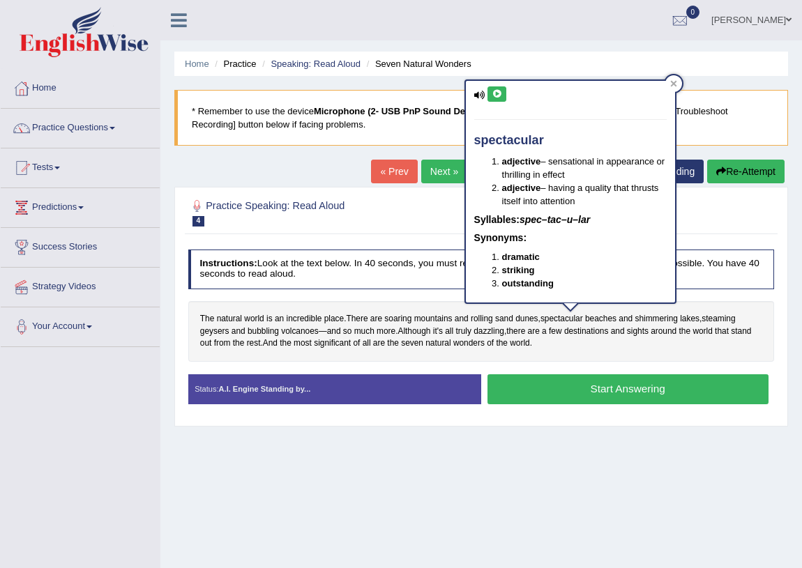
click at [501, 97] on icon at bounding box center [497, 94] width 10 height 8
click at [677, 82] on div at bounding box center [673, 83] width 17 height 17
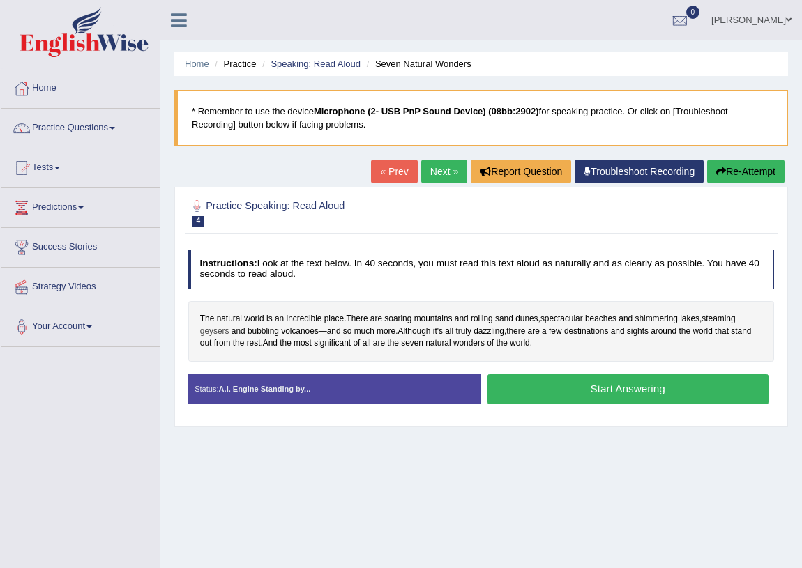
click at [220, 328] on span "geysers" at bounding box center [214, 332] width 29 height 13
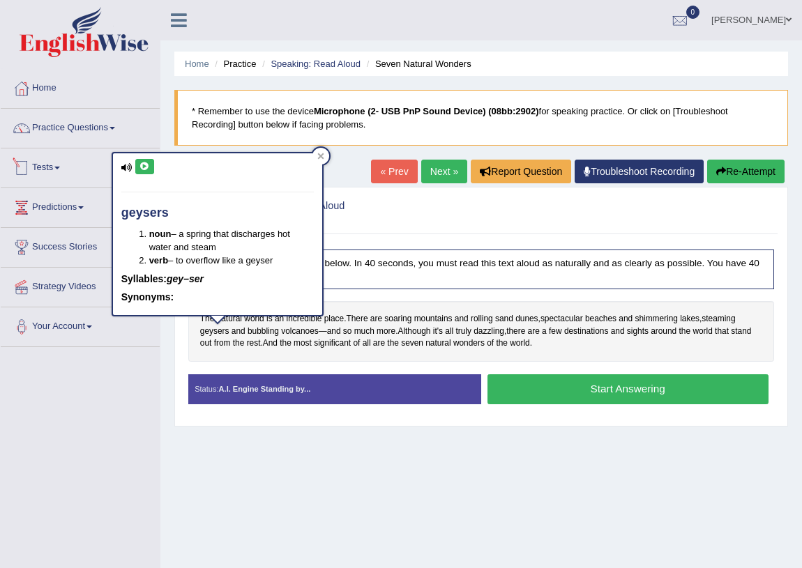
click at [139, 165] on icon at bounding box center [144, 166] width 10 height 8
click at [319, 154] on icon at bounding box center [320, 156] width 6 height 6
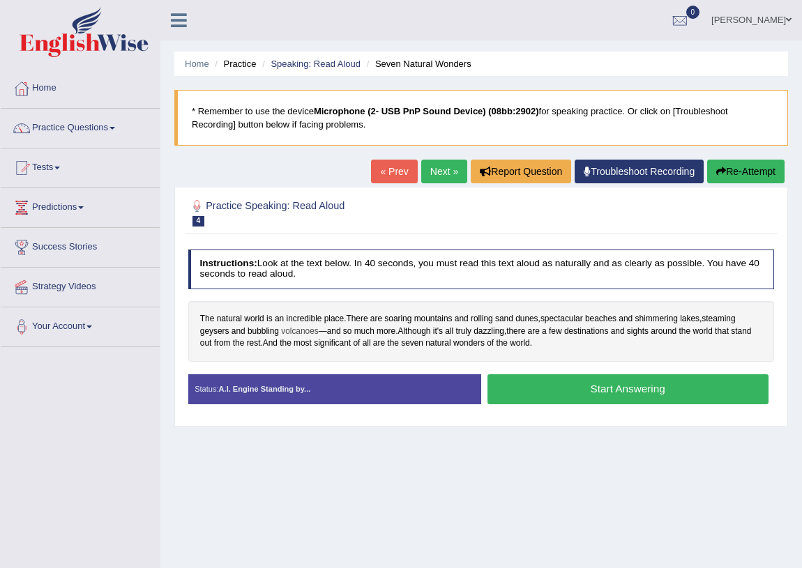
click at [293, 333] on span "volcanoes" at bounding box center [300, 332] width 38 height 13
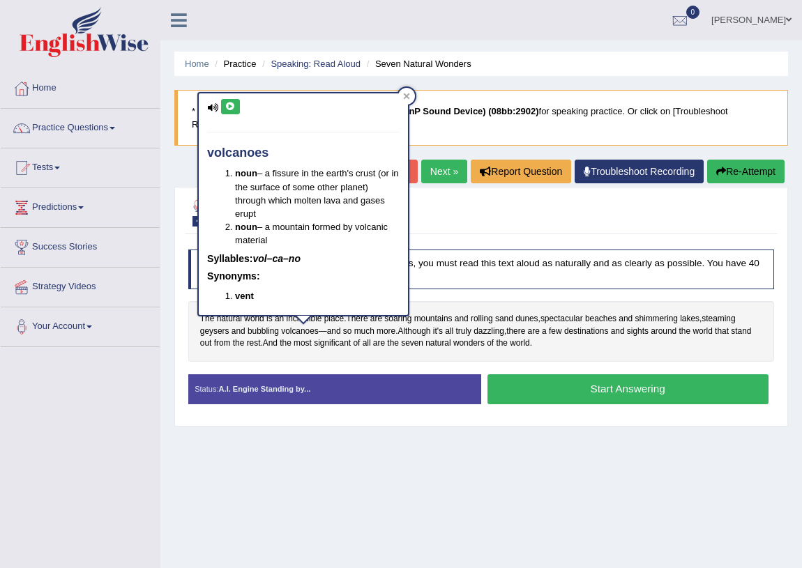
click at [233, 100] on button at bounding box center [230, 106] width 19 height 15
click at [404, 96] on icon at bounding box center [406, 96] width 7 height 7
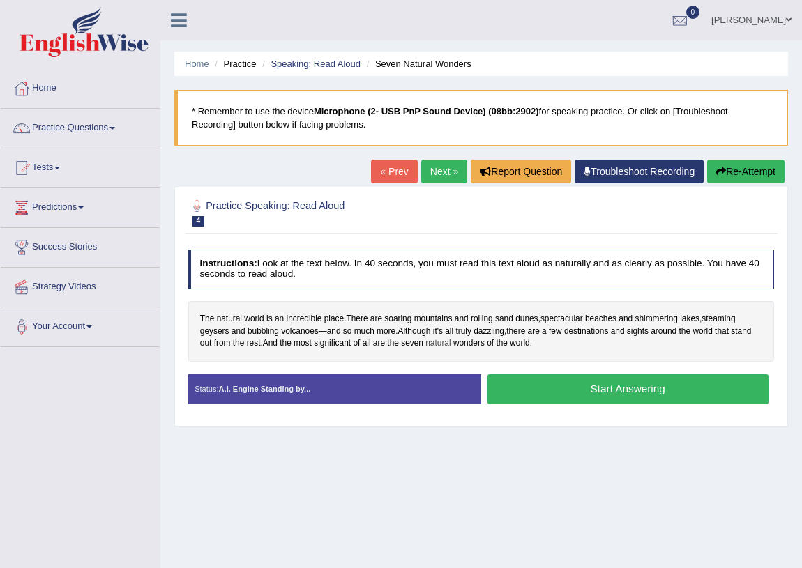
drag, startPoint x: 402, startPoint y: 341, endPoint x: 432, endPoint y: 347, distance: 30.6
click at [432, 347] on div "The natural world is an incredible place . There are soaring mountains and roll…" at bounding box center [481, 331] width 586 height 61
drag, startPoint x: 401, startPoint y: 342, endPoint x: 513, endPoint y: 344, distance: 112.3
click at [513, 344] on div "The natural world is an incredible place . There are soaring mountains and roll…" at bounding box center [481, 331] width 586 height 61
click at [81, 120] on link "Practice Questions" at bounding box center [80, 126] width 159 height 35
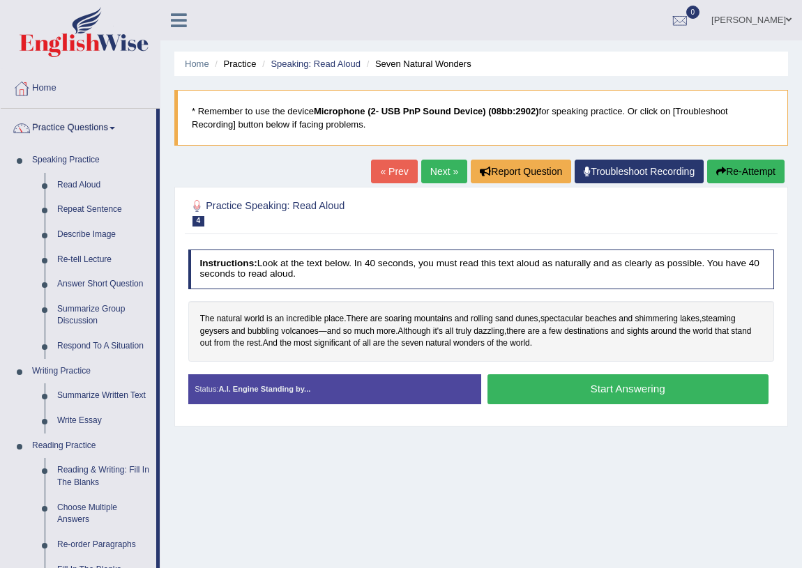
click at [443, 173] on link "Next »" at bounding box center [444, 172] width 46 height 24
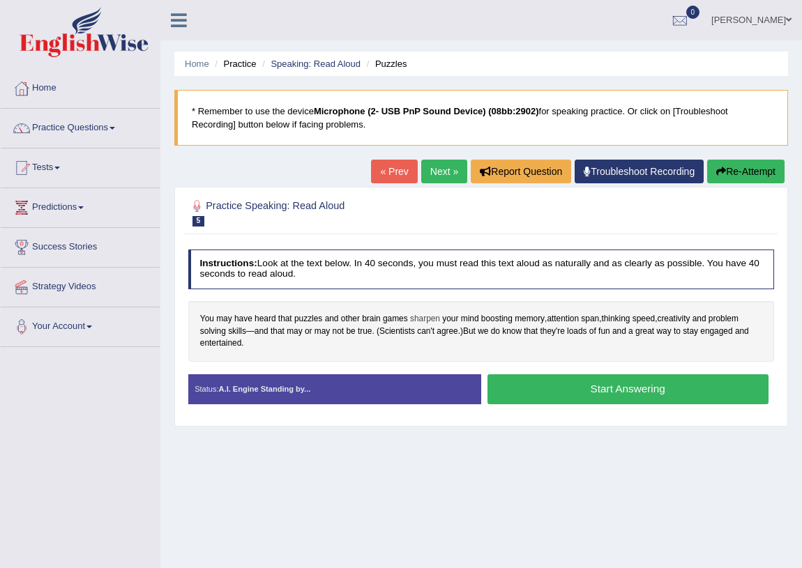
click at [425, 321] on span "sharpen" at bounding box center [425, 319] width 30 height 13
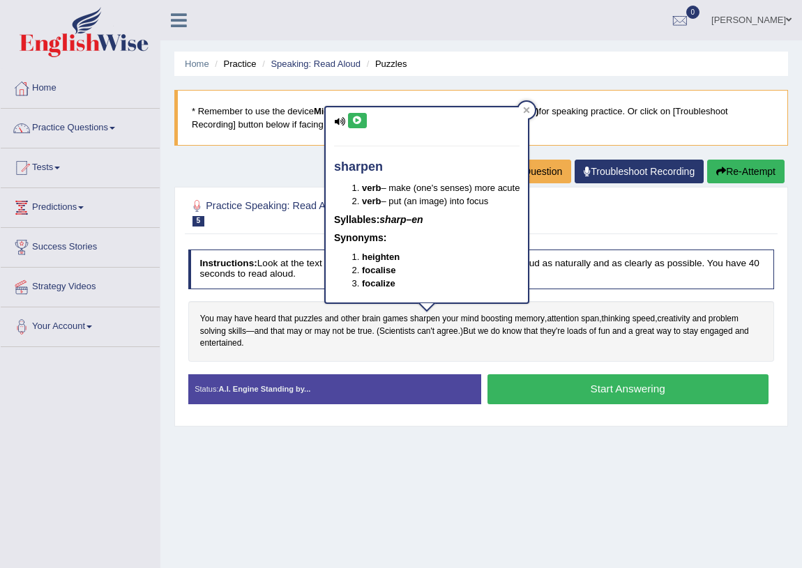
click at [345, 120] on div "sharpen verb – make (one's senses) more acute verb – put (an image) into focus …" at bounding box center [427, 204] width 203 height 195
click at [355, 120] on icon at bounding box center [357, 120] width 10 height 8
click at [528, 107] on icon at bounding box center [526, 110] width 7 height 7
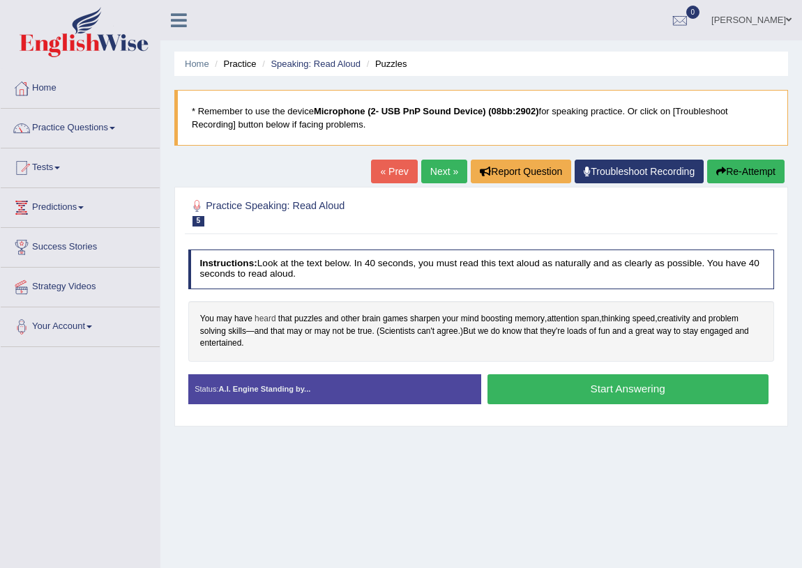
click at [263, 321] on span "heard" at bounding box center [265, 319] width 21 height 13
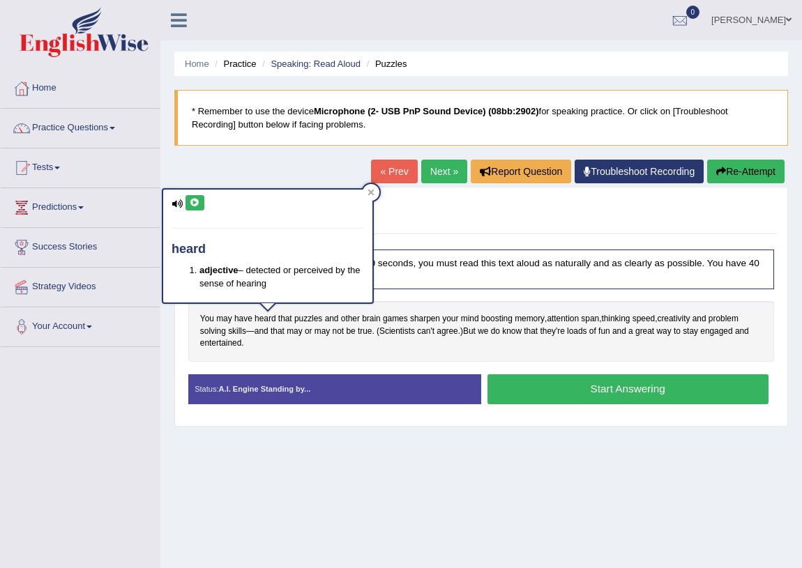
click at [190, 199] on icon at bounding box center [195, 203] width 10 height 8
click at [195, 199] on icon at bounding box center [195, 203] width 10 height 8
click at [372, 195] on icon at bounding box center [370, 192] width 7 height 7
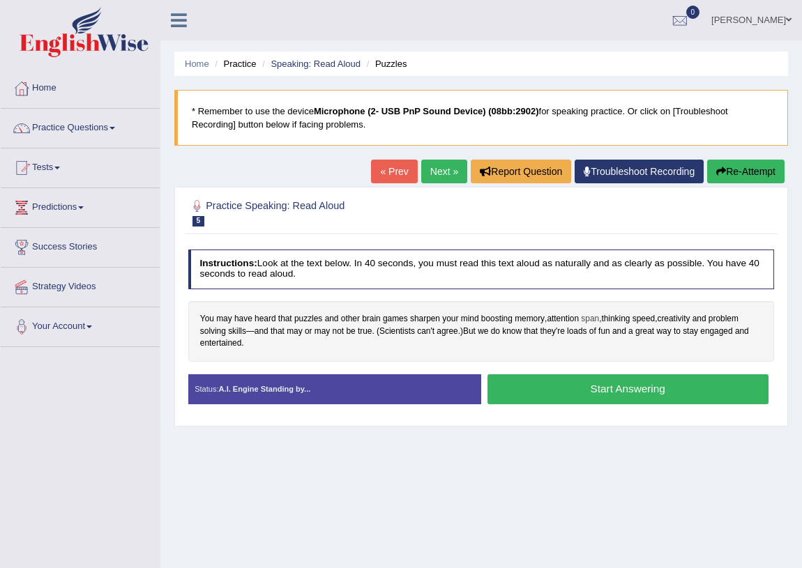
click at [595, 320] on span "span" at bounding box center [590, 319] width 18 height 13
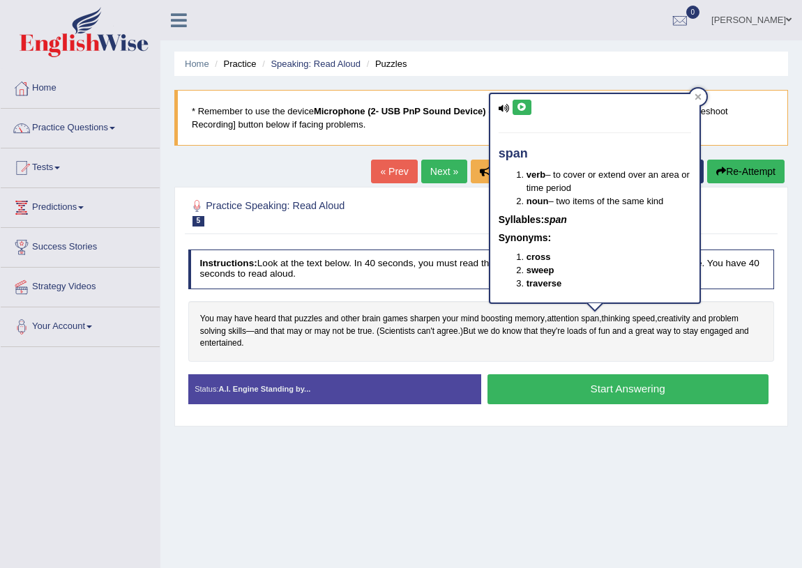
click at [519, 105] on icon at bounding box center [522, 107] width 10 height 8
click at [703, 96] on div at bounding box center [698, 97] width 17 height 17
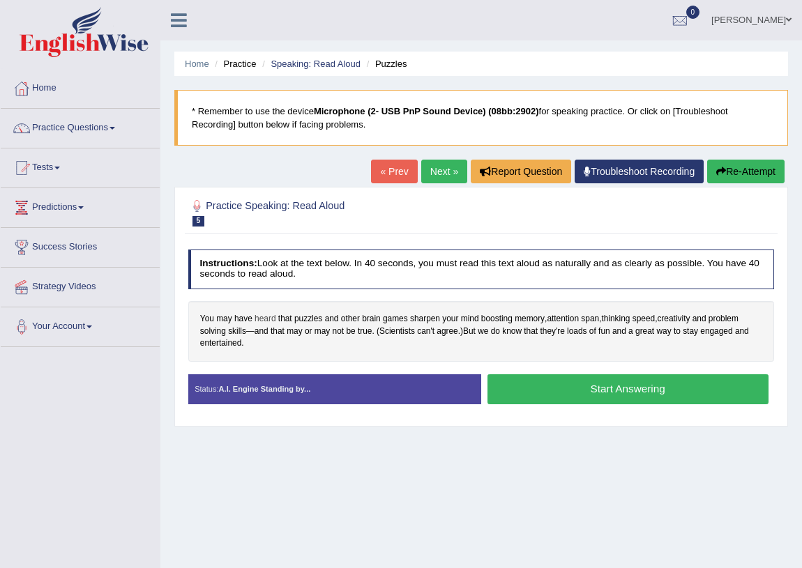
click at [272, 320] on span "heard" at bounding box center [265, 319] width 21 height 13
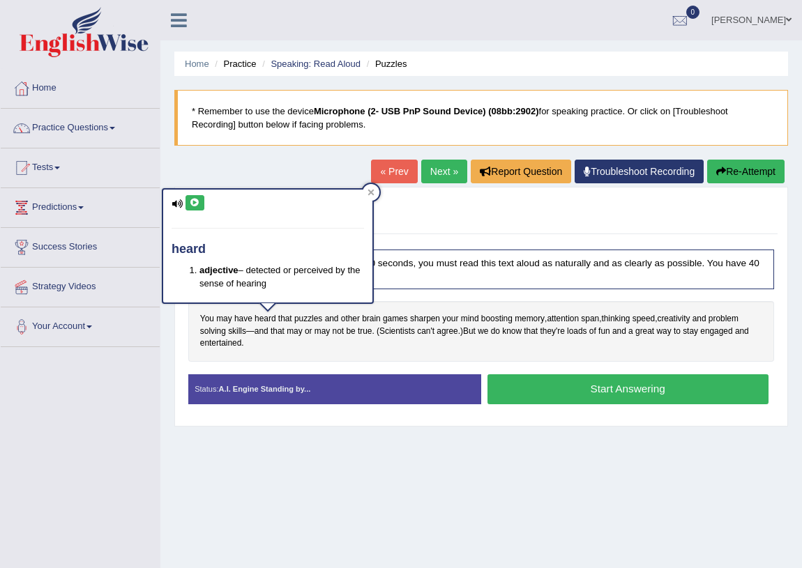
click at [195, 209] on button at bounding box center [194, 202] width 19 height 15
click at [364, 190] on div at bounding box center [371, 192] width 17 height 17
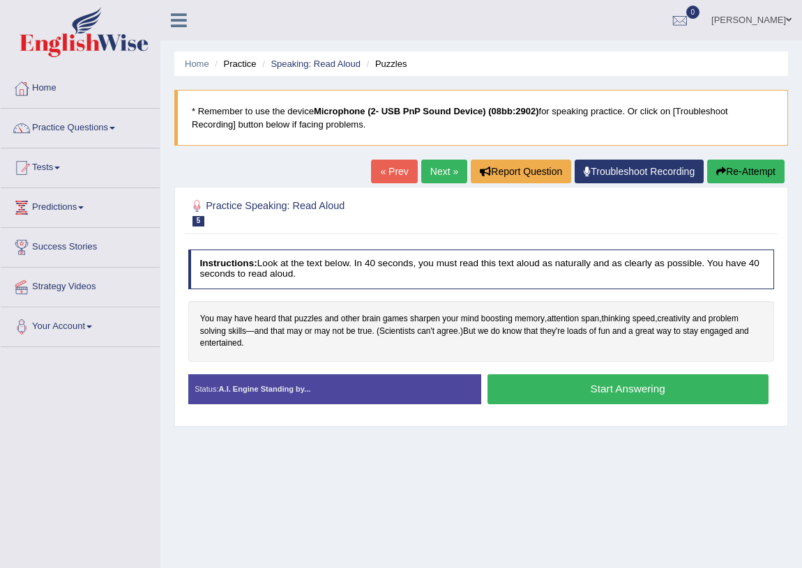
click at [603, 383] on button "Start Answering" at bounding box center [627, 389] width 281 height 30
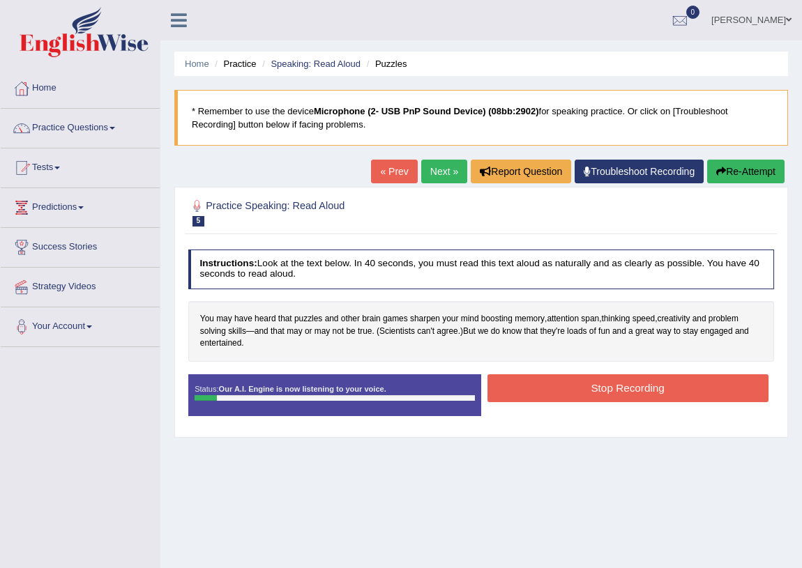
click at [623, 393] on button "Stop Recording" at bounding box center [627, 387] width 281 height 27
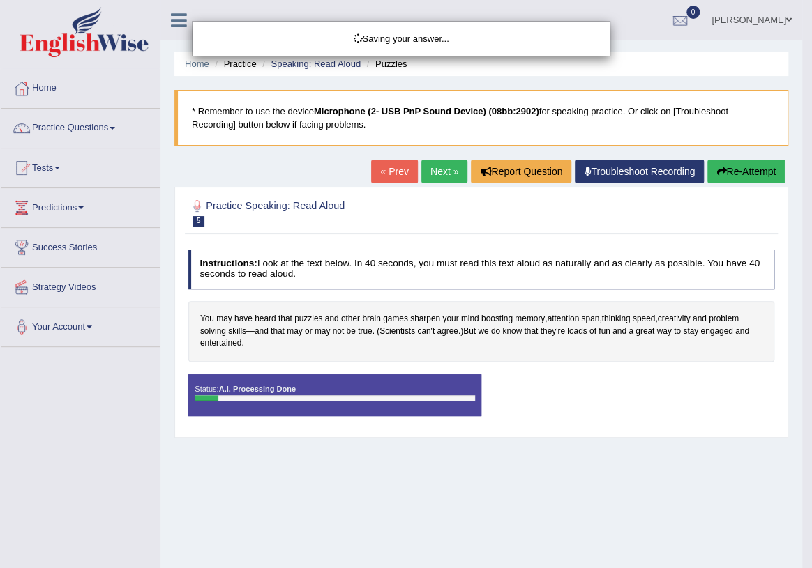
click at [718, 172] on div "Saving your answer..." at bounding box center [406, 284] width 812 height 568
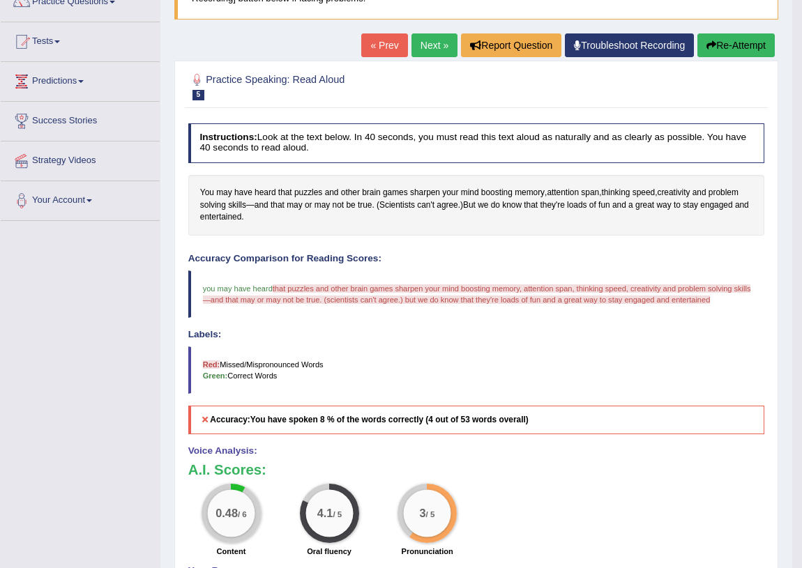
scroll to position [63, 0]
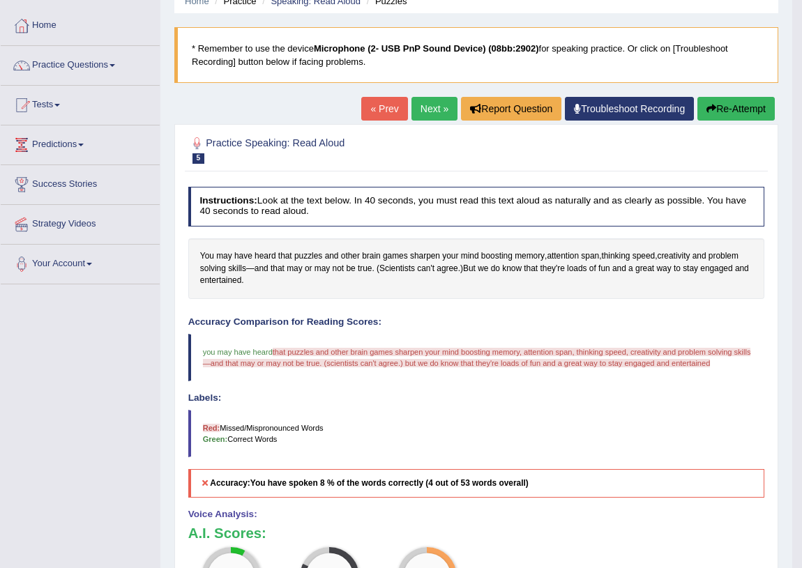
click at [738, 106] on button "Re-Attempt" at bounding box center [735, 109] width 77 height 24
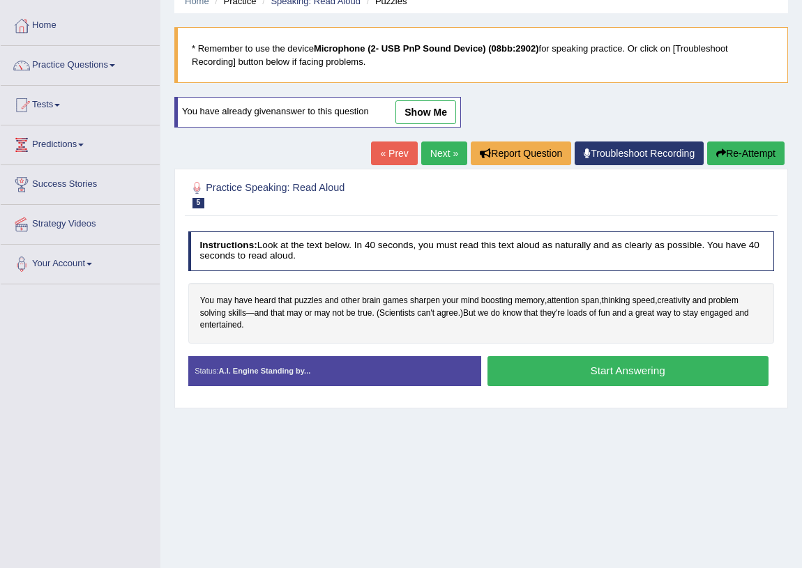
click at [562, 365] on button "Start Answering" at bounding box center [627, 371] width 281 height 30
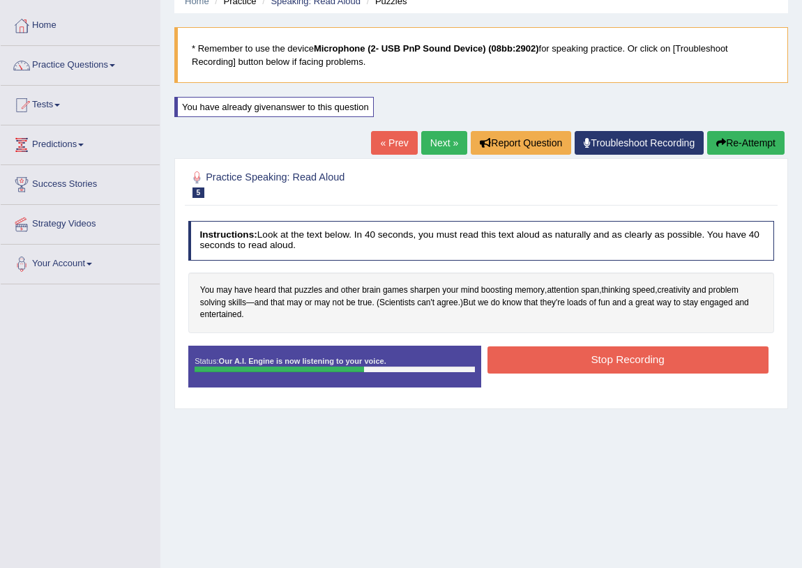
click at [612, 356] on button "Stop Recording" at bounding box center [627, 360] width 281 height 27
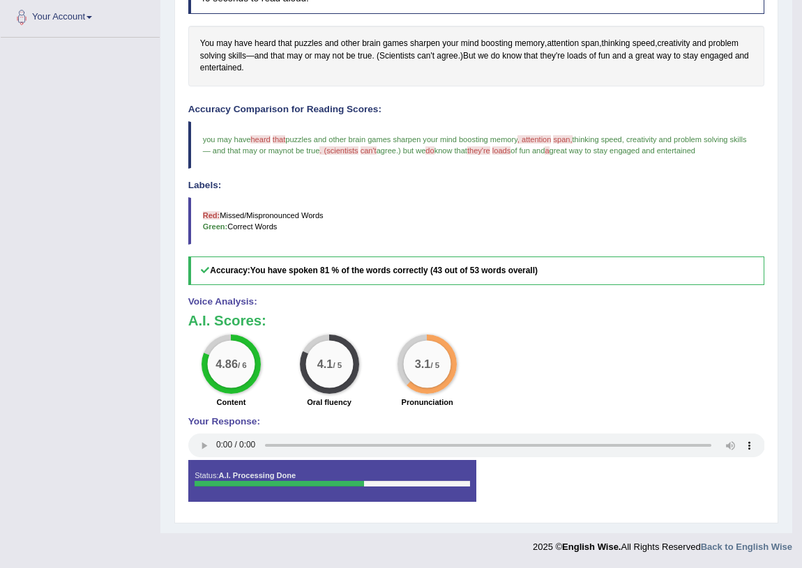
scroll to position [183, 0]
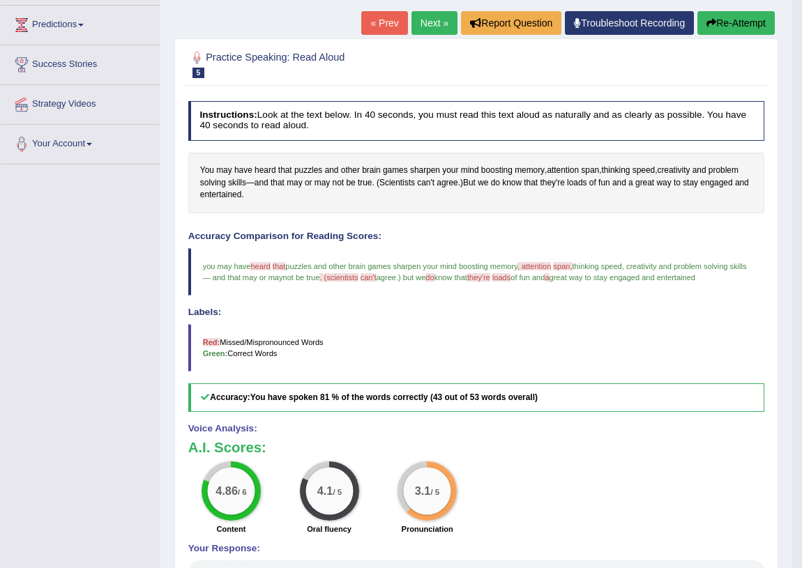
click at [425, 26] on link "Next »" at bounding box center [434, 23] width 46 height 24
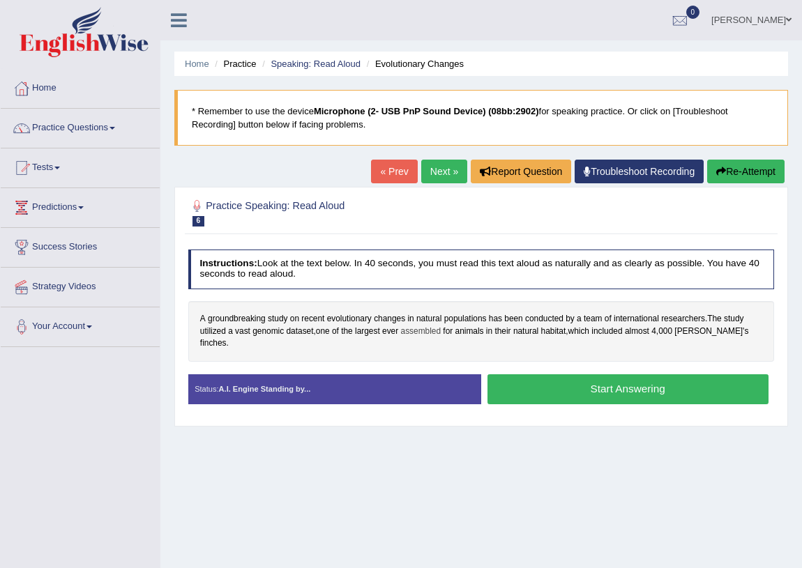
click at [411, 330] on span "assembled" at bounding box center [421, 332] width 40 height 13
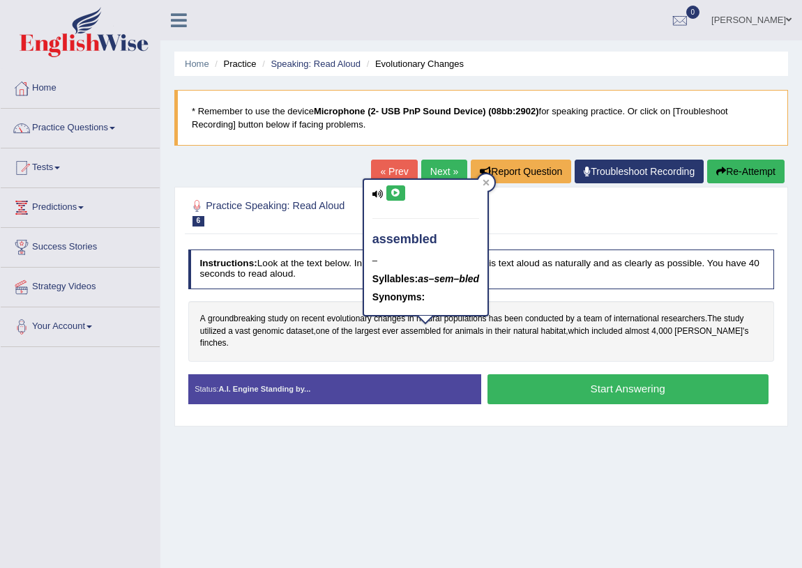
click at [391, 190] on icon at bounding box center [395, 193] width 10 height 8
click at [487, 180] on icon at bounding box center [486, 183] width 6 height 6
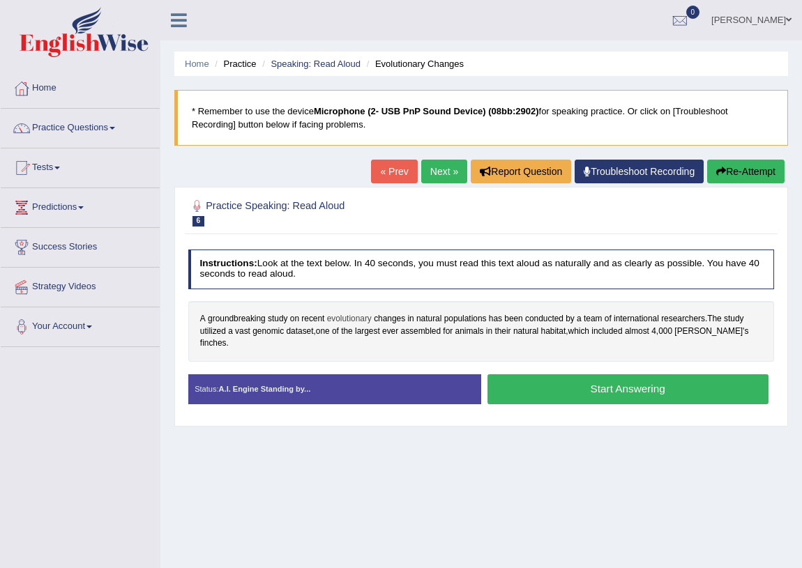
click at [349, 321] on span "evolutionary" at bounding box center [349, 319] width 45 height 13
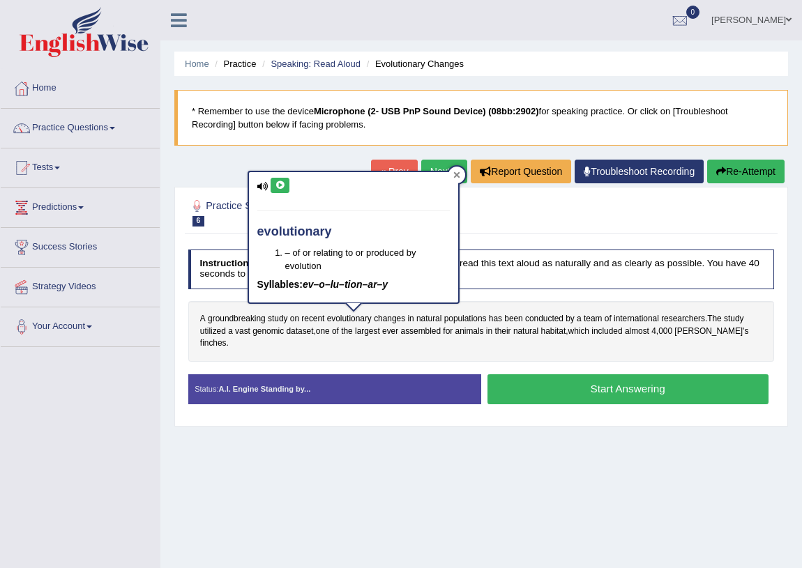
click at [453, 174] on icon at bounding box center [456, 175] width 7 height 7
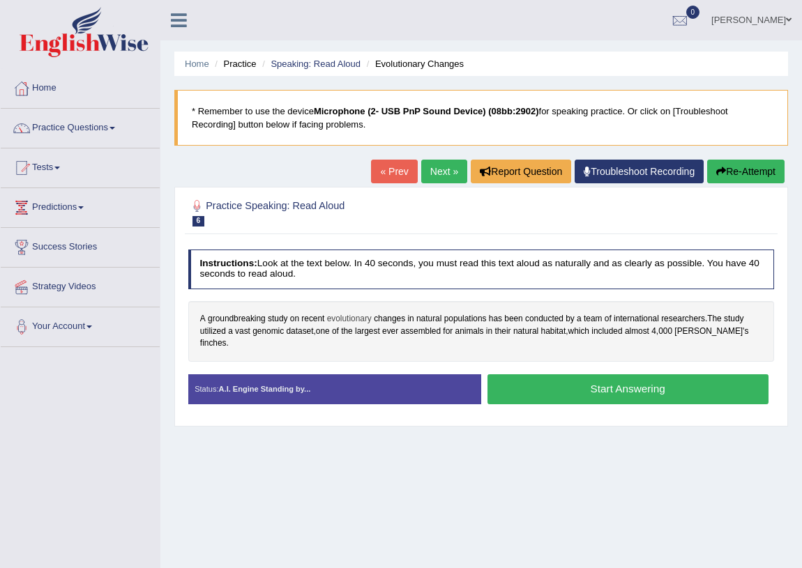
click at [344, 319] on span "evolutionary" at bounding box center [349, 319] width 45 height 13
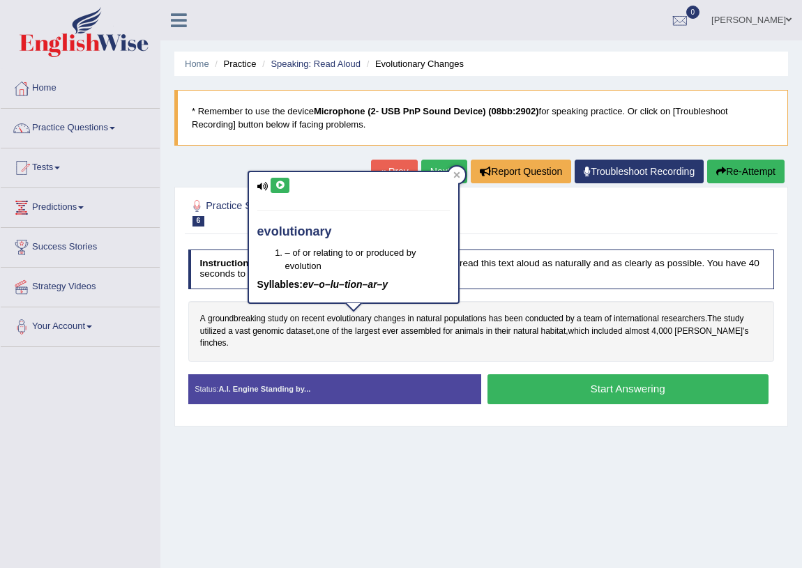
click at [281, 186] on icon at bounding box center [280, 185] width 10 height 8
click at [460, 174] on icon at bounding box center [456, 175] width 7 height 7
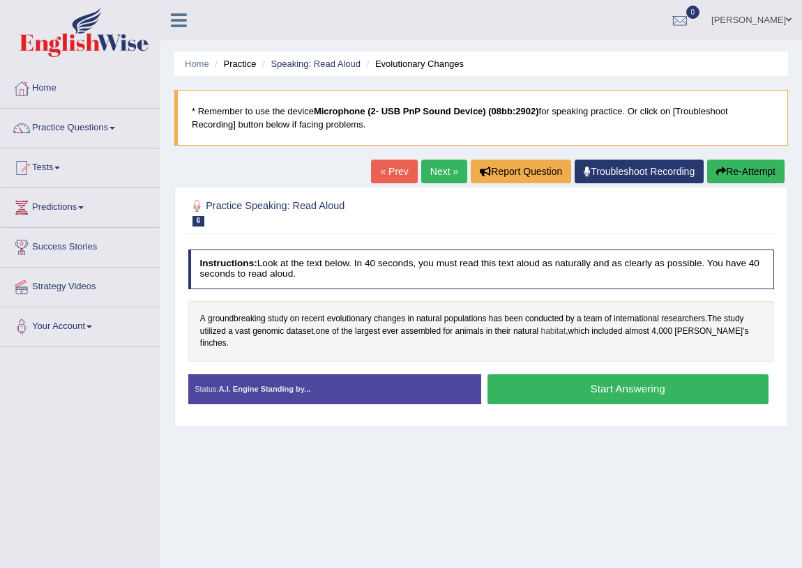
click at [564, 332] on span "habitat" at bounding box center [553, 332] width 25 height 13
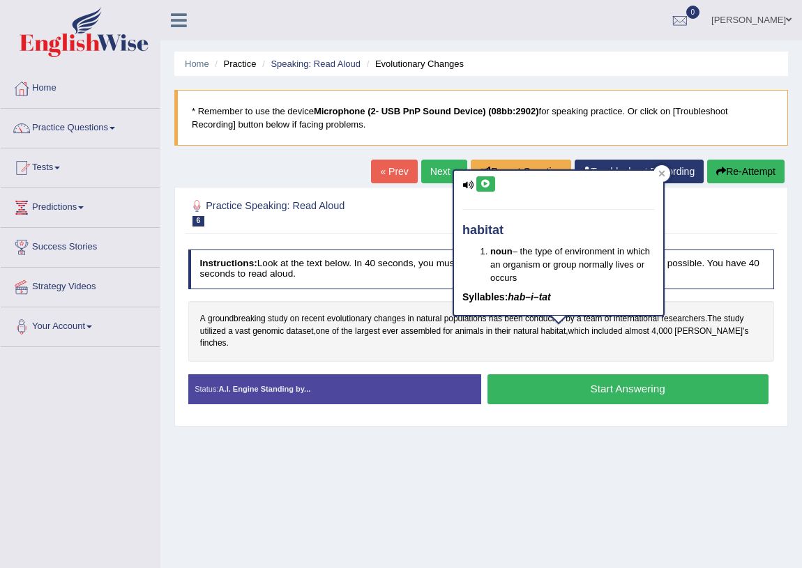
click at [485, 176] on button at bounding box center [485, 183] width 19 height 15
click at [659, 169] on div at bounding box center [661, 173] width 17 height 17
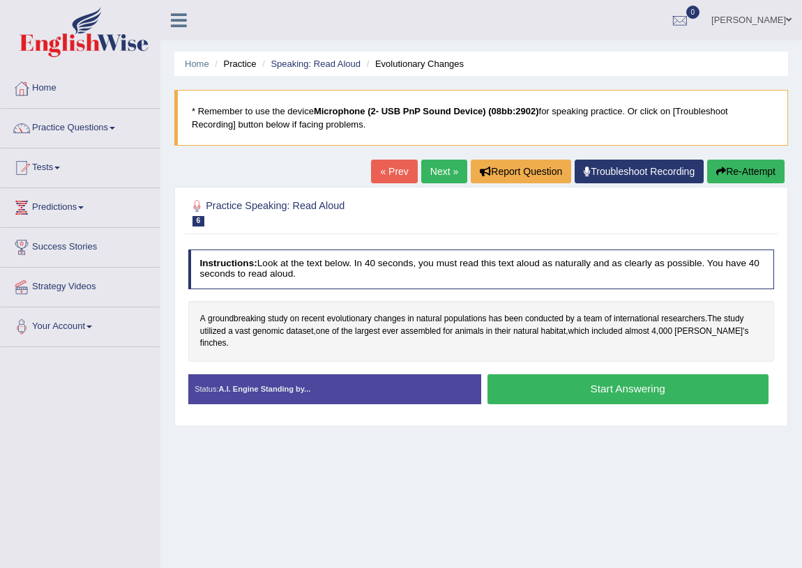
click at [572, 374] on button "Start Answering" at bounding box center [627, 389] width 281 height 30
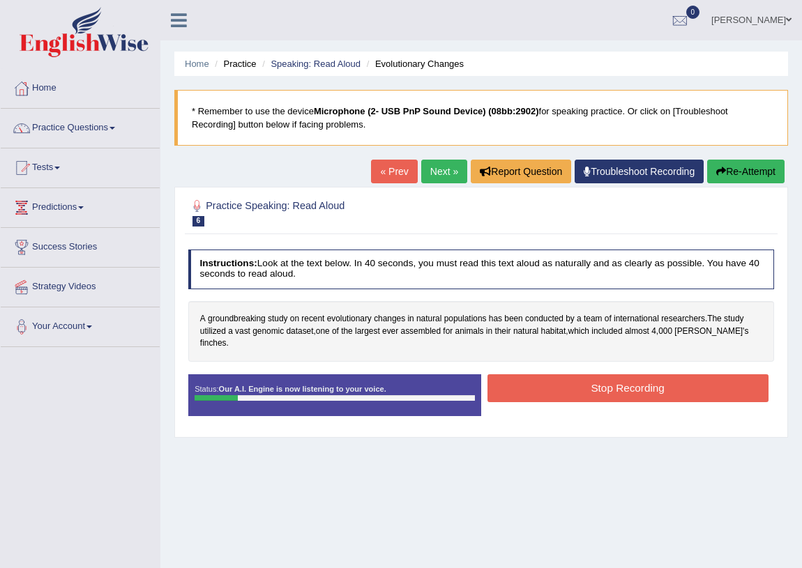
click at [393, 172] on link "« Prev" at bounding box center [394, 172] width 46 height 24
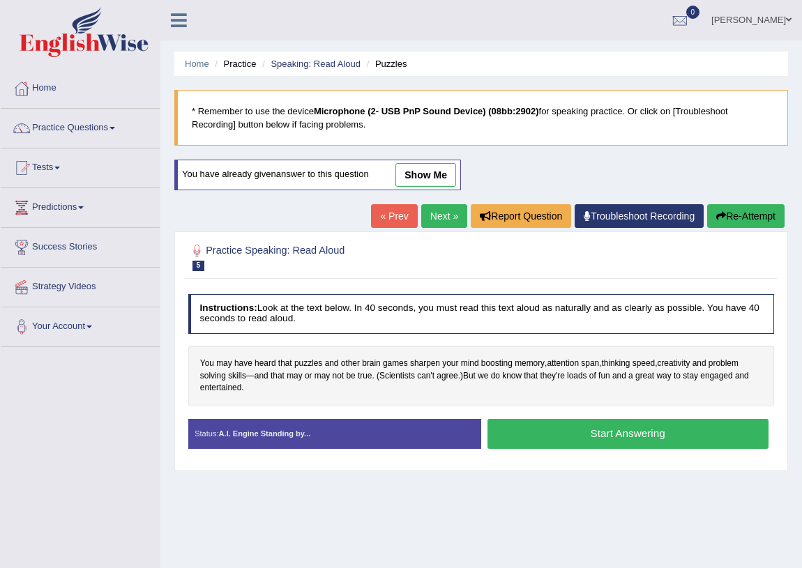
click at [440, 216] on link "Next »" at bounding box center [444, 216] width 46 height 24
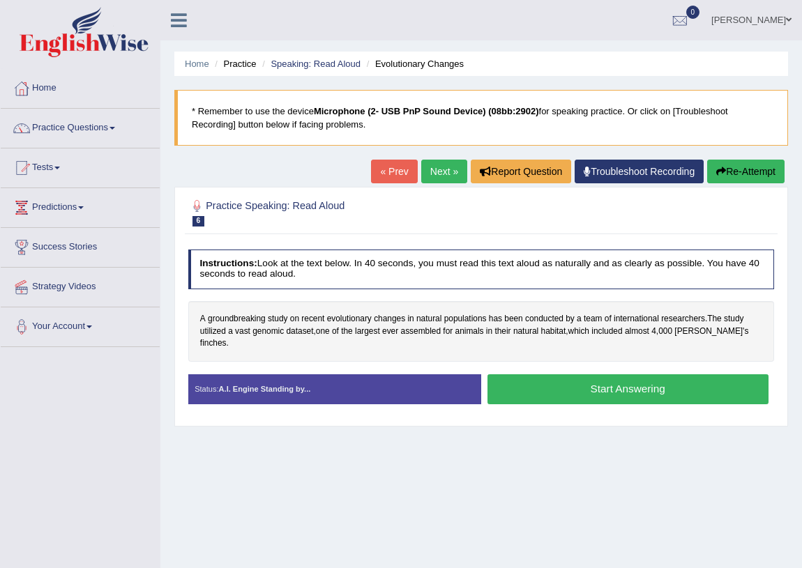
click at [548, 383] on button "Start Answering" at bounding box center [627, 389] width 281 height 30
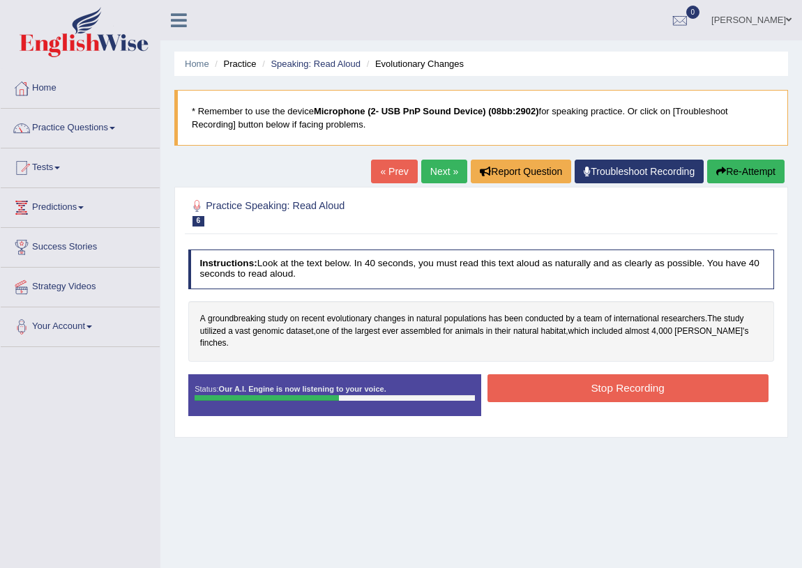
click at [614, 379] on button "Stop Recording" at bounding box center [627, 387] width 281 height 27
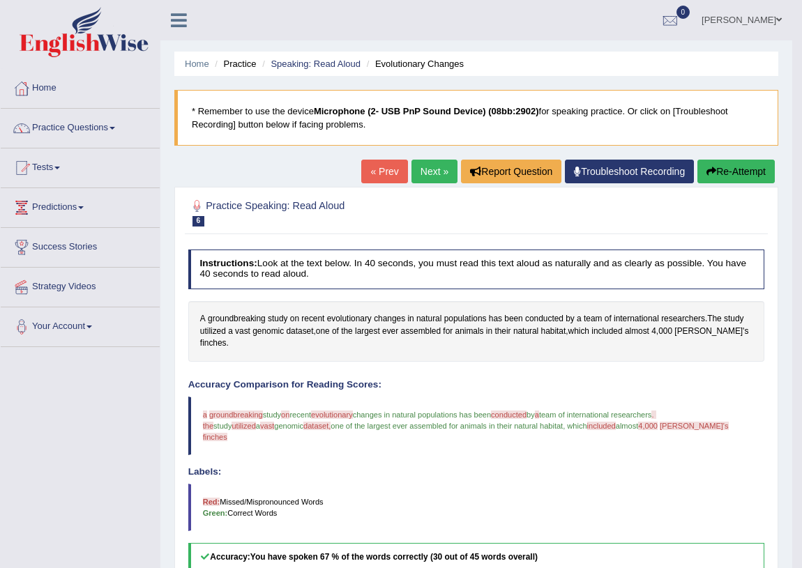
scroll to position [126, 0]
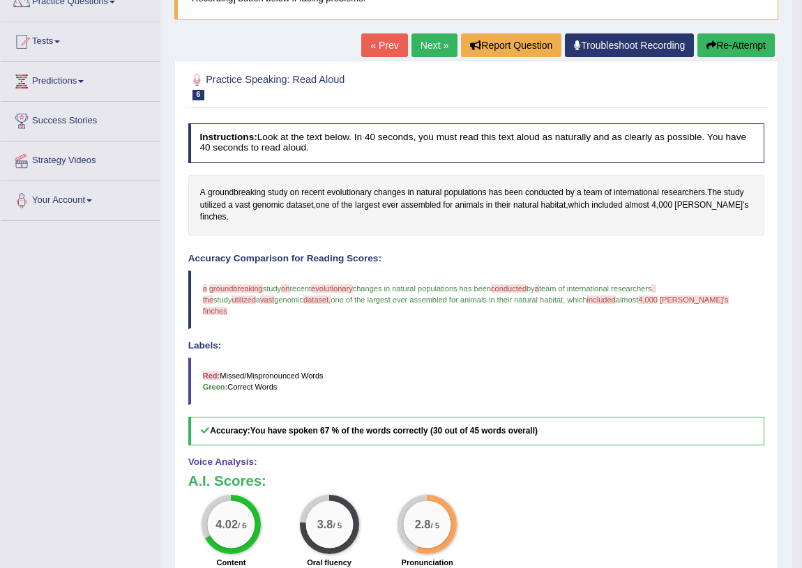
click at [723, 44] on button "Re-Attempt" at bounding box center [735, 45] width 77 height 24
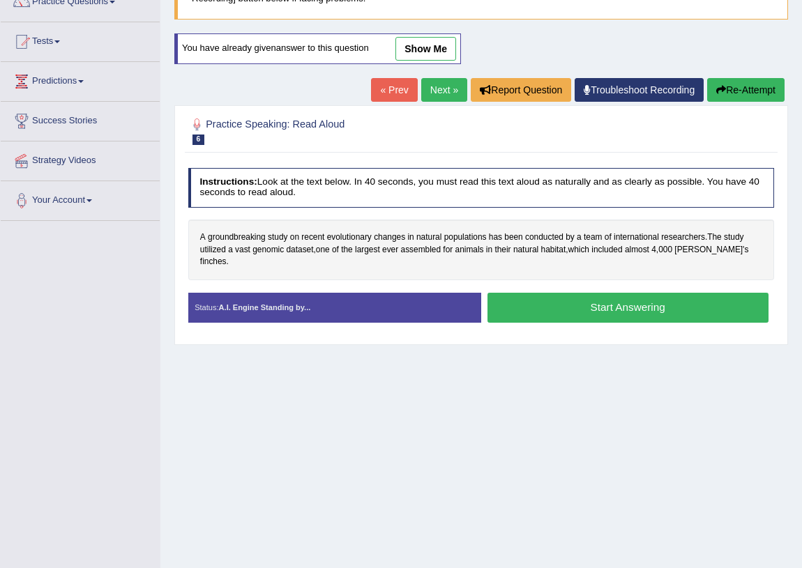
click at [576, 301] on button "Start Answering" at bounding box center [627, 308] width 281 height 30
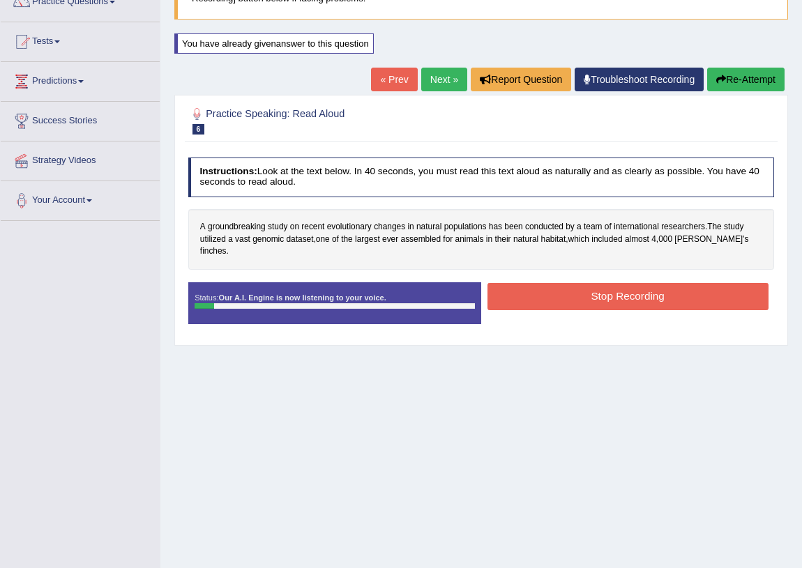
click at [371, 81] on link "« Prev" at bounding box center [394, 80] width 46 height 24
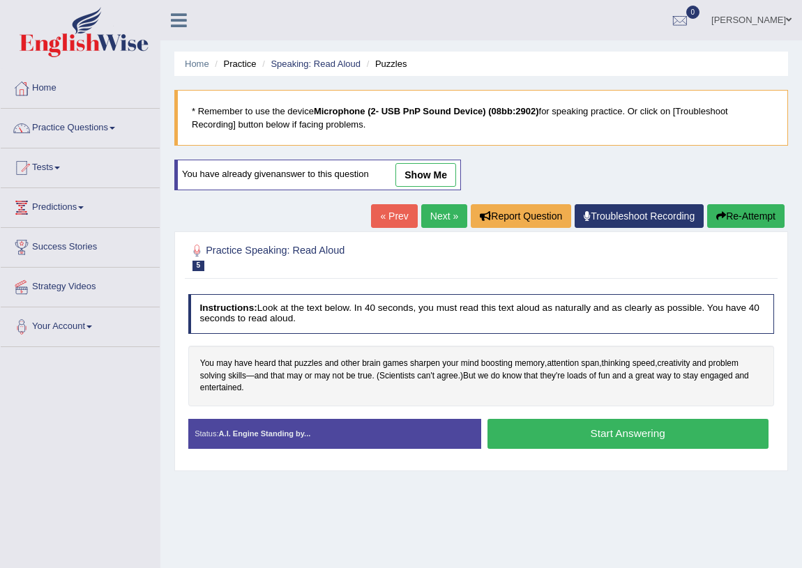
click at [432, 218] on link "Next »" at bounding box center [444, 216] width 46 height 24
click at [571, 420] on button "Start Answering" at bounding box center [627, 434] width 281 height 30
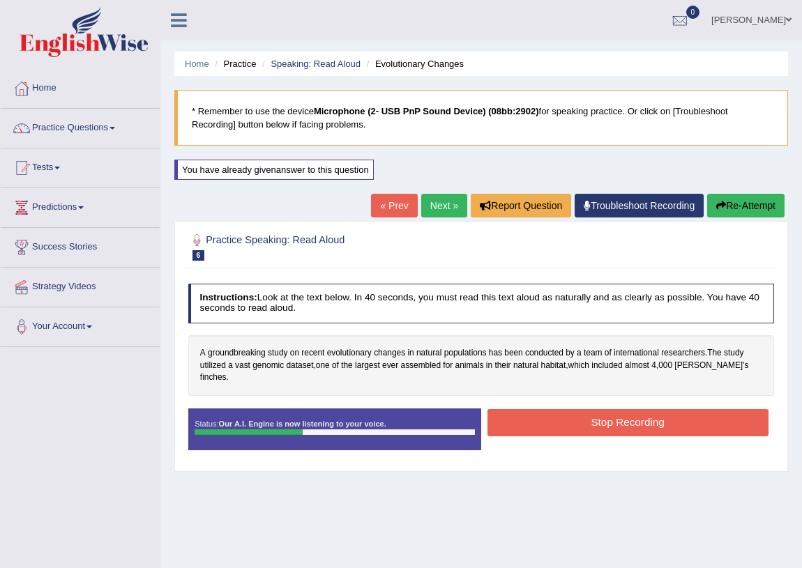
click at [404, 210] on link "« Prev" at bounding box center [394, 206] width 46 height 24
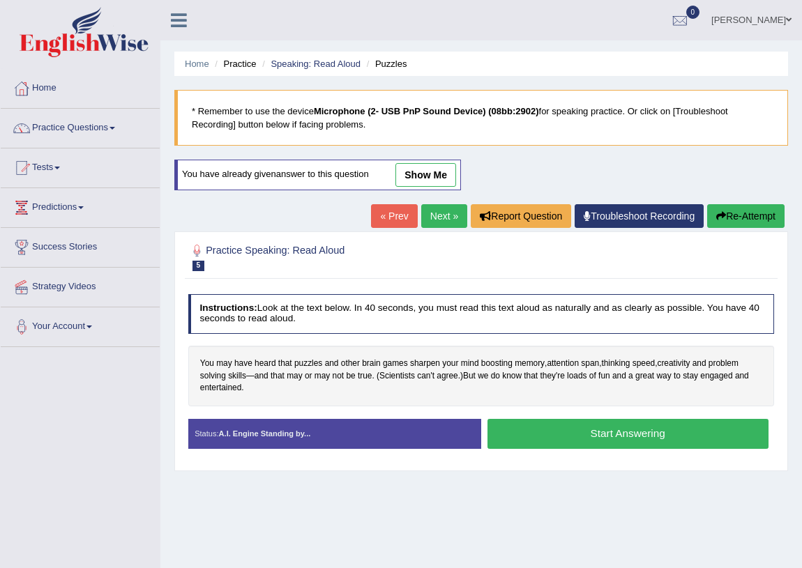
click at [445, 220] on link "Next »" at bounding box center [444, 216] width 46 height 24
click at [621, 423] on button "Start Answering" at bounding box center [627, 434] width 281 height 30
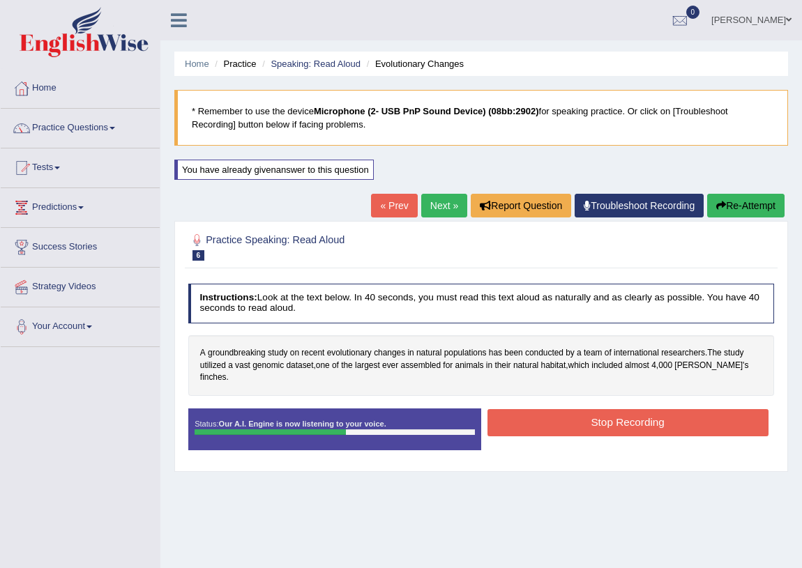
click at [628, 415] on button "Stop Recording" at bounding box center [627, 422] width 281 height 27
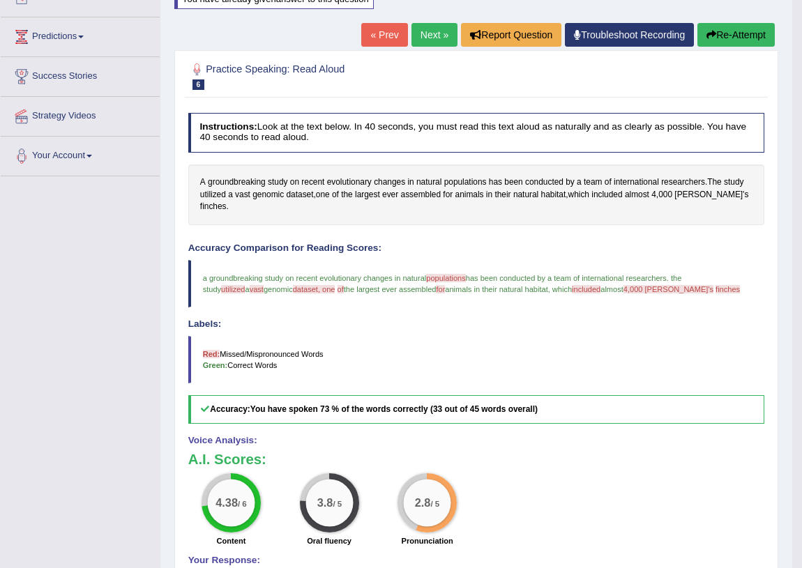
scroll to position [107, 0]
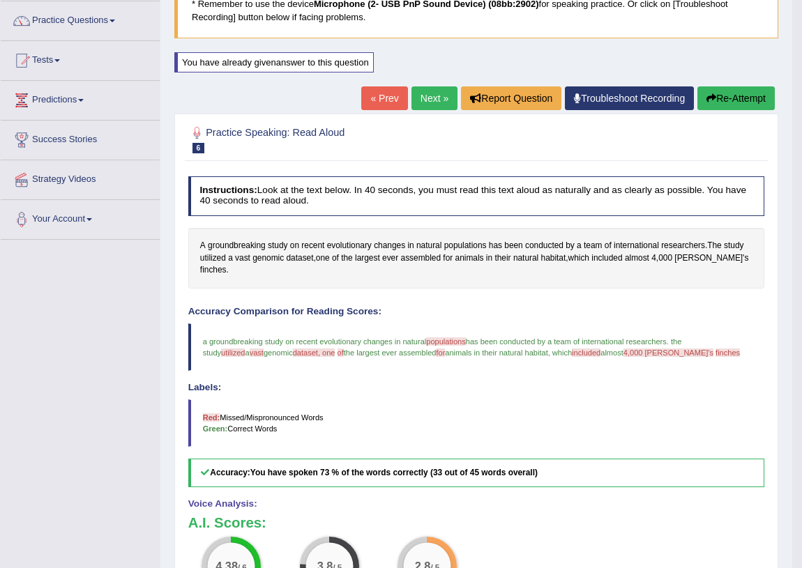
click at [418, 97] on link "Next »" at bounding box center [434, 98] width 46 height 24
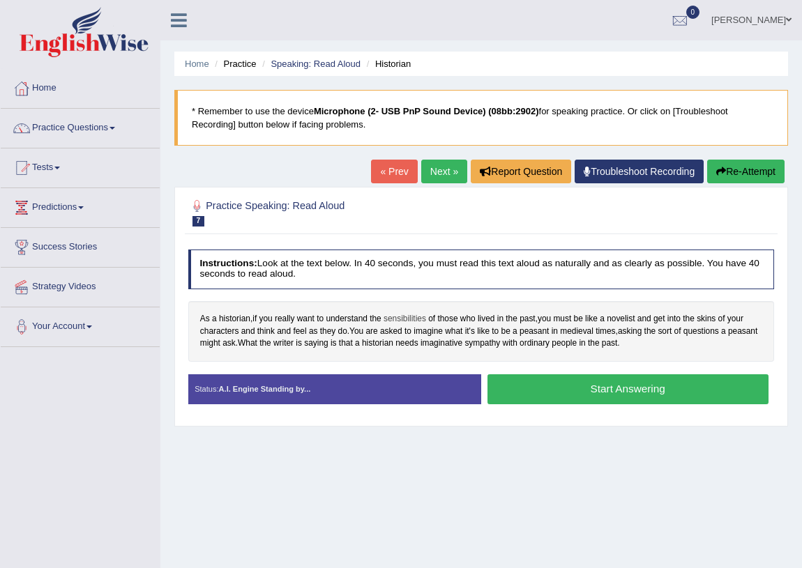
click at [400, 321] on span "sensibilities" at bounding box center [405, 319] width 43 height 13
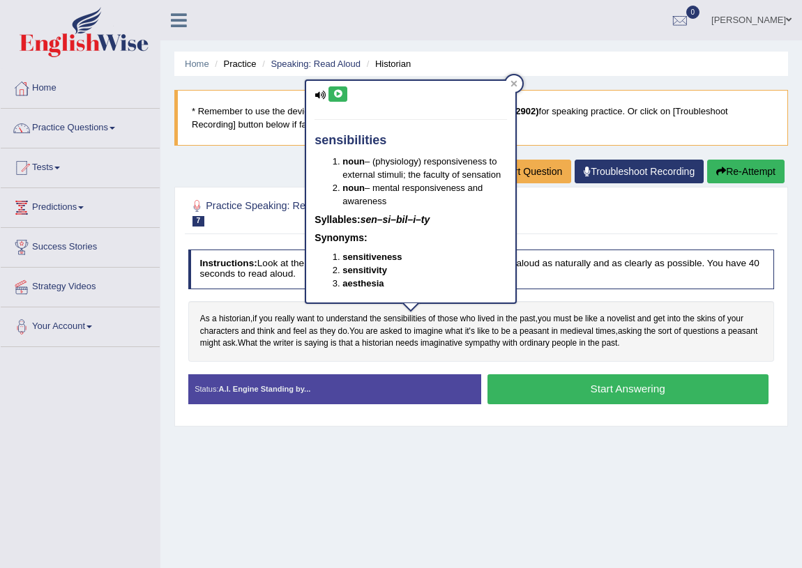
click at [336, 93] on icon at bounding box center [338, 94] width 10 height 8
click at [517, 80] on icon at bounding box center [513, 83] width 7 height 7
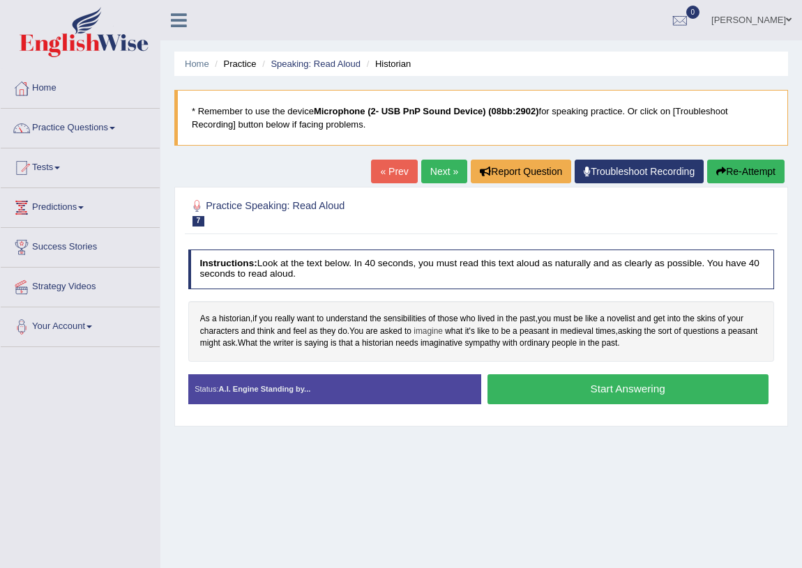
click at [427, 334] on span "imagine" at bounding box center [427, 332] width 29 height 13
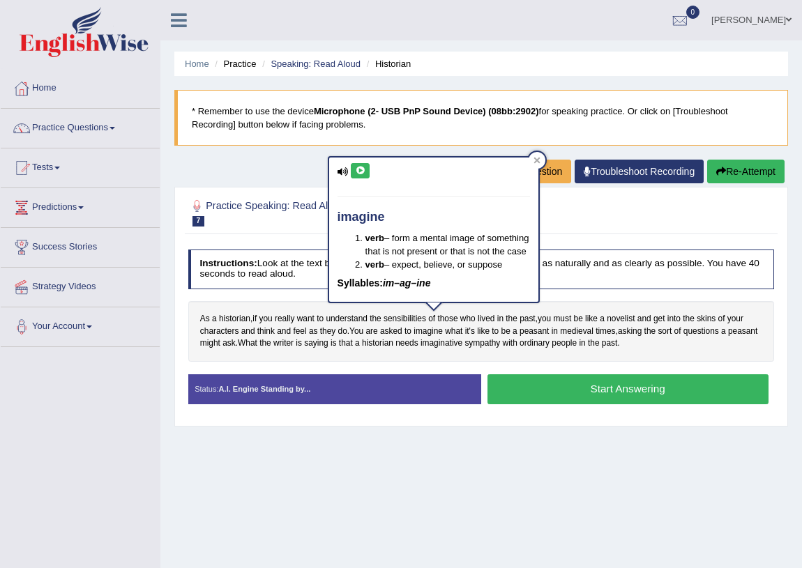
click at [363, 167] on icon at bounding box center [360, 171] width 10 height 8
click at [534, 155] on div at bounding box center [537, 160] width 17 height 17
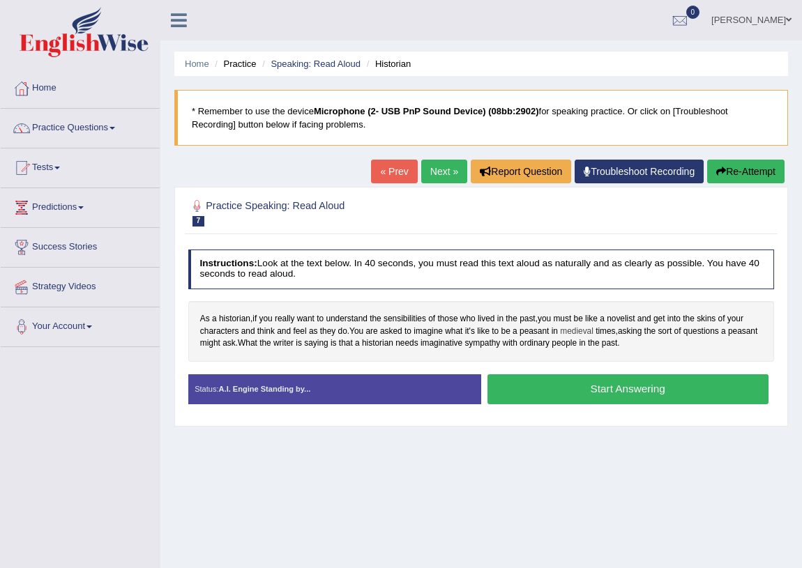
click at [572, 331] on span "medieval" at bounding box center [576, 332] width 33 height 13
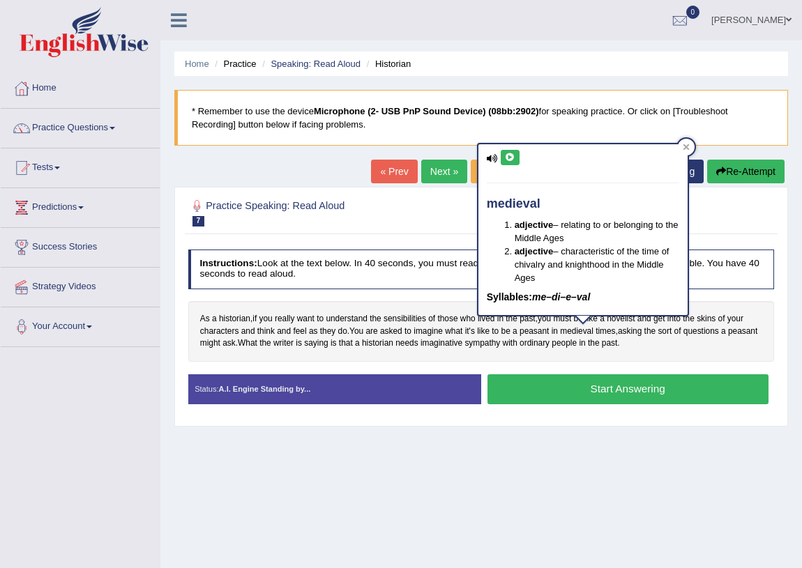
click at [517, 155] on button at bounding box center [510, 157] width 19 height 15
click at [501, 162] on button at bounding box center [510, 157] width 19 height 15
click at [683, 146] on icon at bounding box center [686, 147] width 6 height 6
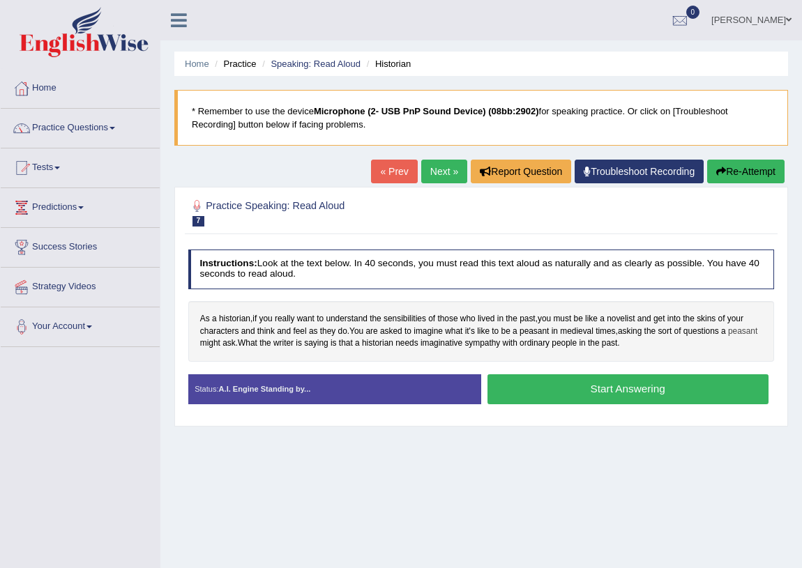
click at [750, 334] on span "peasant" at bounding box center [742, 332] width 29 height 13
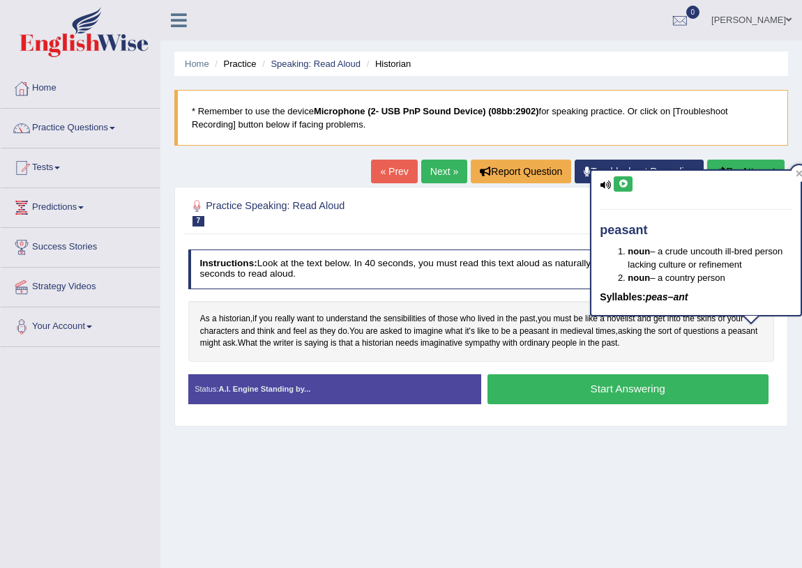
click at [625, 183] on icon at bounding box center [623, 184] width 10 height 8
click at [797, 172] on icon at bounding box center [799, 174] width 6 height 6
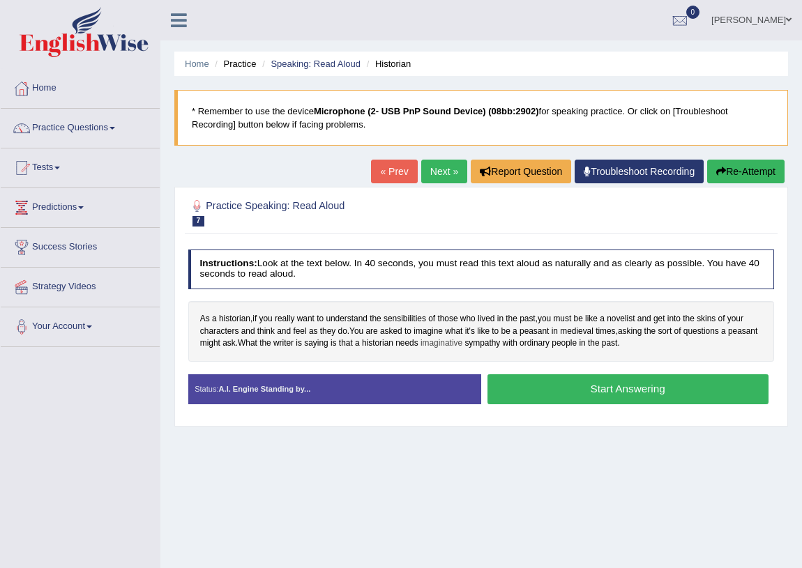
click at [443, 347] on span "imaginative" at bounding box center [441, 343] width 42 height 13
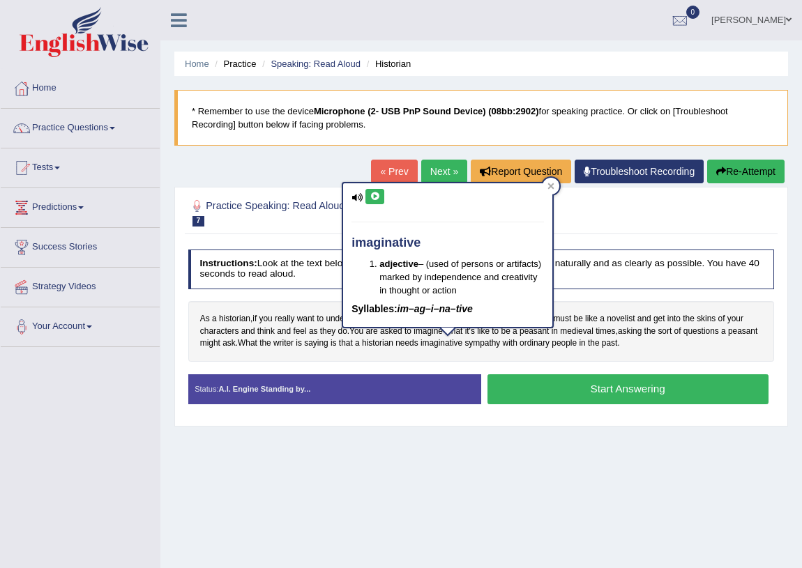
click at [379, 195] on icon at bounding box center [375, 196] width 10 height 8
click at [547, 184] on div at bounding box center [550, 186] width 17 height 17
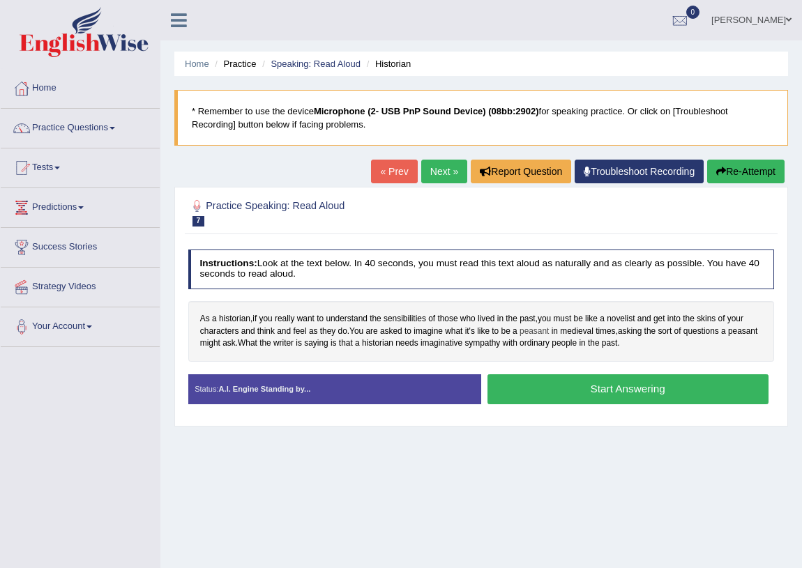
click at [540, 329] on span "peasant" at bounding box center [533, 332] width 29 height 13
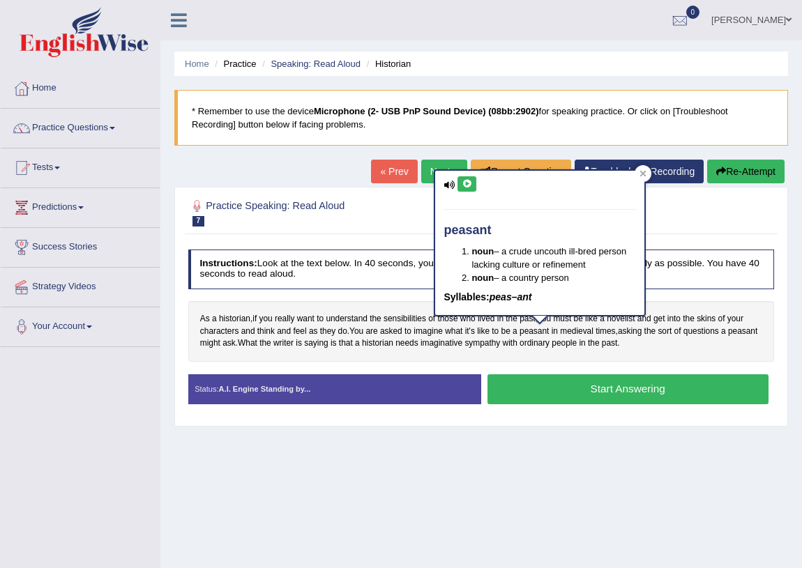
click at [466, 188] on icon at bounding box center [467, 184] width 10 height 8
click at [648, 174] on div at bounding box center [643, 173] width 17 height 17
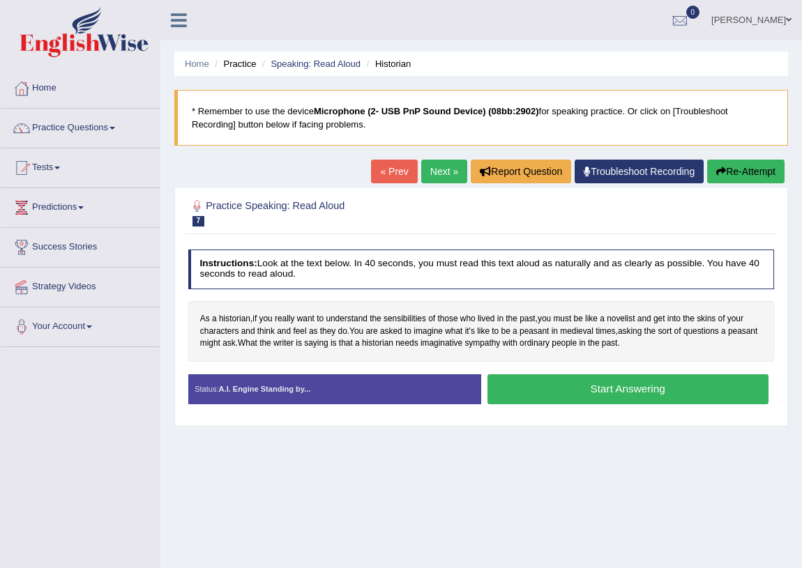
click at [607, 384] on button "Start Answering" at bounding box center [627, 389] width 281 height 30
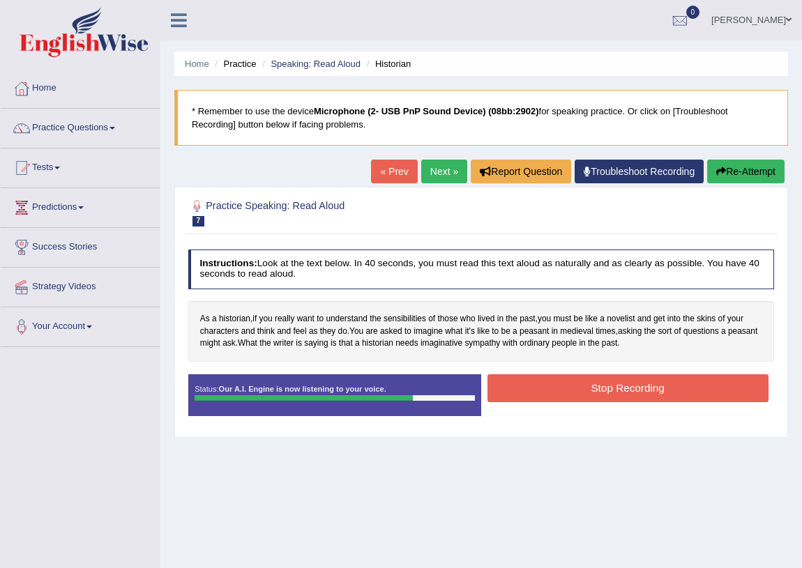
click at [554, 382] on button "Stop Recording" at bounding box center [627, 387] width 281 height 27
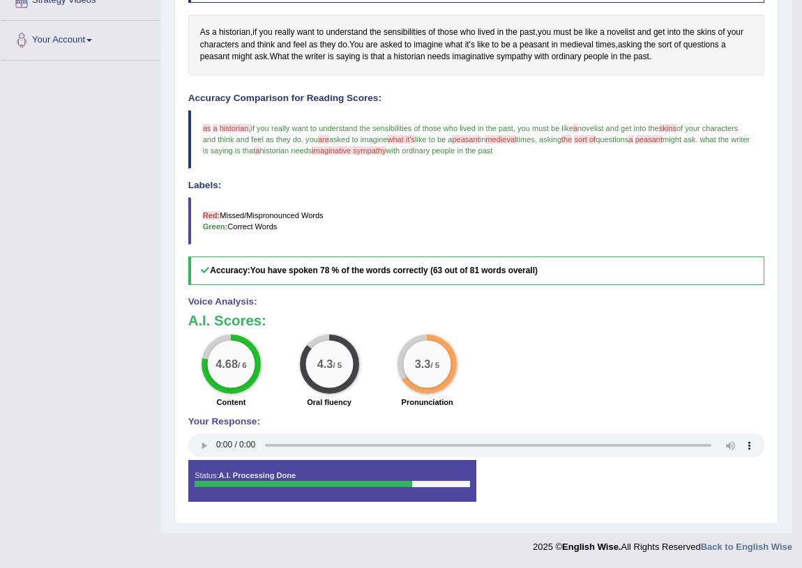
scroll to position [97, 0]
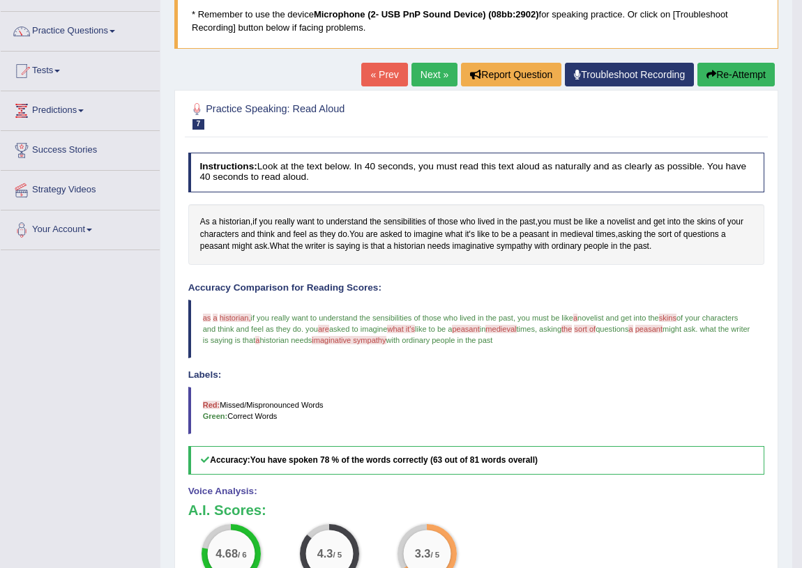
click at [427, 73] on link "Next »" at bounding box center [434, 75] width 46 height 24
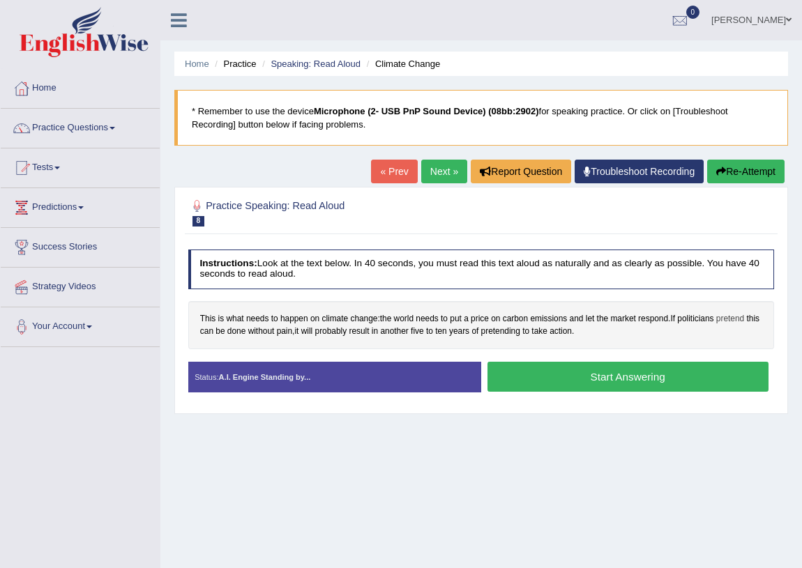
click at [729, 320] on span "pretend" at bounding box center [730, 319] width 28 height 13
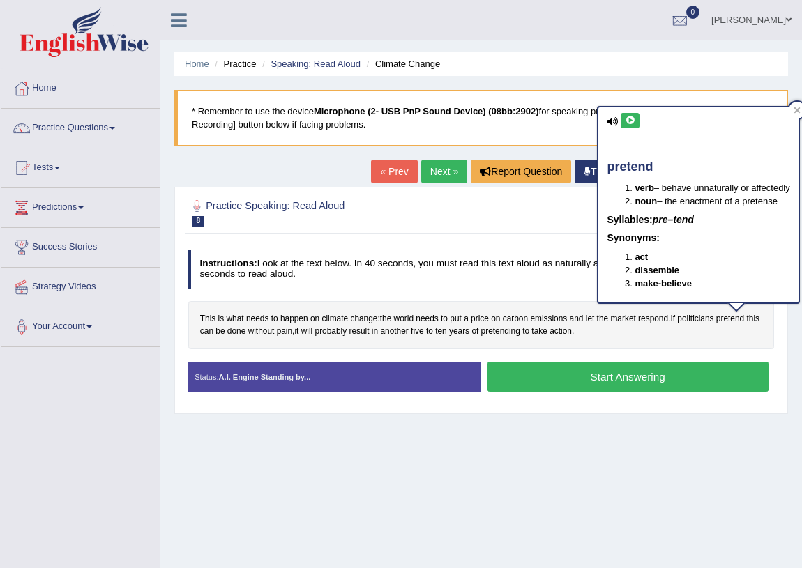
click at [627, 114] on button at bounding box center [630, 120] width 19 height 15
click at [553, 187] on div "Practice Speaking: Read Aloud 8 Climate Change Instructions: Look at the text b…" at bounding box center [481, 300] width 614 height 227
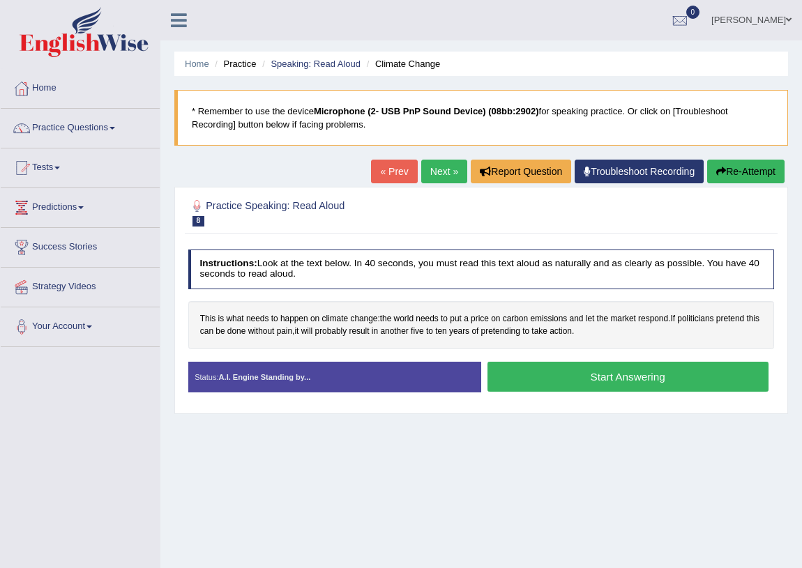
click at [620, 375] on button "Start Answering" at bounding box center [627, 377] width 281 height 30
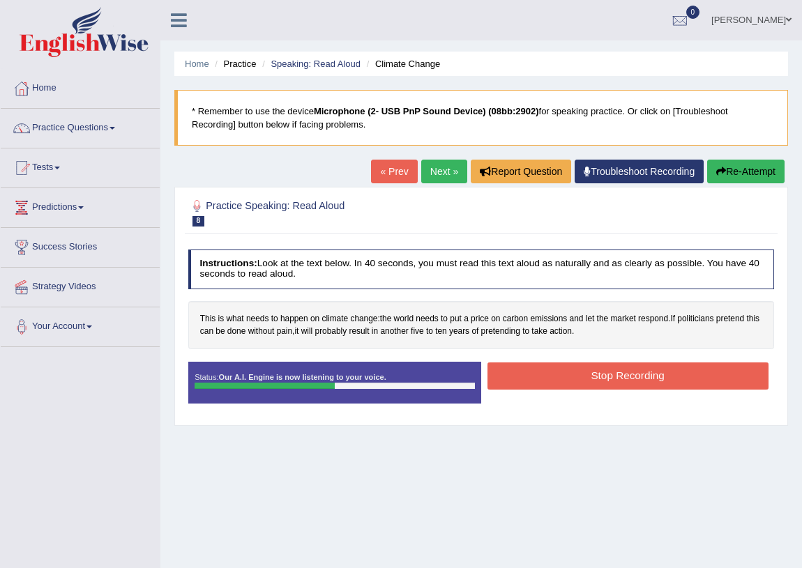
click at [389, 179] on link "« Prev" at bounding box center [394, 172] width 46 height 24
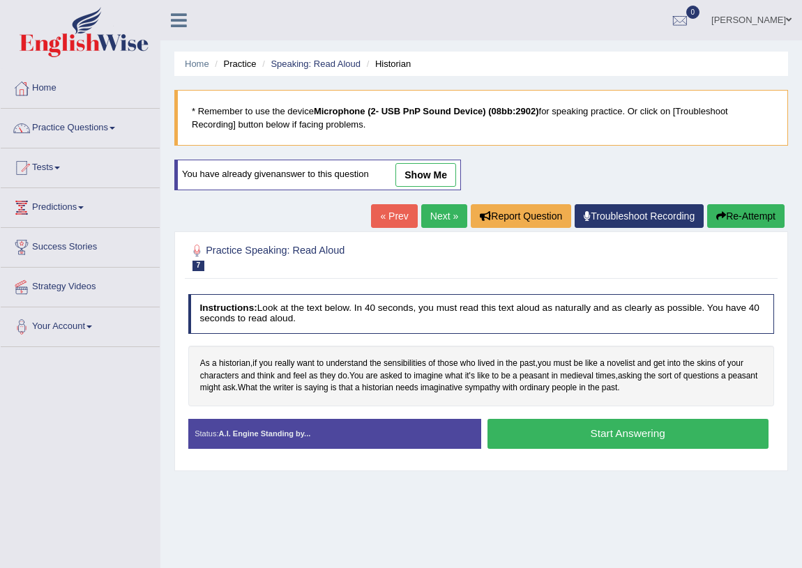
click at [443, 220] on link "Next »" at bounding box center [444, 216] width 46 height 24
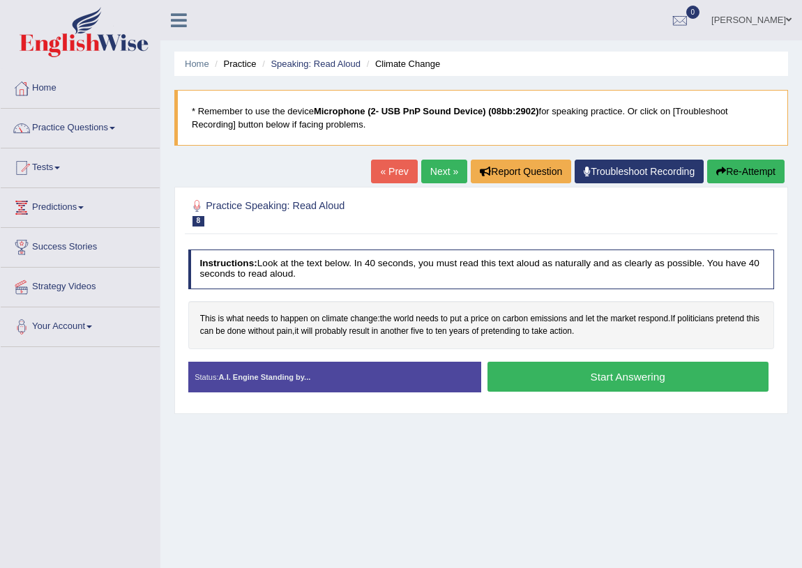
click at [591, 377] on button "Start Answering" at bounding box center [627, 377] width 281 height 30
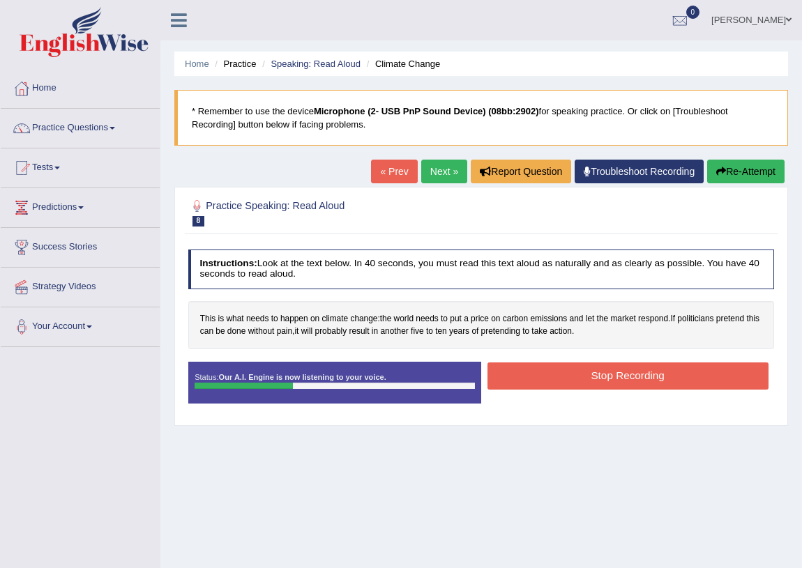
click at [387, 174] on link "« Prev" at bounding box center [394, 172] width 46 height 24
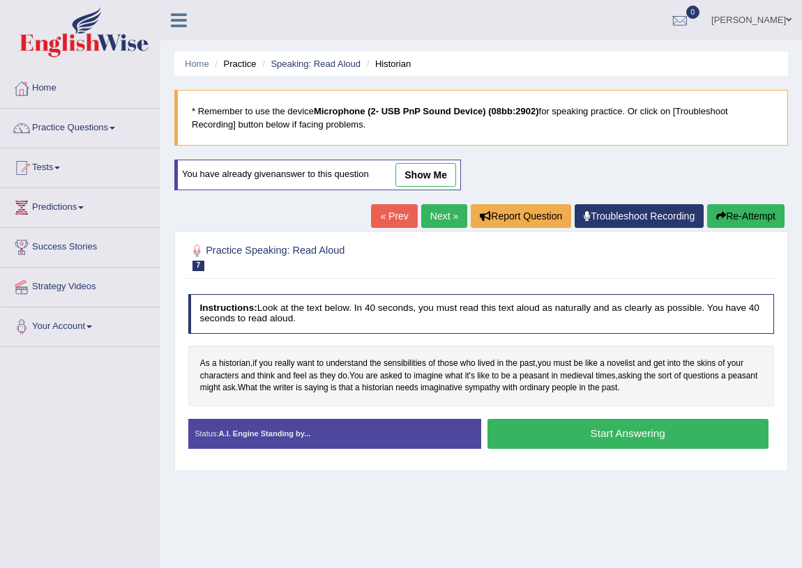
click at [433, 215] on link "Next »" at bounding box center [444, 216] width 46 height 24
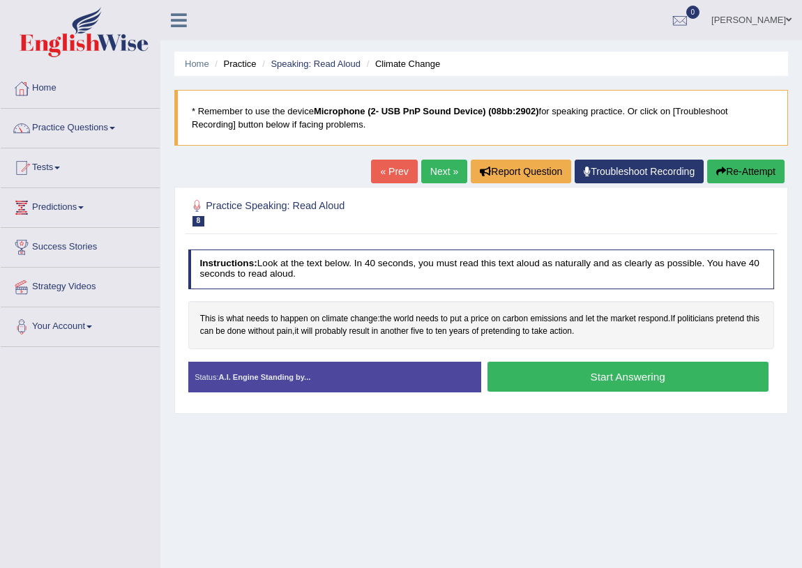
click at [566, 380] on button "Start Answering" at bounding box center [627, 377] width 281 height 30
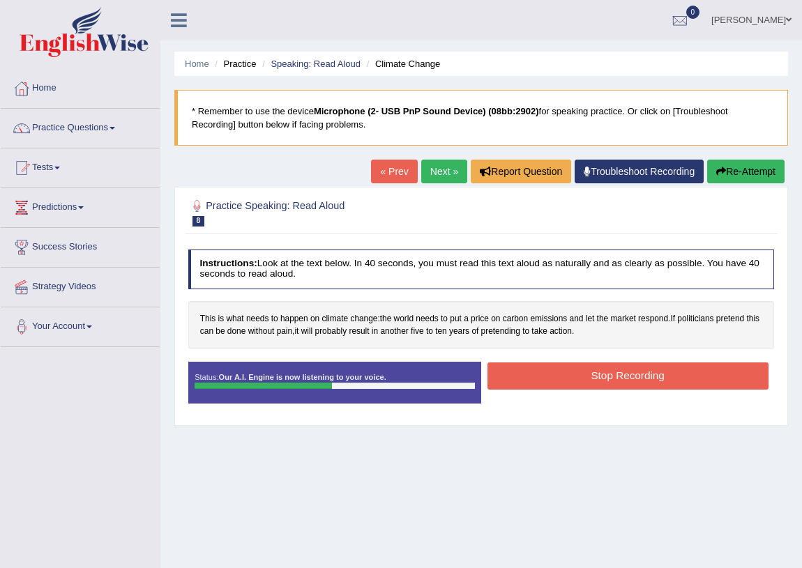
click at [579, 375] on button "Stop Recording" at bounding box center [627, 376] width 281 height 27
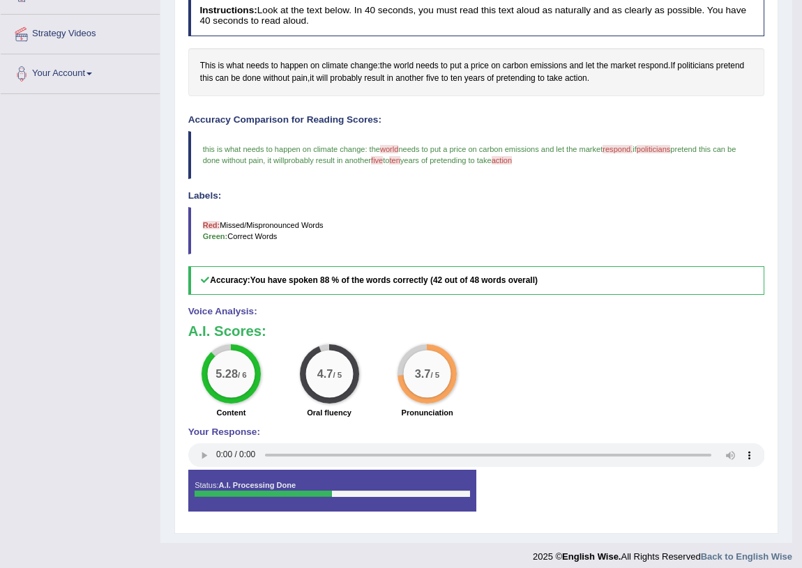
scroll to position [126, 0]
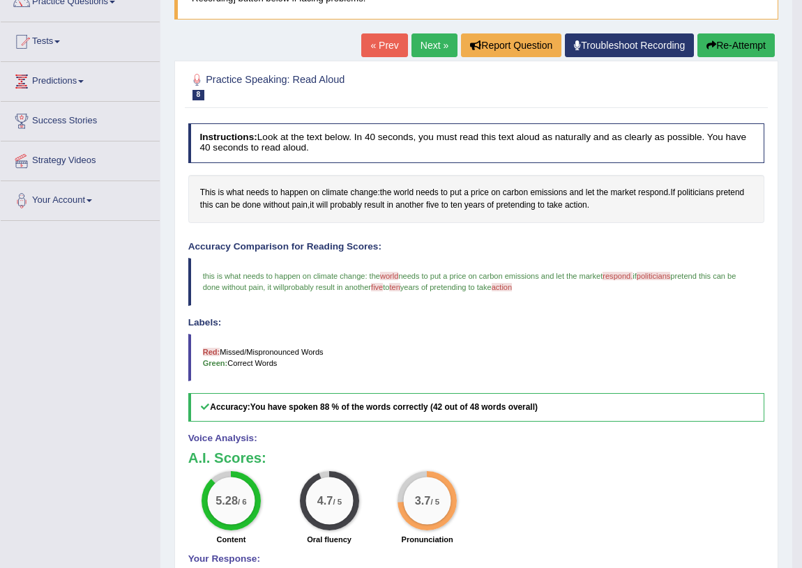
click at [427, 45] on link "Next »" at bounding box center [434, 45] width 46 height 24
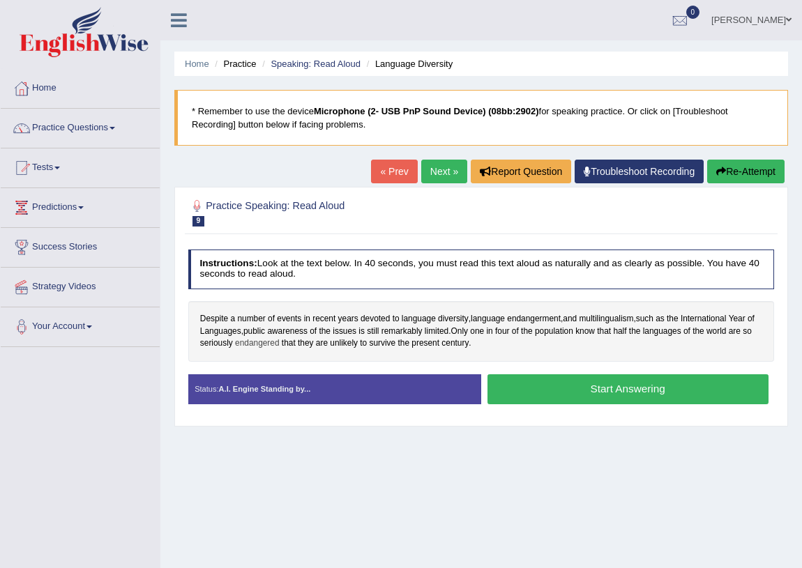
click at [259, 344] on span "endangered" at bounding box center [257, 343] width 44 height 13
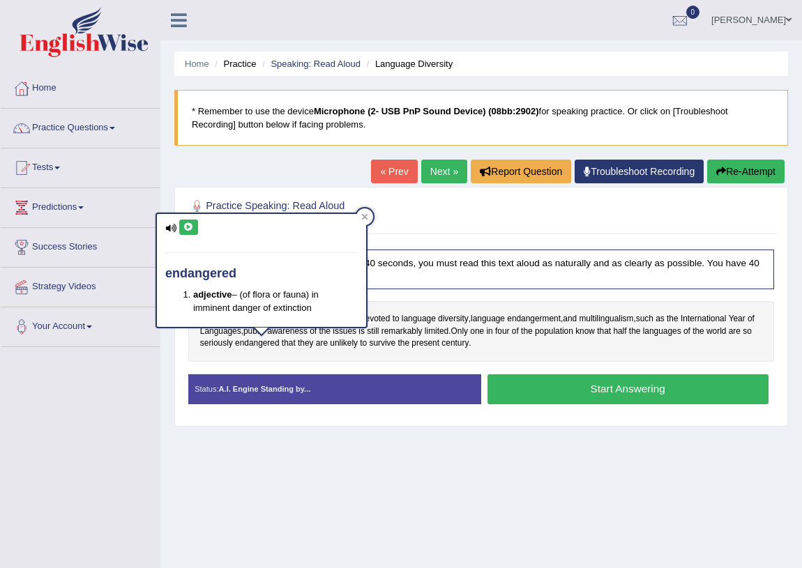
click at [187, 225] on icon at bounding box center [188, 227] width 10 height 8
click at [366, 215] on icon at bounding box center [365, 217] width 6 height 6
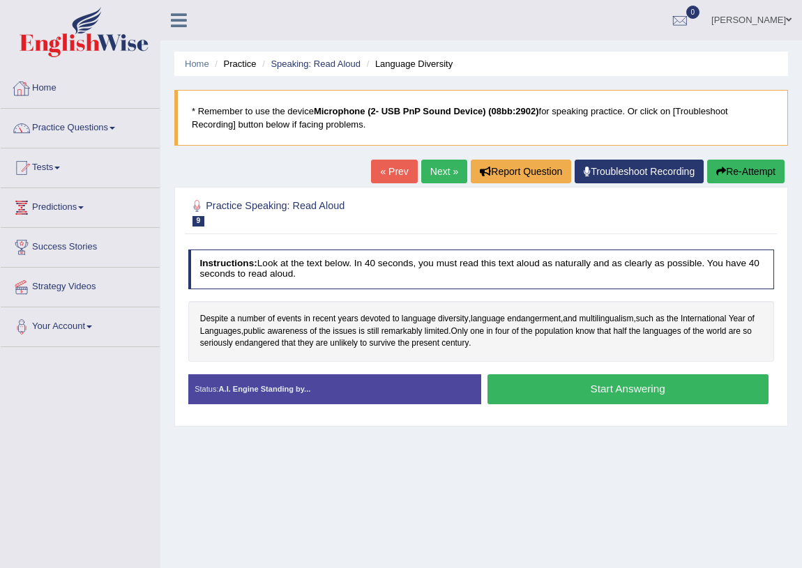
click at [242, 61] on li "Practice" at bounding box center [233, 63] width 45 height 13
click at [93, 126] on link "Practice Questions" at bounding box center [80, 126] width 159 height 35
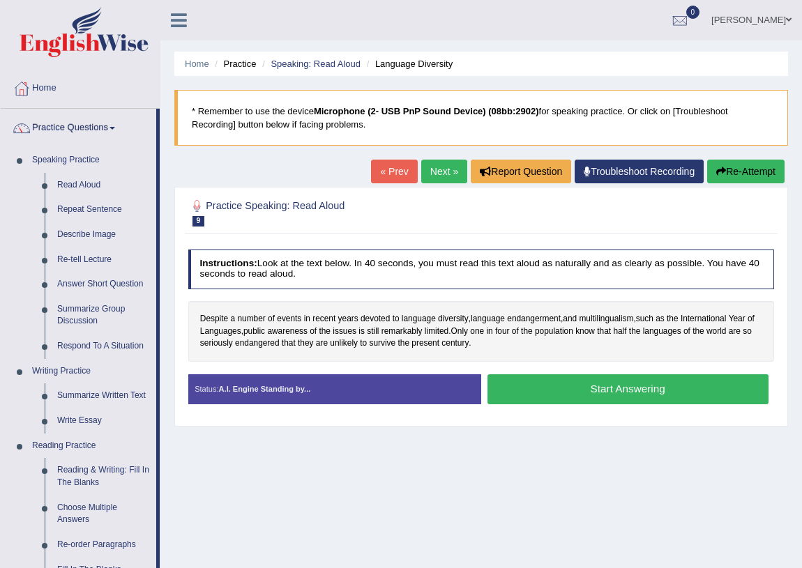
click at [385, 174] on link "« Prev" at bounding box center [394, 172] width 46 height 24
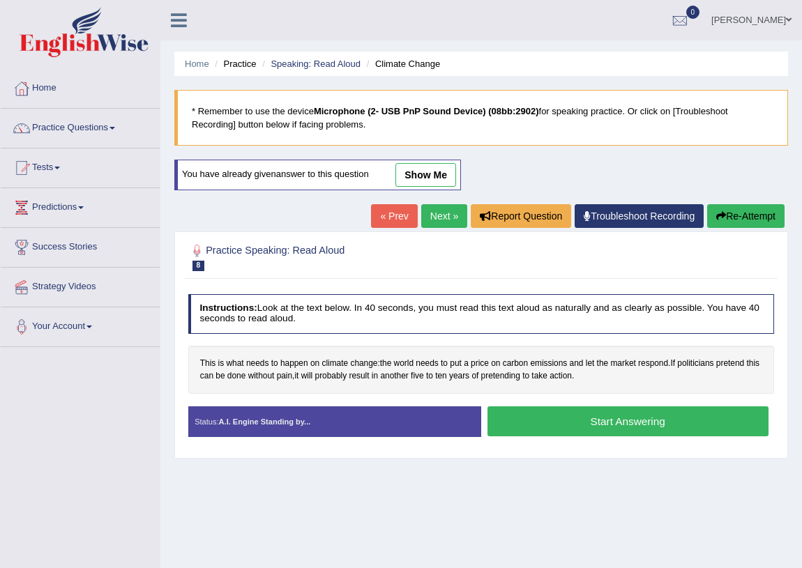
click at [430, 172] on link "show me" at bounding box center [425, 175] width 61 height 24
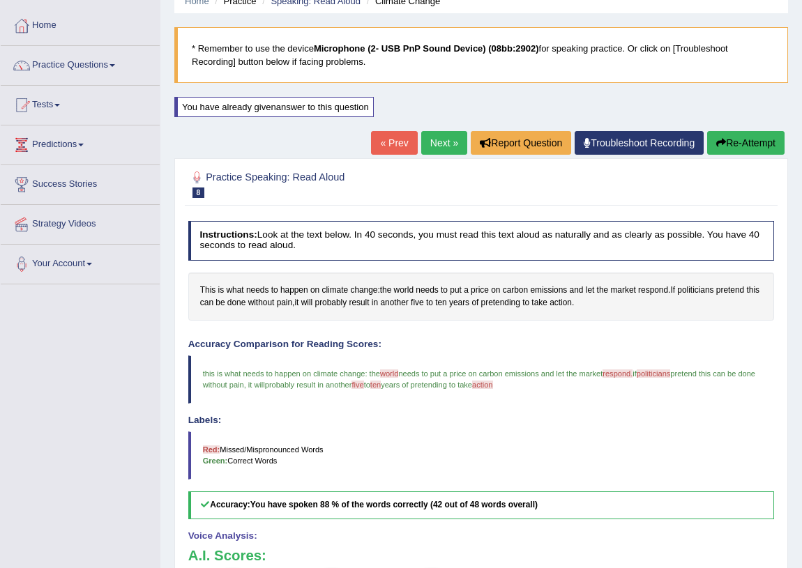
scroll to position [126, 0]
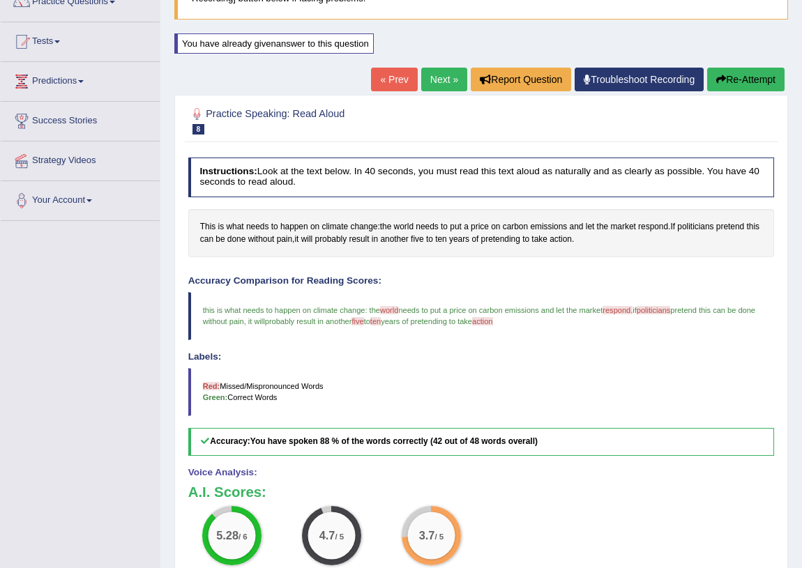
click at [394, 79] on link "« Prev" at bounding box center [394, 80] width 46 height 24
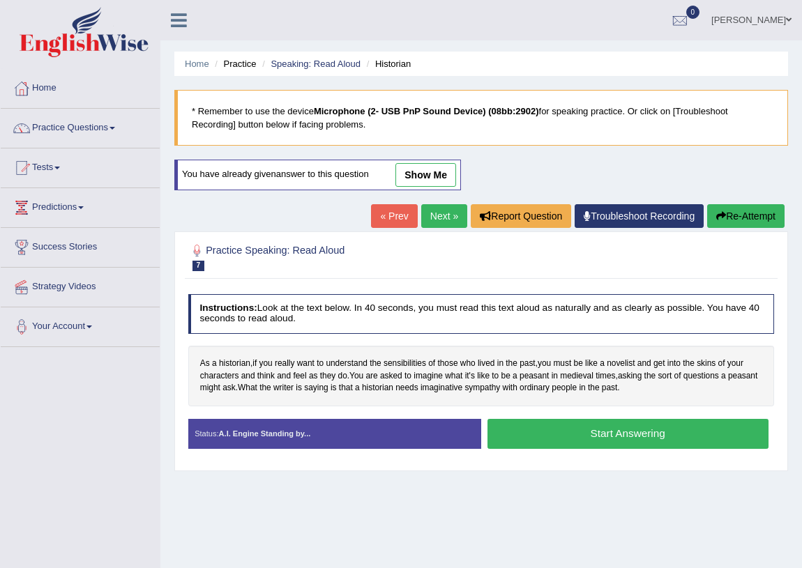
click at [445, 175] on link "show me" at bounding box center [425, 175] width 61 height 24
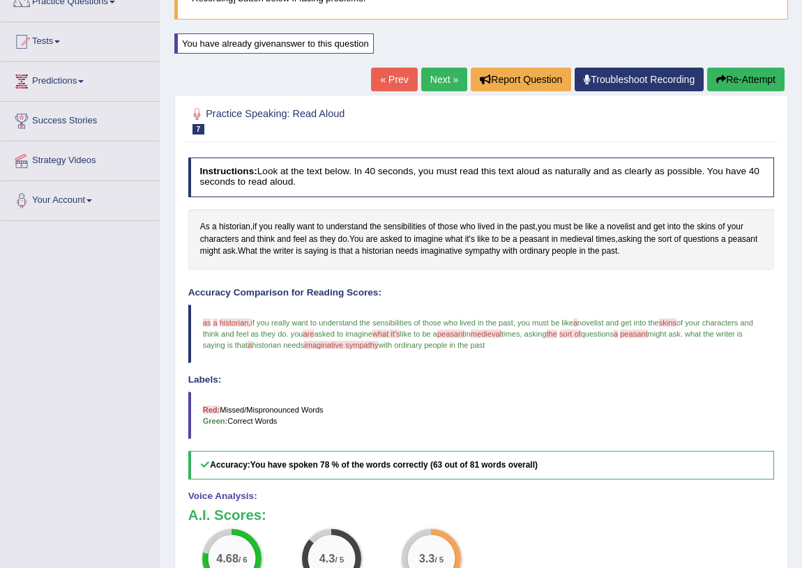
scroll to position [190, 0]
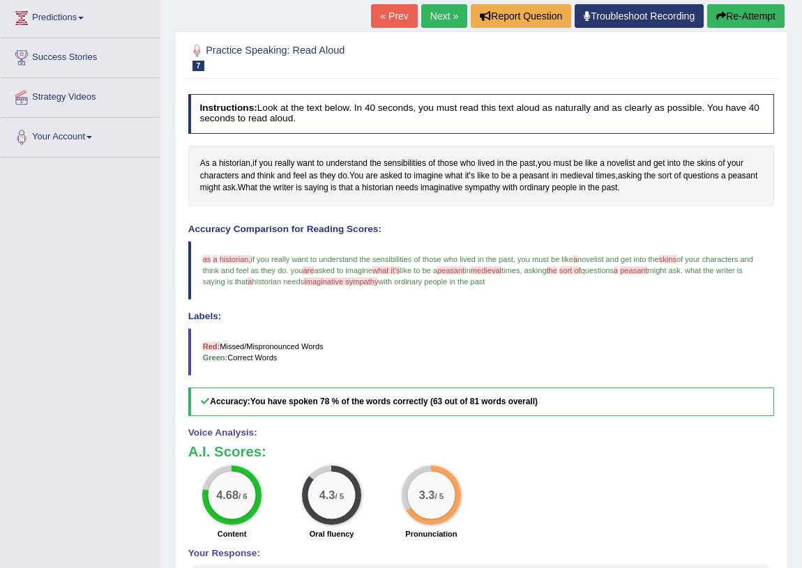
click at [378, 280] on span "imaginative sympathy" at bounding box center [341, 282] width 74 height 8
click at [390, 293] on blockquote "as add a history historian, if you really want to understand the sensibilities …" at bounding box center [481, 270] width 586 height 59
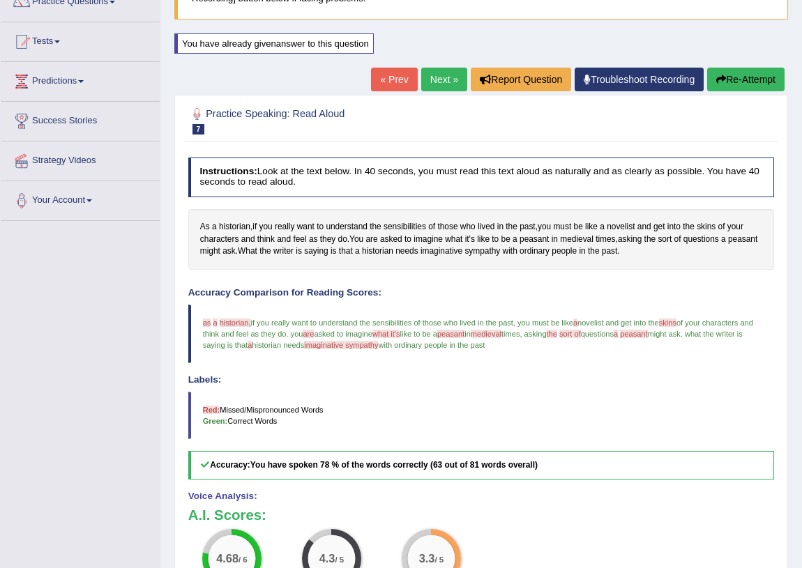
click at [75, 79] on link "Predictions" at bounding box center [80, 79] width 159 height 35
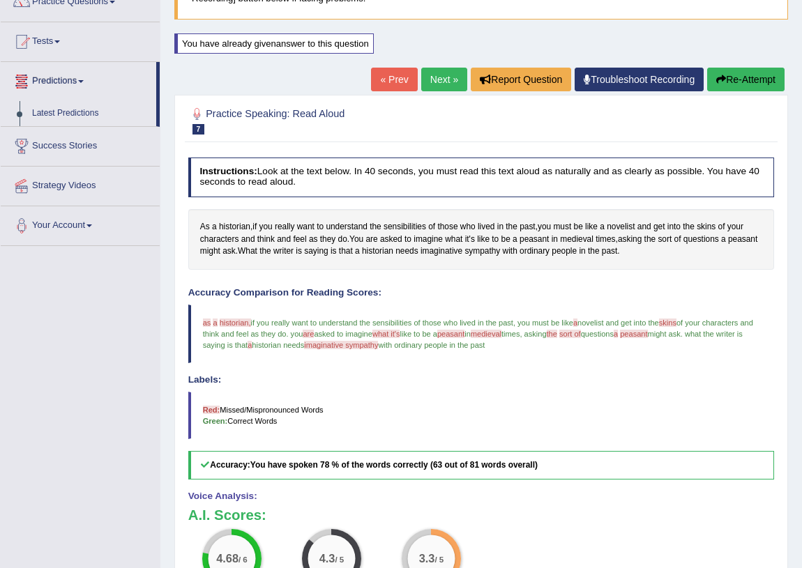
scroll to position [0, 0]
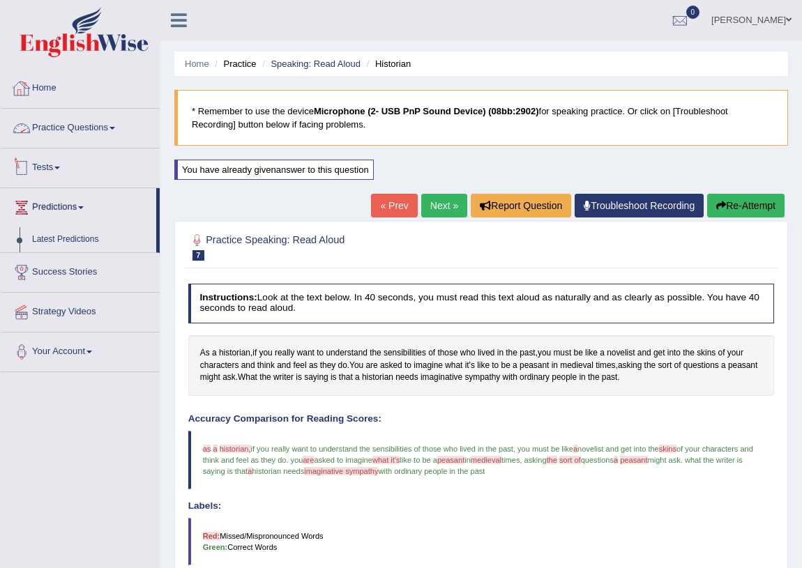
click at [104, 123] on link "Practice Questions" at bounding box center [80, 126] width 159 height 35
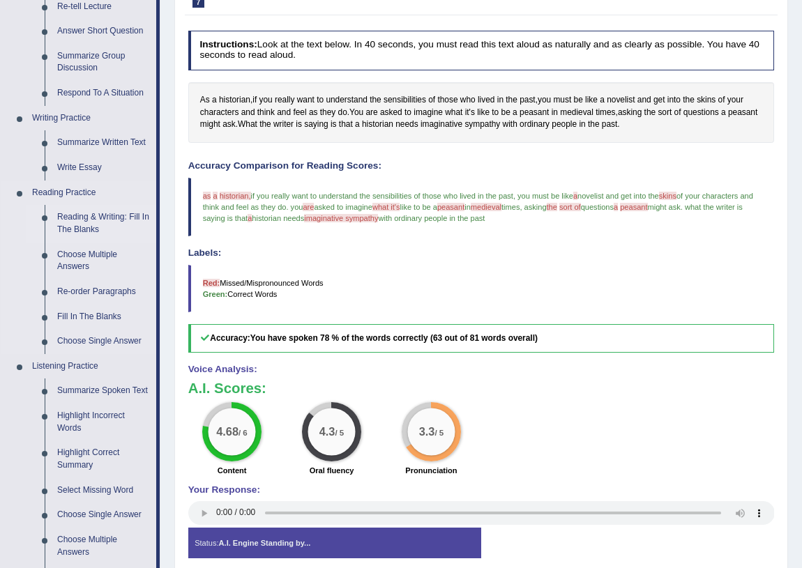
scroll to position [380, 0]
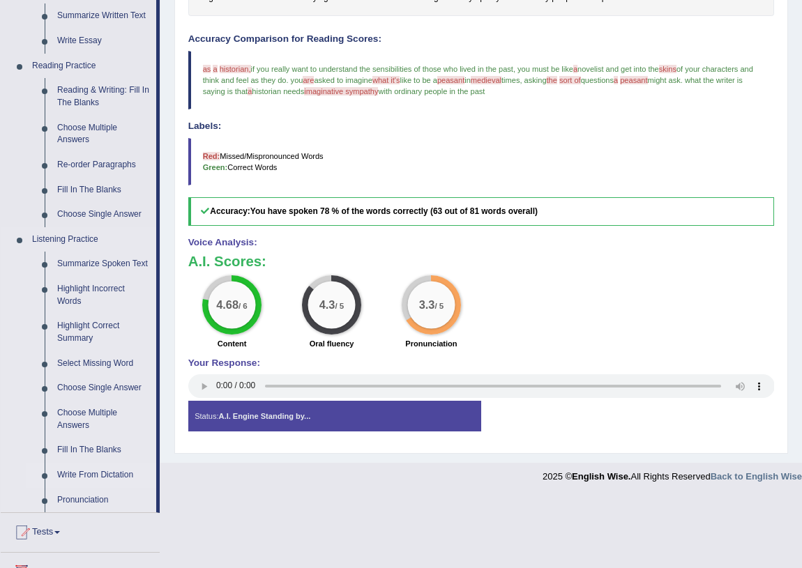
click at [101, 471] on link "Write From Dictation" at bounding box center [103, 475] width 105 height 25
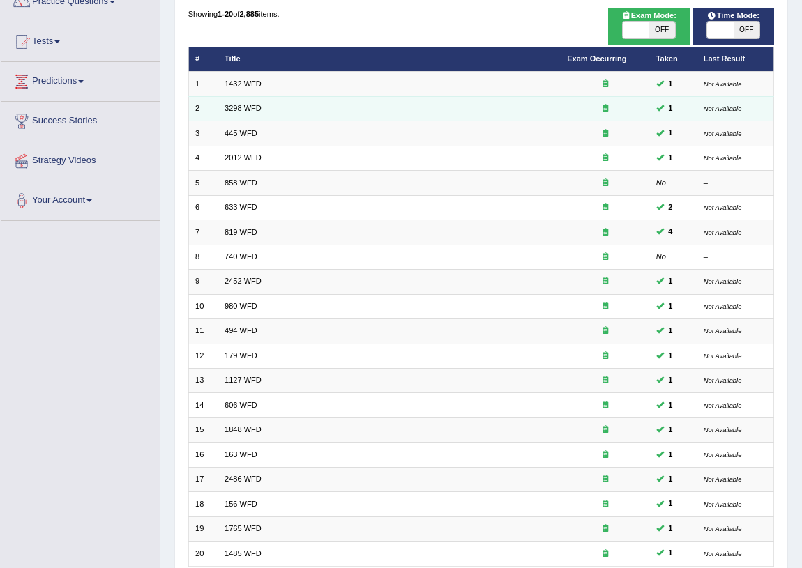
scroll to position [190, 0]
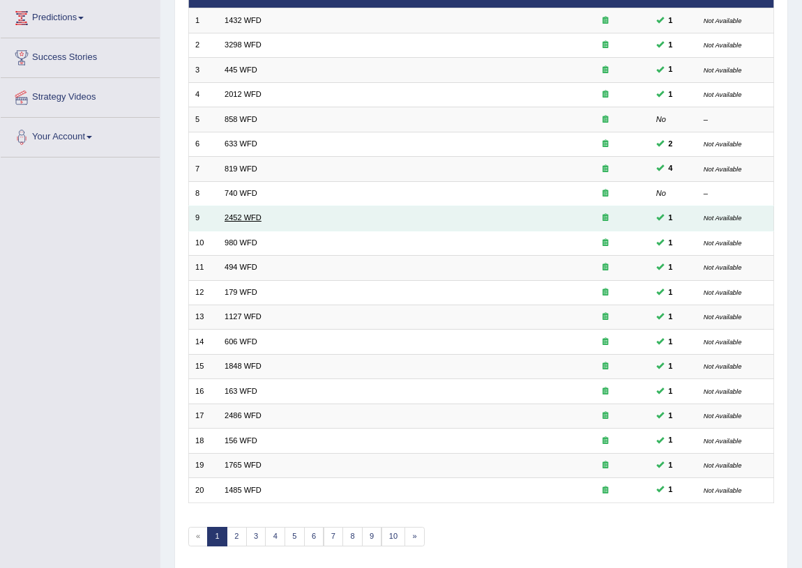
click at [230, 215] on link "2452 WFD" at bounding box center [243, 217] width 37 height 8
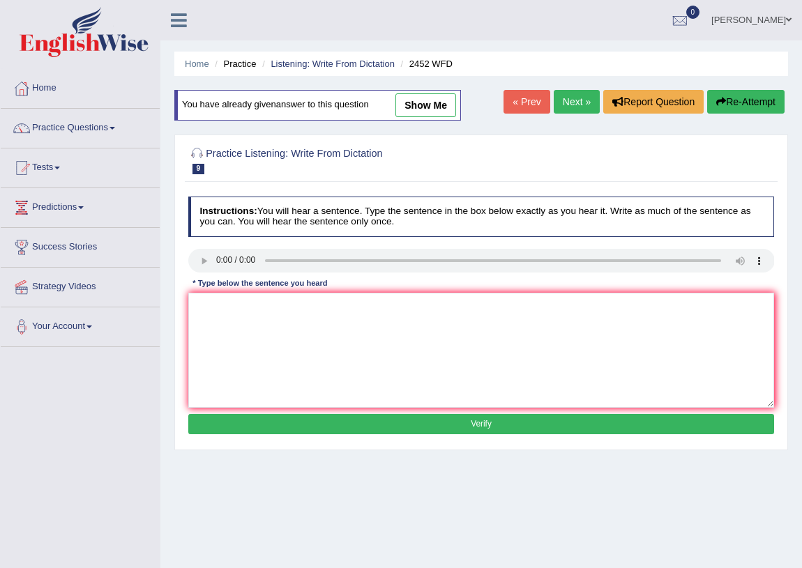
click at [416, 105] on link "show me" at bounding box center [425, 105] width 61 height 24
type textarea "it is debate about value of knowledge"
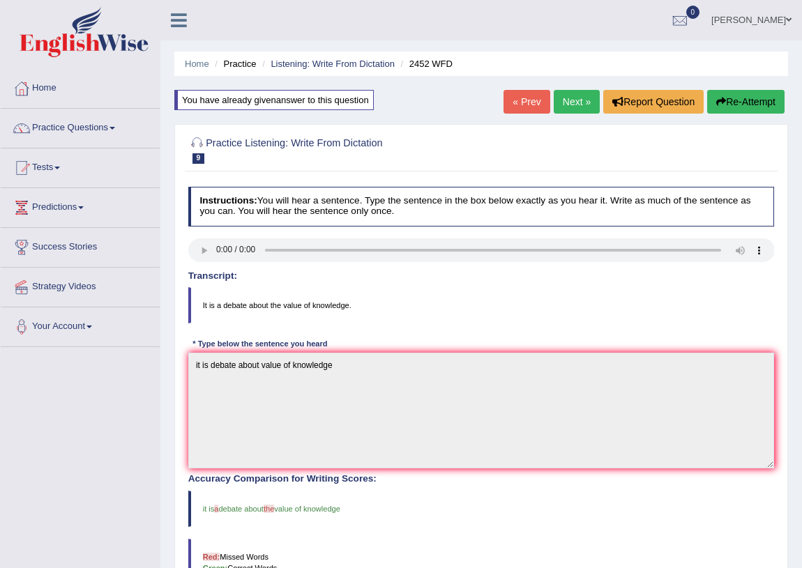
click at [563, 93] on link "Next »" at bounding box center [577, 102] width 46 height 24
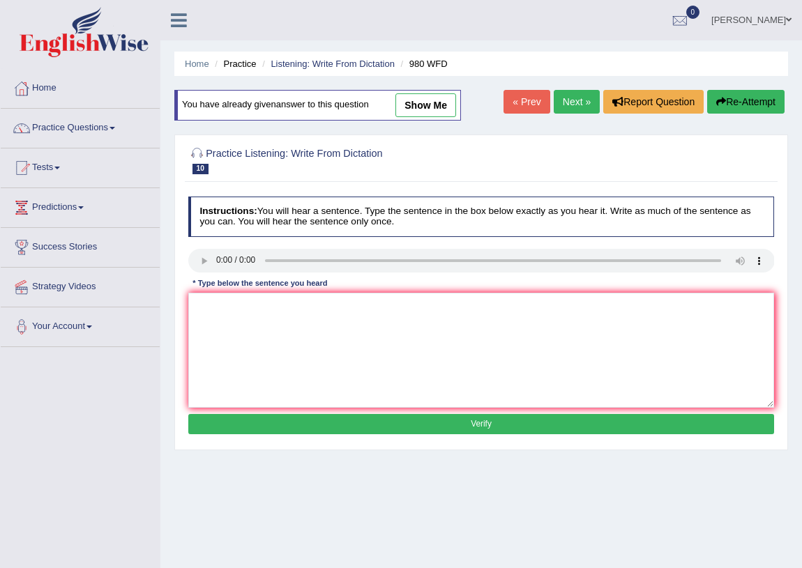
click at [442, 107] on link "show me" at bounding box center [425, 105] width 61 height 24
type textarea "your idea is the discuss and debate seminar tutoreal"
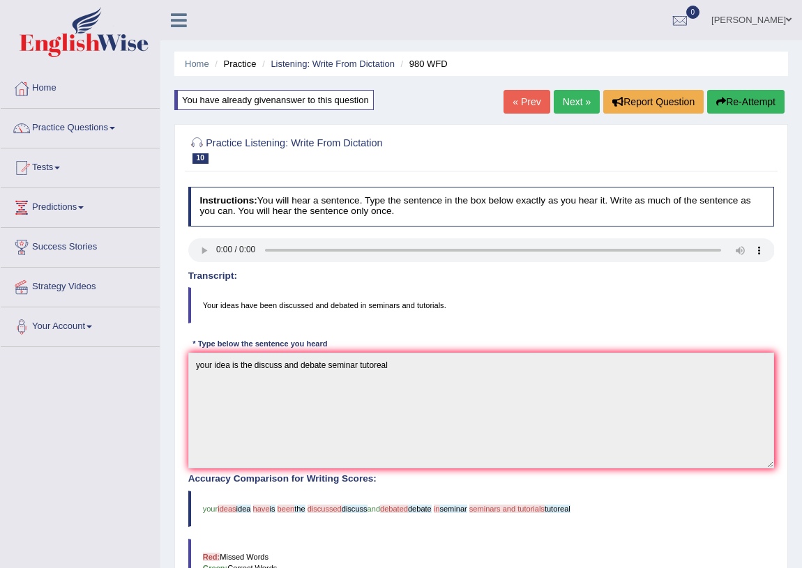
click at [561, 109] on link "Next »" at bounding box center [577, 102] width 46 height 24
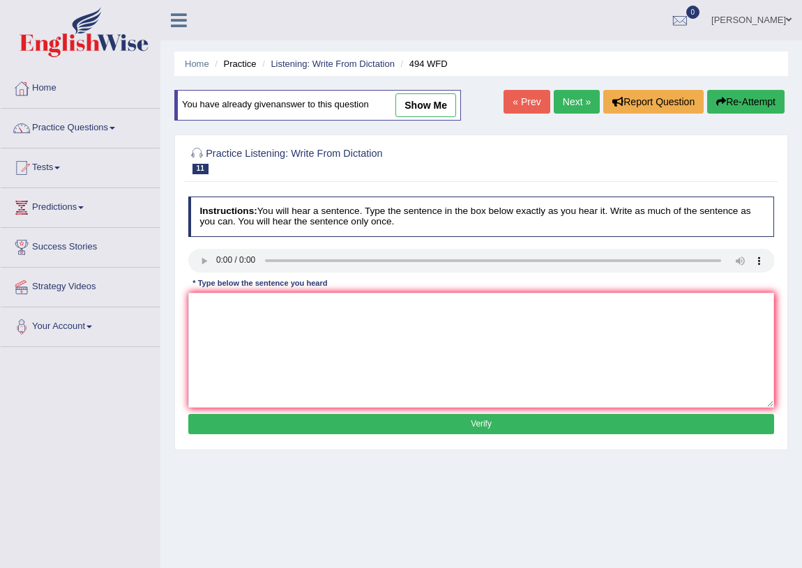
click at [431, 112] on link "show me" at bounding box center [425, 105] width 61 height 24
type textarea "The vocabulary filed this called jorgun"
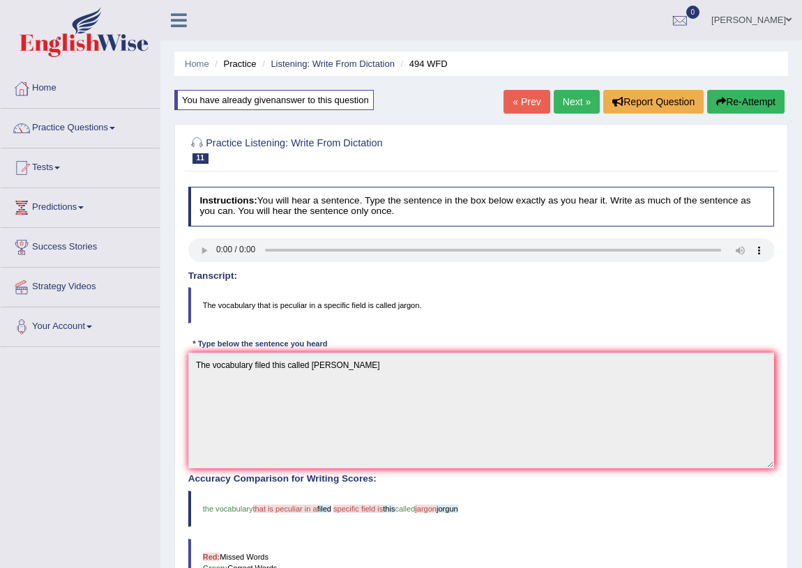
scroll to position [63, 0]
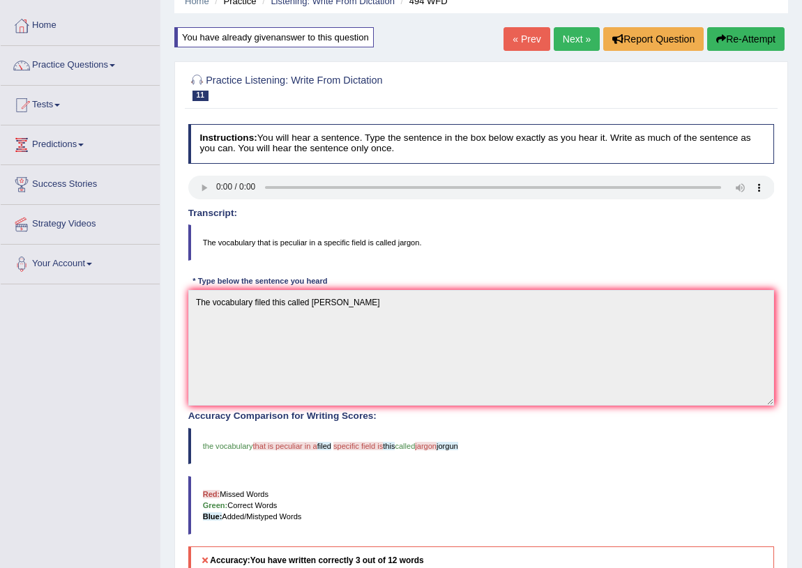
click at [561, 34] on link "Next »" at bounding box center [577, 39] width 46 height 24
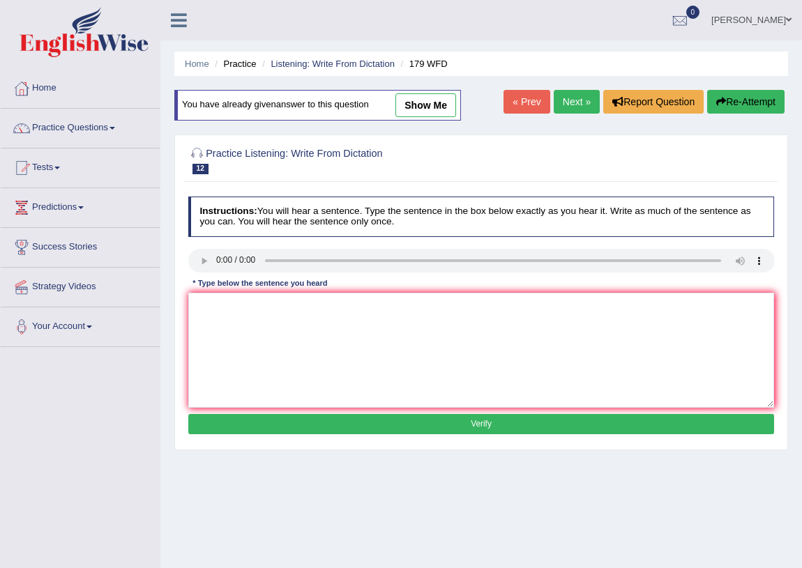
click at [439, 102] on link "show me" at bounding box center [425, 105] width 61 height 24
type textarea "lectures at oldes olds must formal teaching method at university"
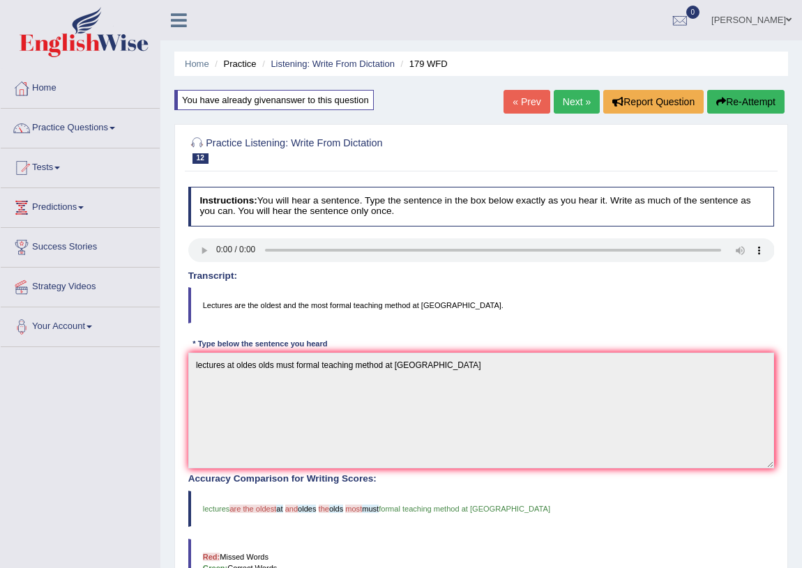
scroll to position [63, 0]
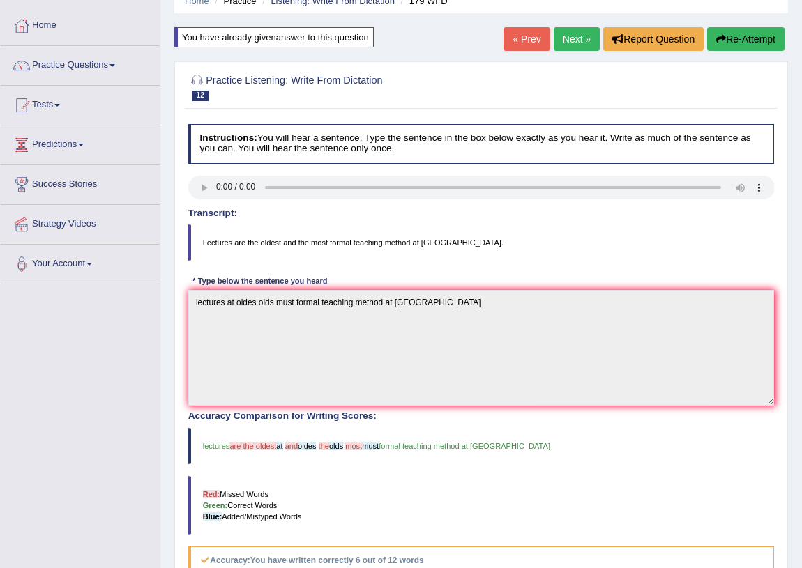
click at [570, 36] on link "Next »" at bounding box center [577, 39] width 46 height 24
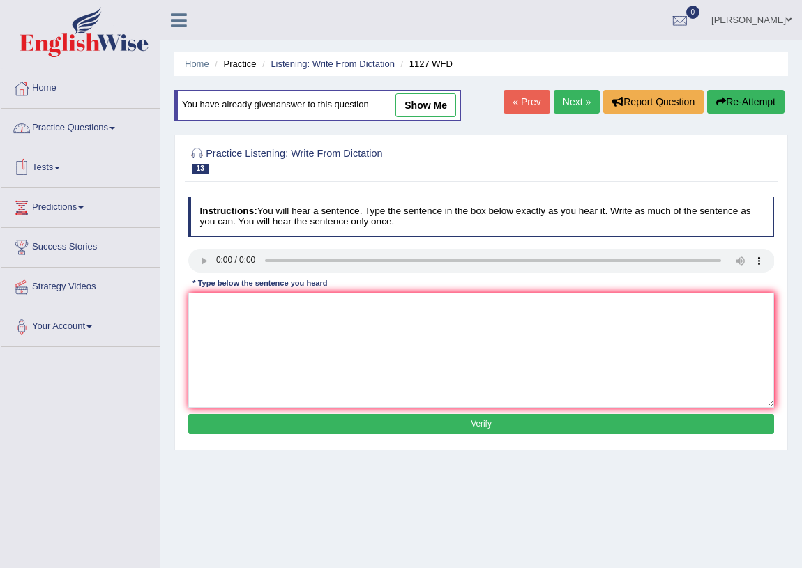
click at [63, 130] on link "Practice Questions" at bounding box center [80, 126] width 159 height 35
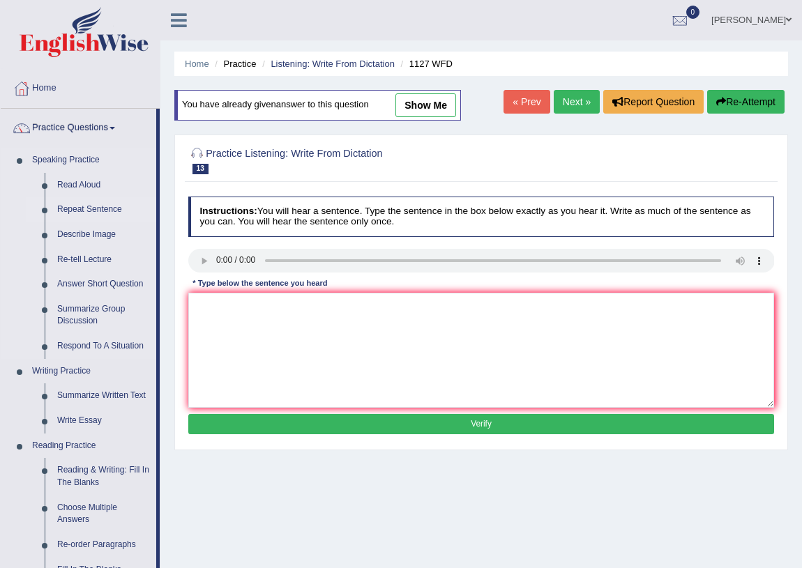
click at [94, 206] on link "Repeat Sentence" at bounding box center [103, 209] width 105 height 25
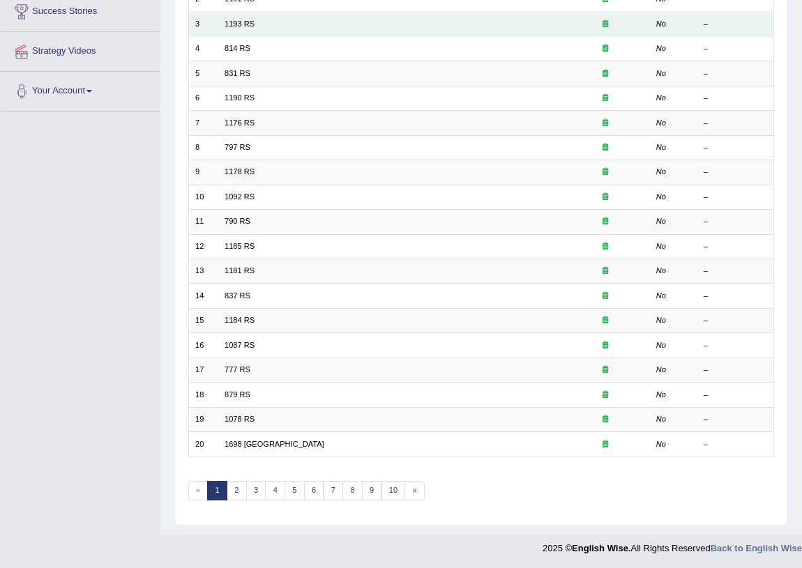
scroll to position [45, 0]
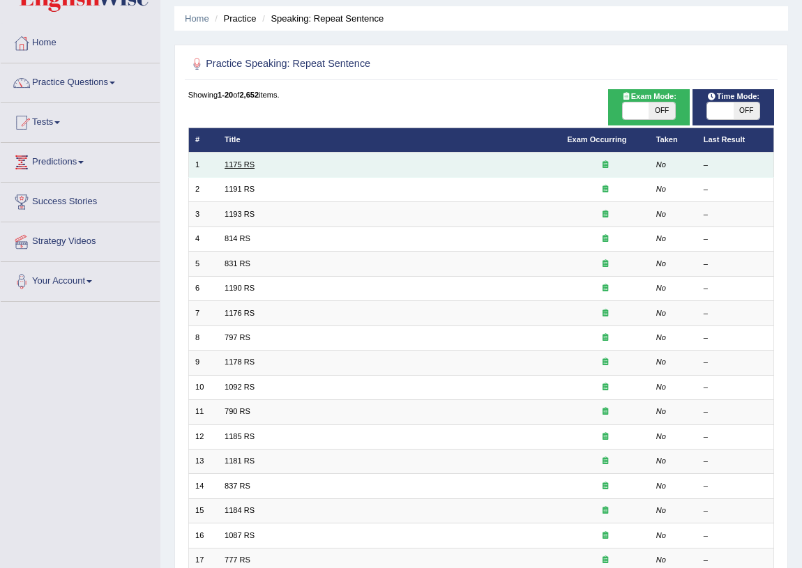
click at [226, 167] on link "1175 RS" at bounding box center [240, 164] width 30 height 8
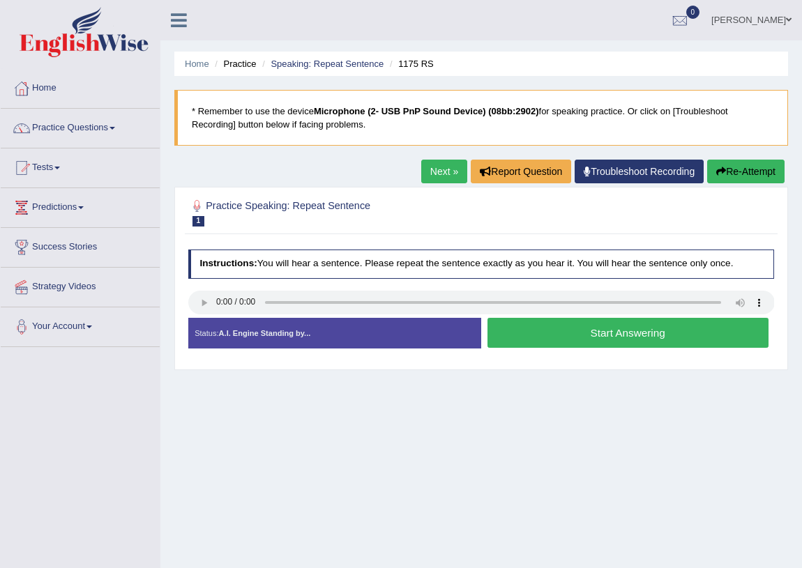
click at [615, 334] on button "Start Answering" at bounding box center [627, 333] width 281 height 30
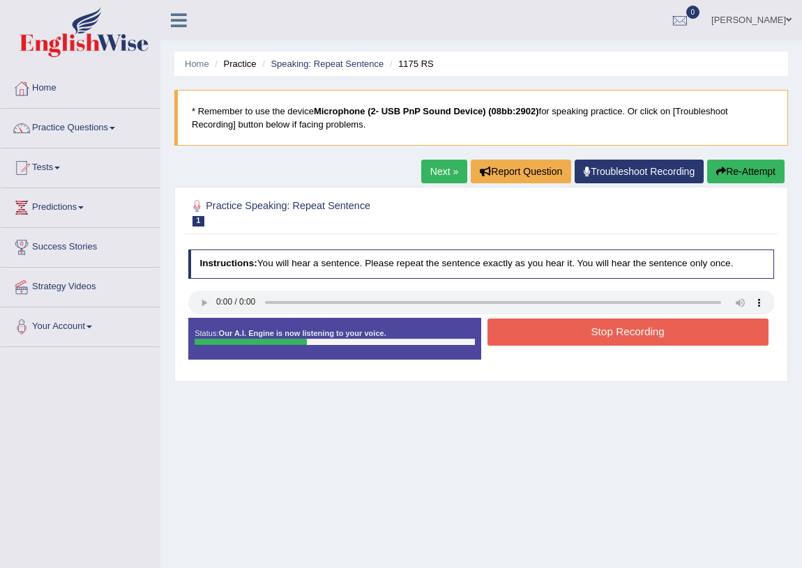
click at [598, 331] on button "Stop Recording" at bounding box center [627, 332] width 281 height 27
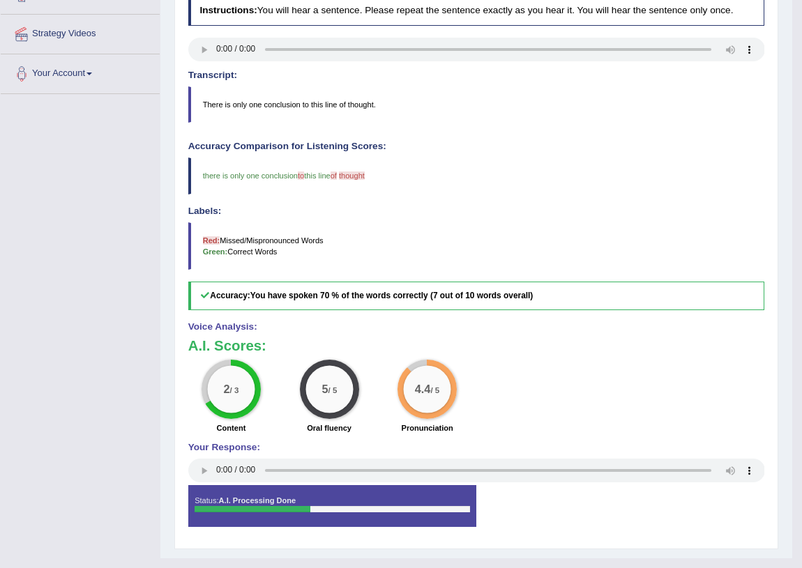
scroll to position [126, 0]
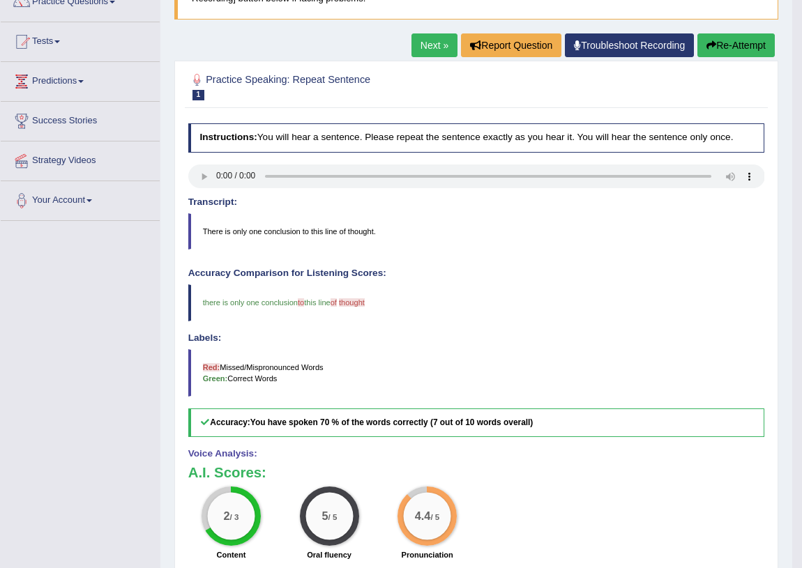
click at [434, 49] on link "Next »" at bounding box center [434, 45] width 46 height 24
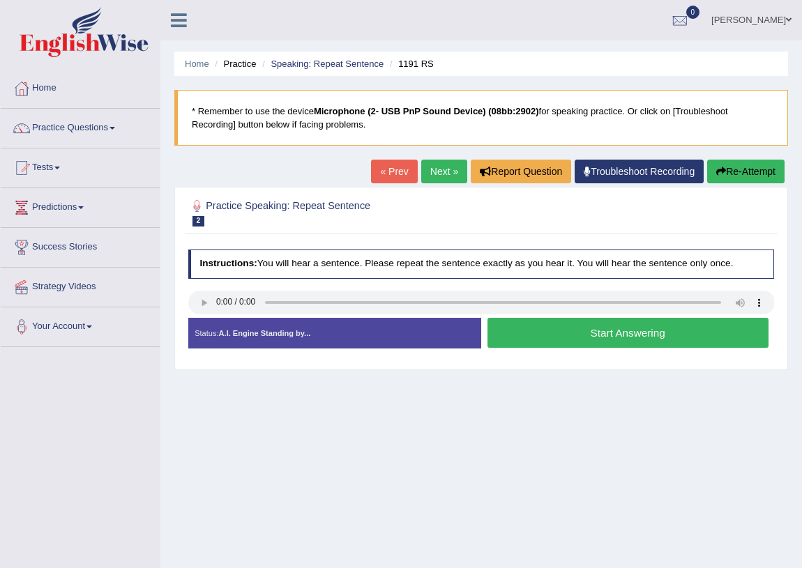
click at [186, 302] on div "Instructions: You will hear a sentence. Please repeat the sentence exactly as y…" at bounding box center [481, 303] width 592 height 121
click at [433, 169] on link "Next »" at bounding box center [444, 172] width 46 height 24
click at [636, 335] on button "Start Answering" at bounding box center [627, 333] width 281 height 30
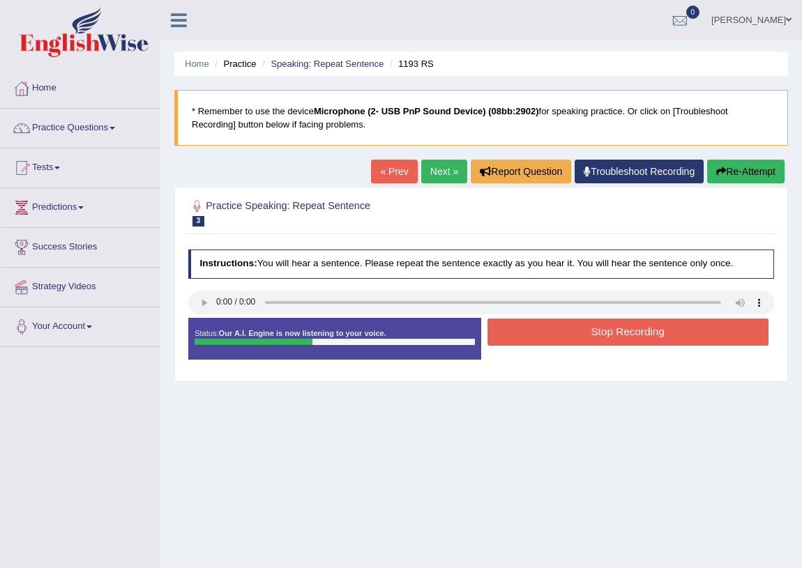
click at [636, 335] on button "Stop Recording" at bounding box center [627, 332] width 281 height 27
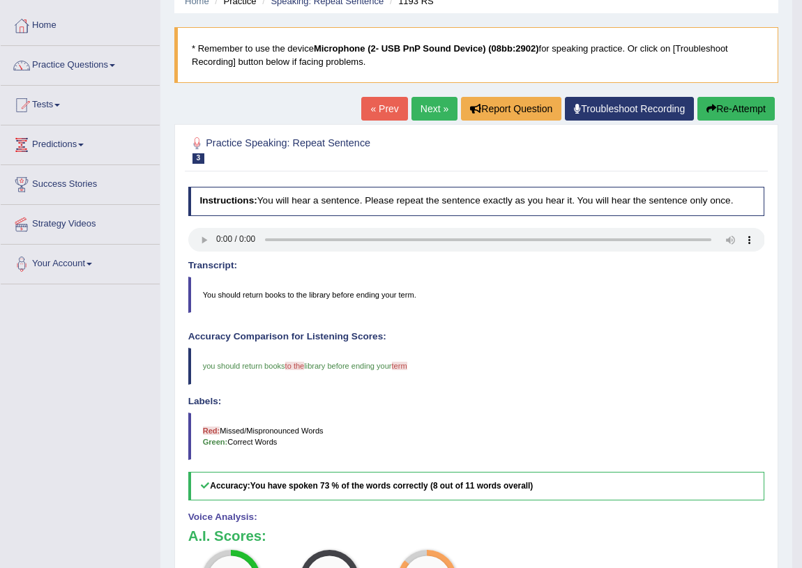
scroll to position [126, 0]
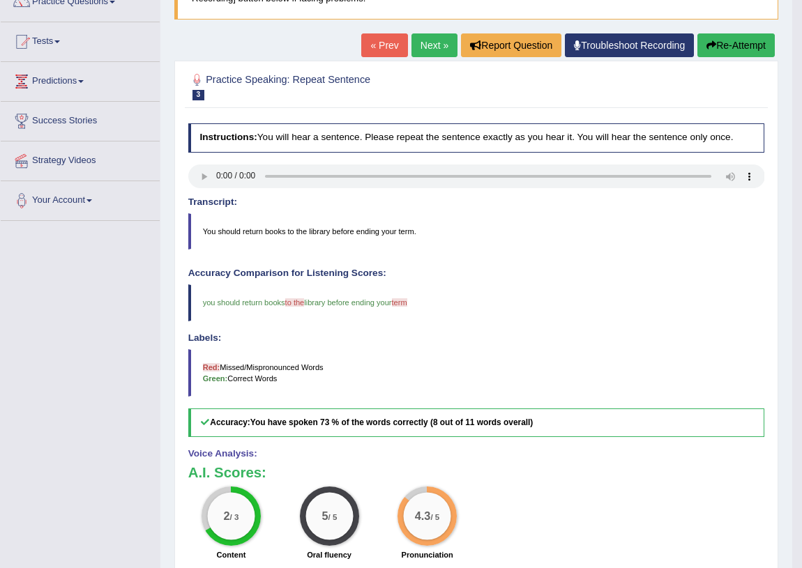
click at [425, 53] on link "Next »" at bounding box center [434, 45] width 46 height 24
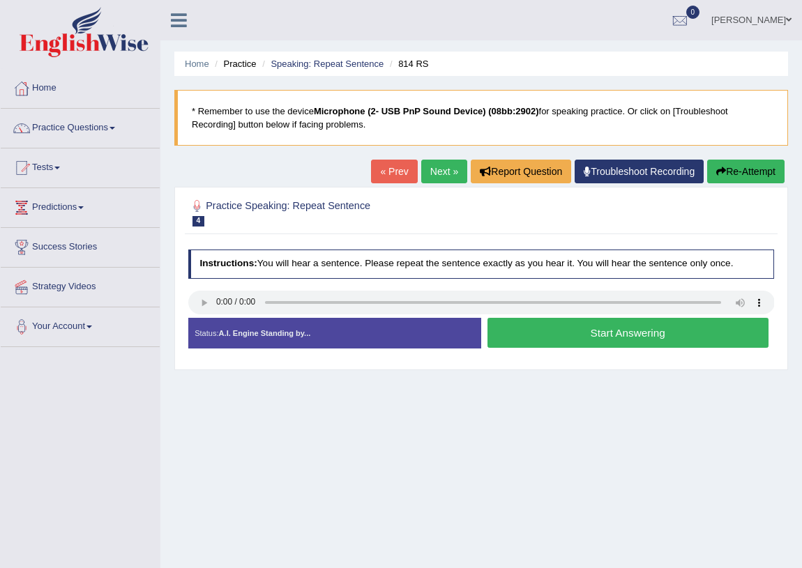
click at [585, 341] on button "Start Answering" at bounding box center [627, 333] width 281 height 30
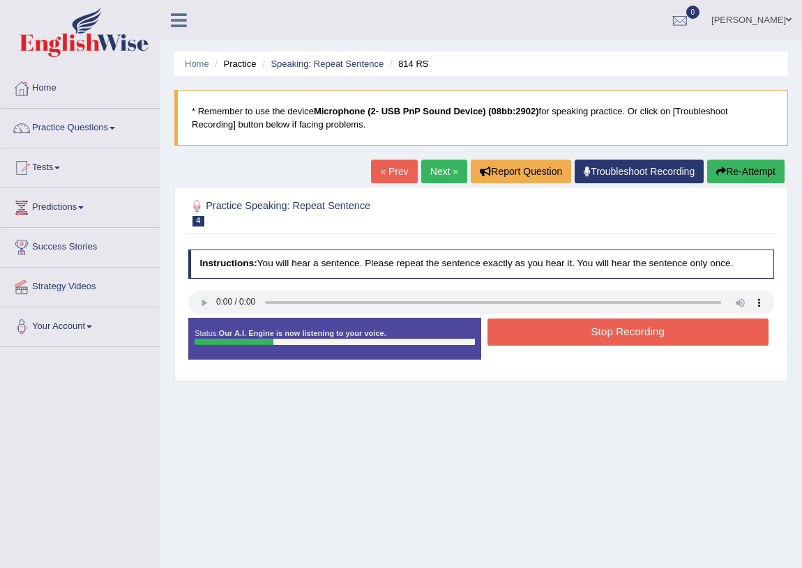
click at [383, 178] on link "« Prev" at bounding box center [394, 172] width 46 height 24
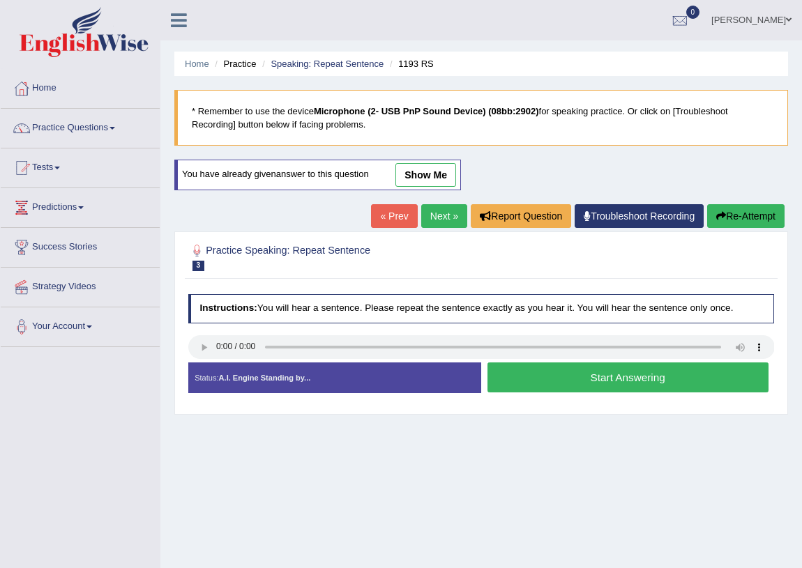
click at [436, 213] on link "Next »" at bounding box center [444, 216] width 46 height 24
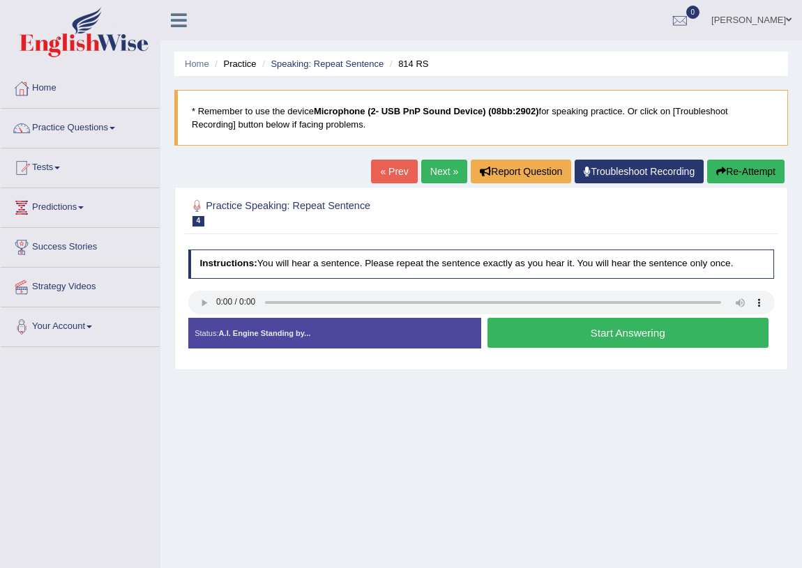
click at [552, 327] on button "Start Answering" at bounding box center [627, 333] width 281 height 30
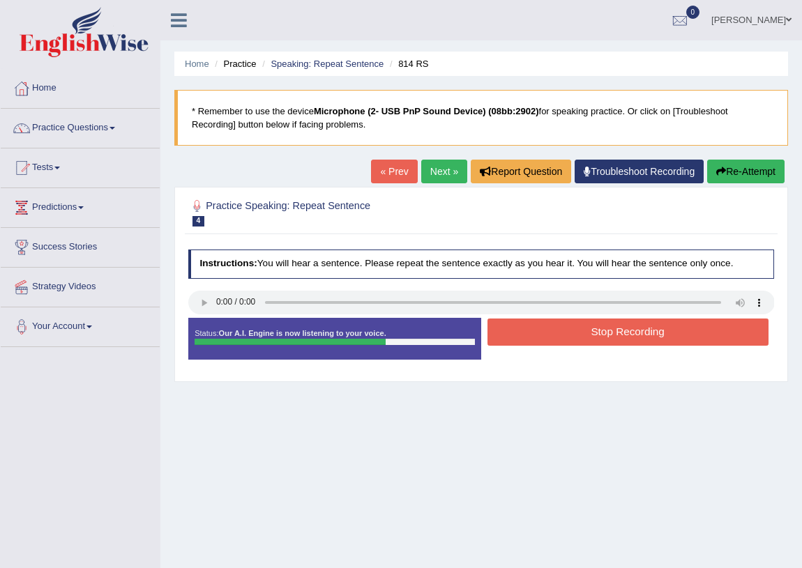
click at [552, 327] on button "Stop Recording" at bounding box center [627, 332] width 281 height 27
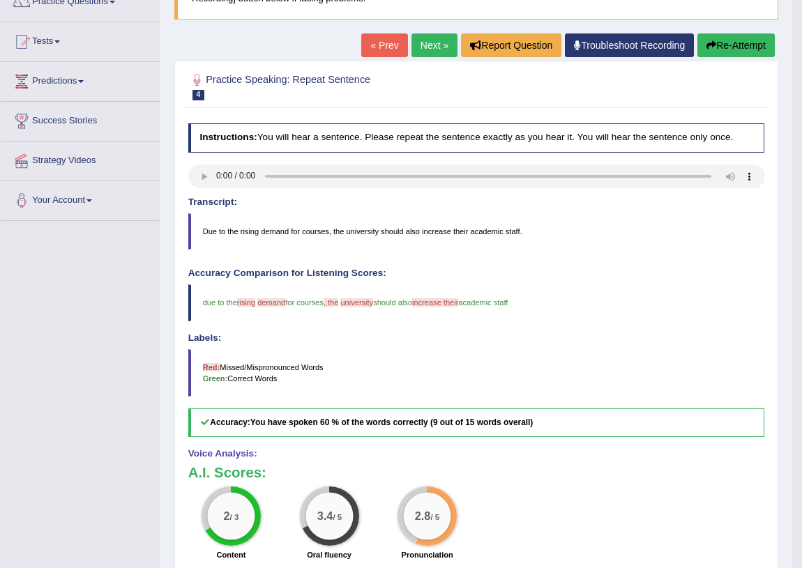
scroll to position [63, 0]
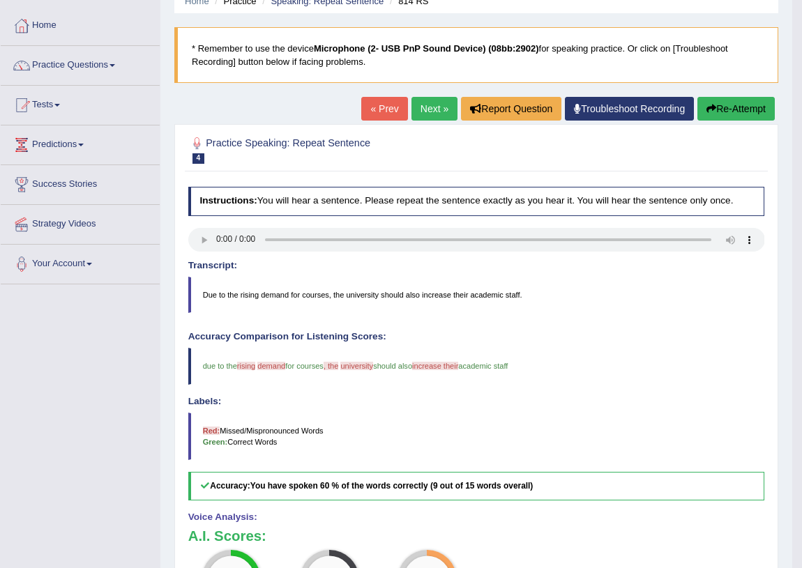
click at [735, 113] on button "Re-Attempt" at bounding box center [735, 109] width 77 height 24
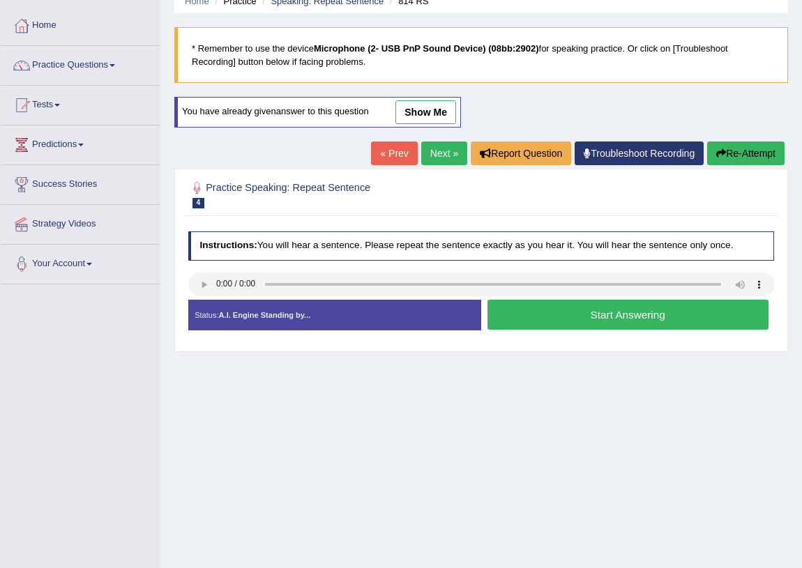
click at [565, 307] on button "Start Answering" at bounding box center [627, 315] width 281 height 30
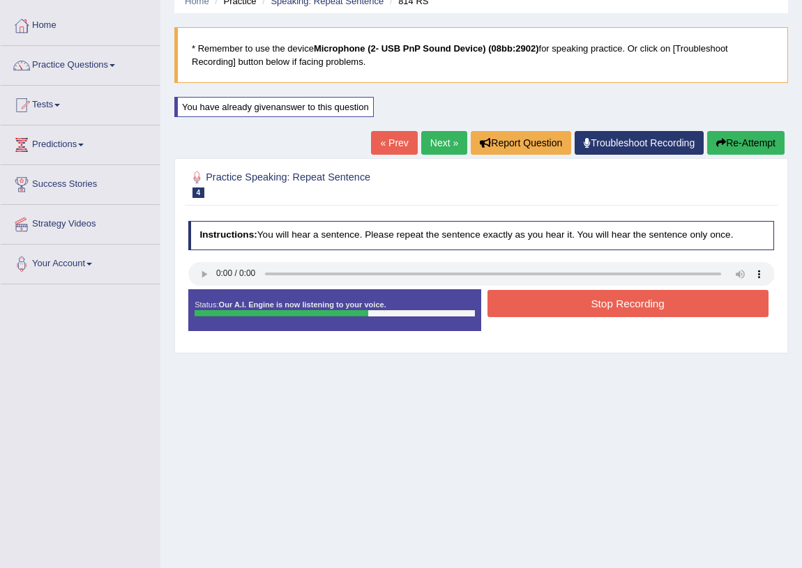
click at [565, 307] on button "Stop Recording" at bounding box center [627, 303] width 281 height 27
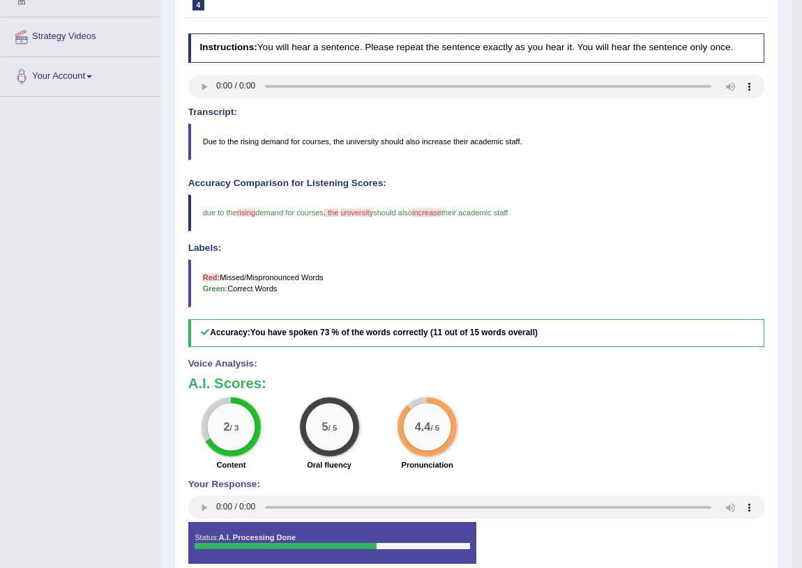
scroll to position [123, 0]
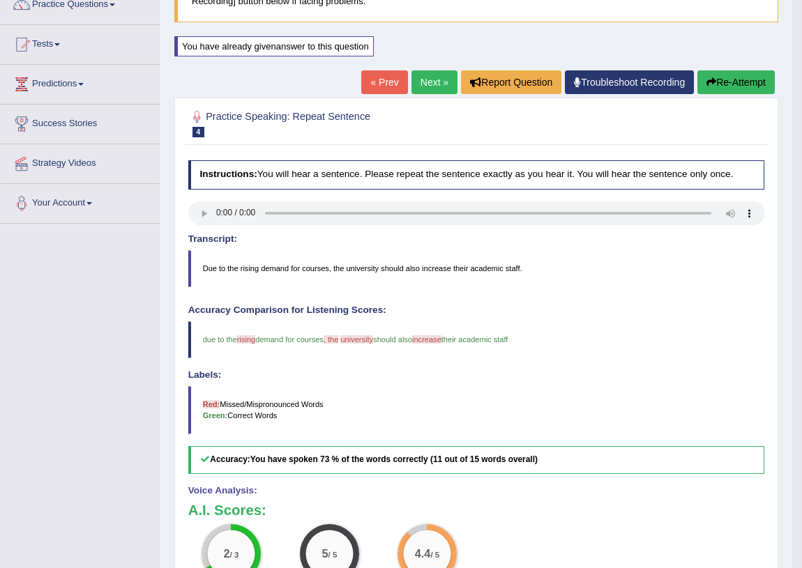
click at [424, 83] on link "Next »" at bounding box center [434, 82] width 46 height 24
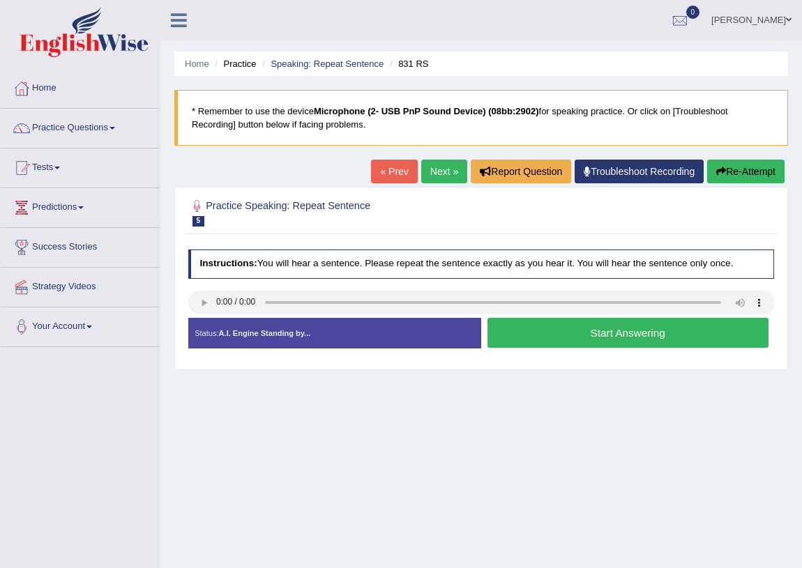
click at [607, 328] on button "Start Answering" at bounding box center [627, 333] width 281 height 30
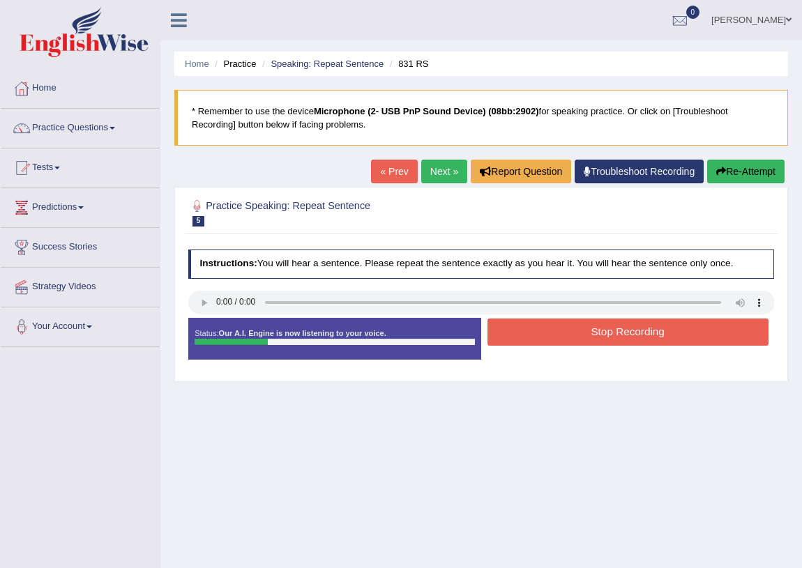
click at [607, 328] on button "Stop Recording" at bounding box center [627, 332] width 281 height 27
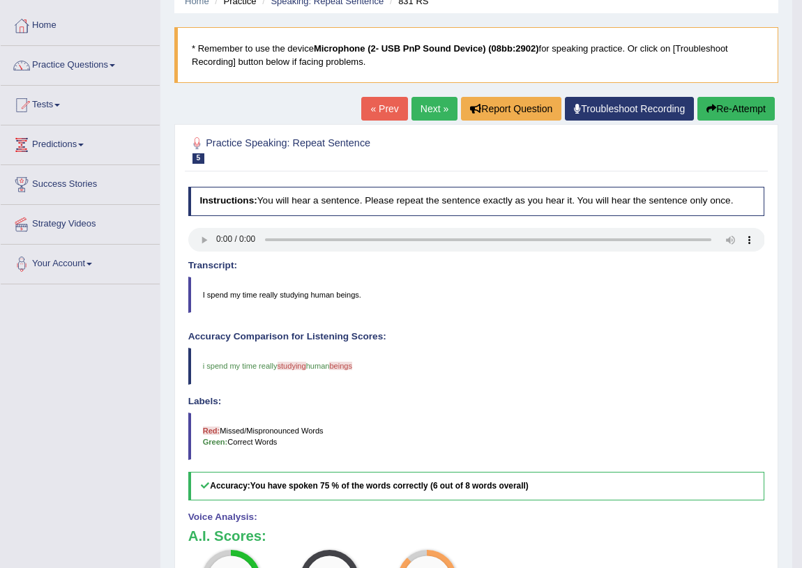
scroll to position [126, 0]
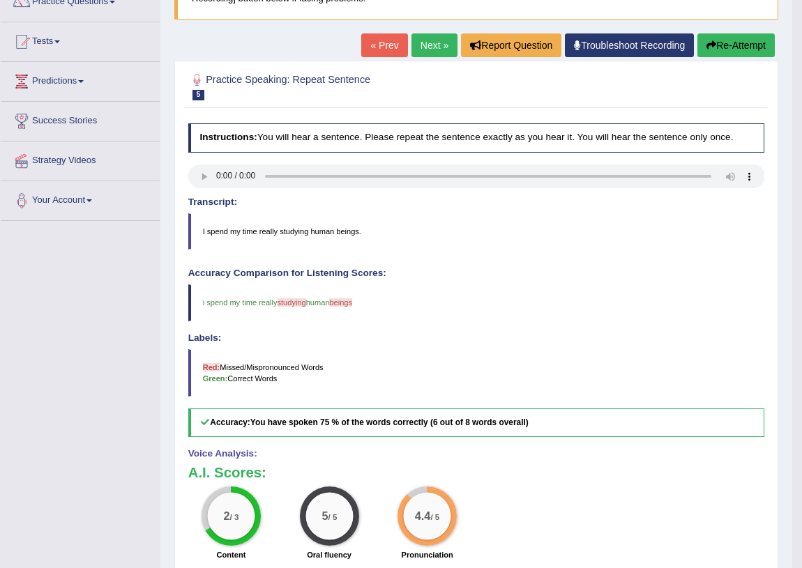
click at [424, 49] on link "Next »" at bounding box center [434, 45] width 46 height 24
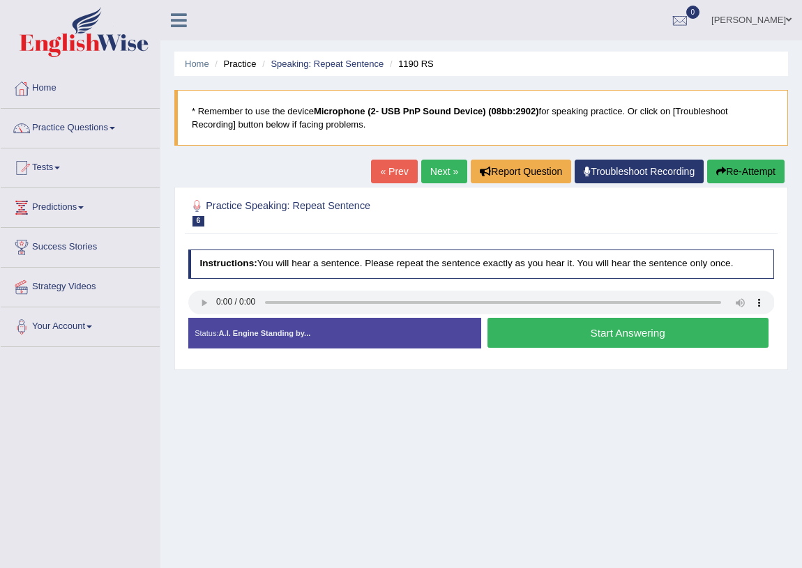
click at [426, 176] on link "Next »" at bounding box center [444, 172] width 46 height 24
click at [421, 176] on link "Next »" at bounding box center [444, 172] width 46 height 24
click at [61, 123] on link "Practice Questions" at bounding box center [80, 126] width 159 height 35
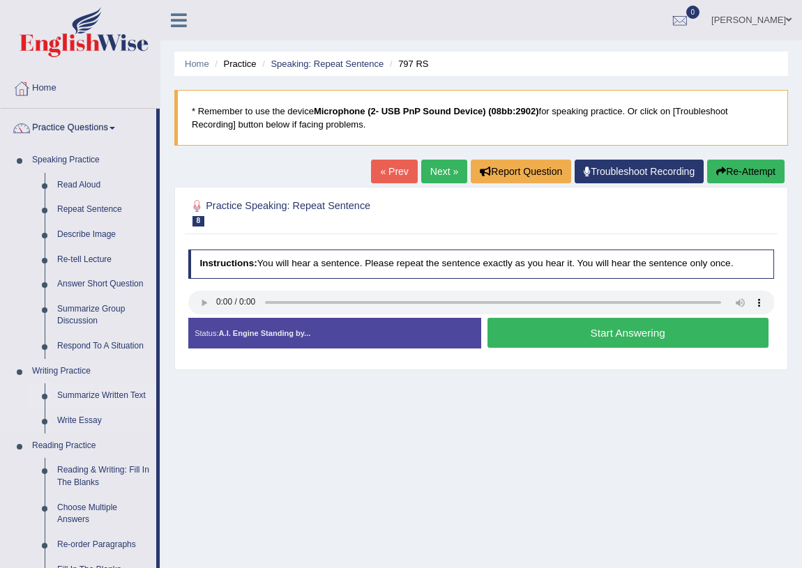
click at [73, 399] on link "Summarize Written Text" at bounding box center [103, 396] width 105 height 25
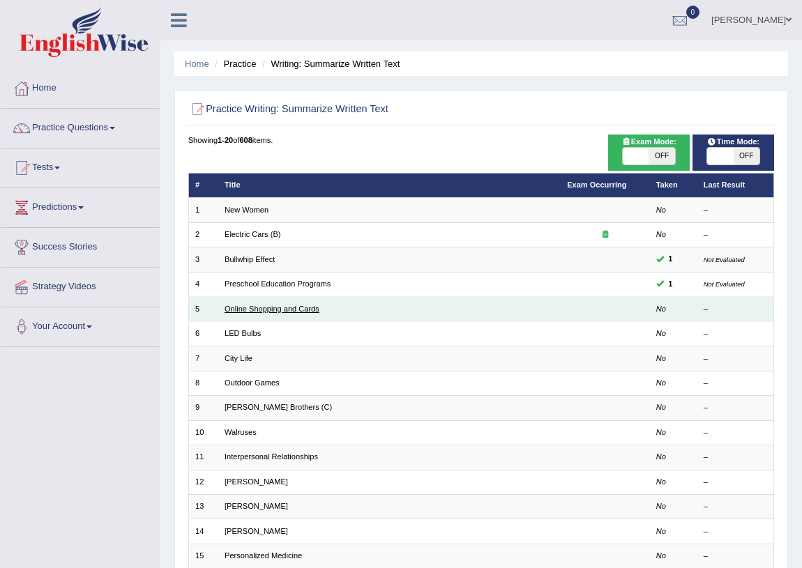
click at [308, 305] on link "Online Shopping and Cards" at bounding box center [272, 309] width 95 height 8
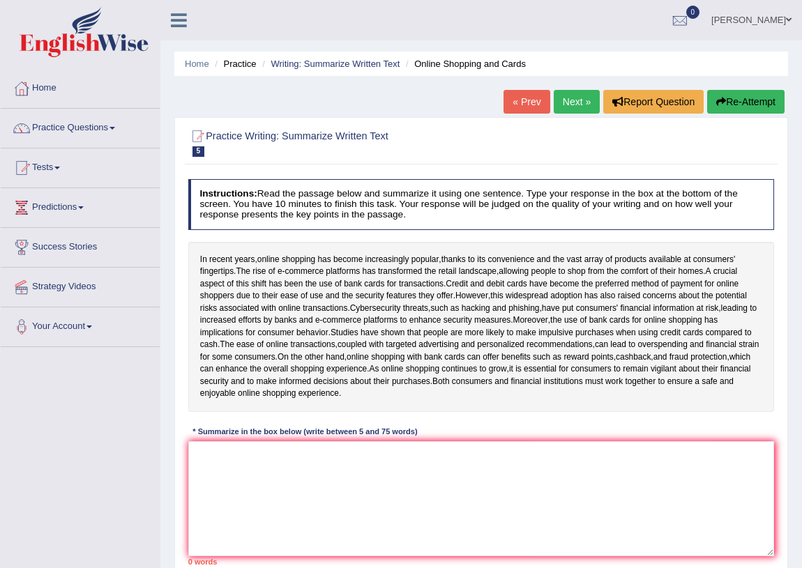
scroll to position [126, 0]
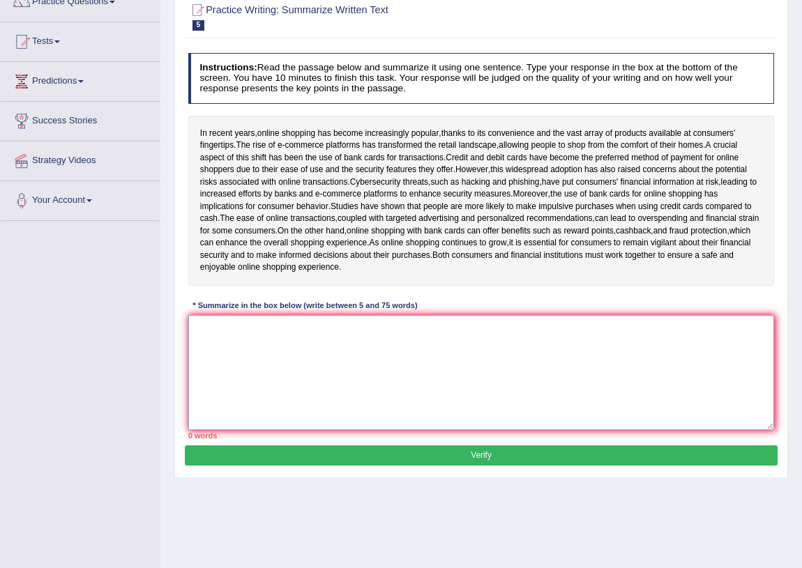
click at [589, 342] on textarea at bounding box center [481, 372] width 586 height 115
type textarea "a"
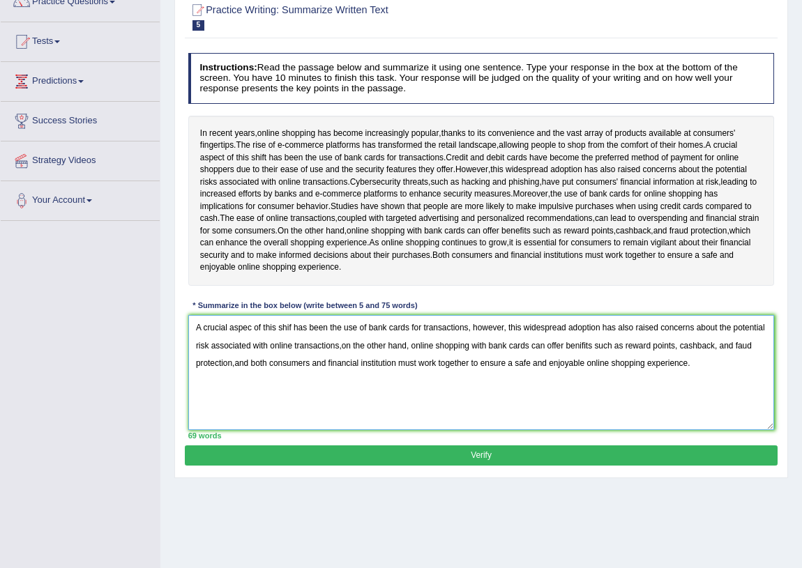
type textarea "A crucial aspec of this shif has been the use of bank cards for transactions, h…"
click at [486, 466] on button "Verify" at bounding box center [481, 456] width 592 height 20
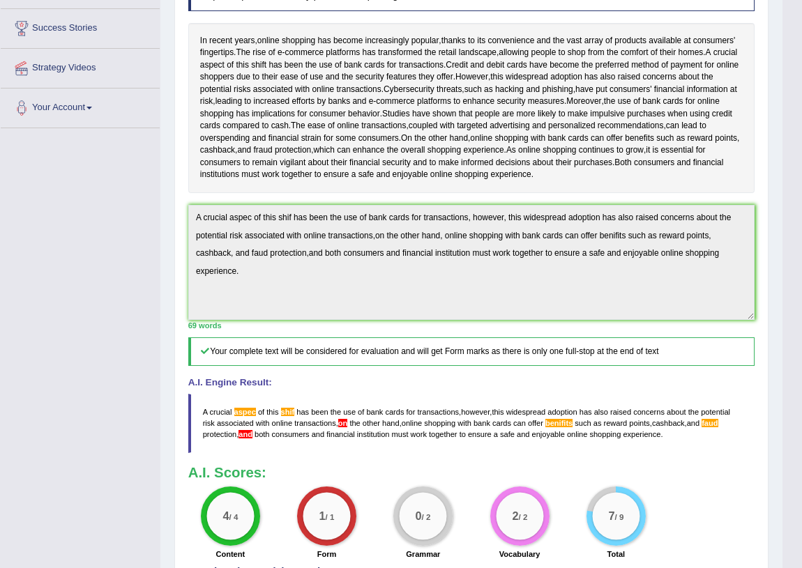
scroll to position [29, 0]
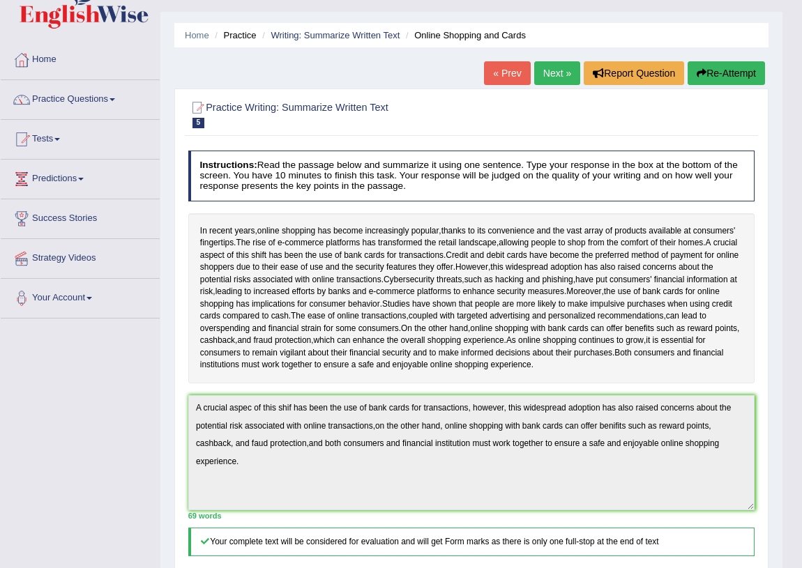
click at [558, 74] on link "Next »" at bounding box center [557, 73] width 46 height 24
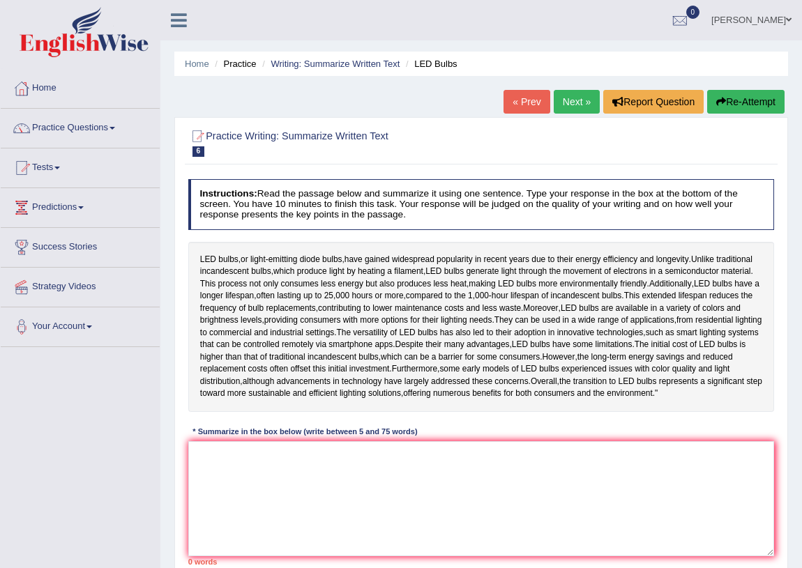
click at [562, 103] on link "Next »" at bounding box center [577, 102] width 46 height 24
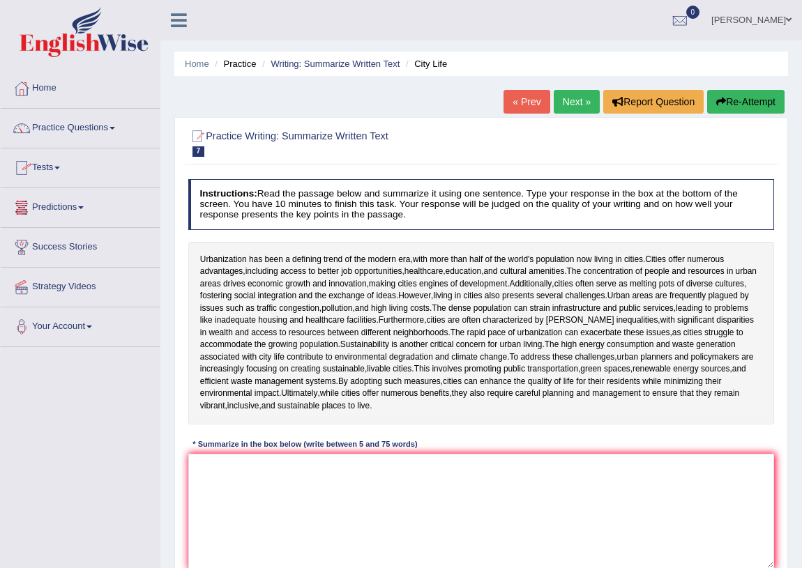
click at [54, 94] on link "Home" at bounding box center [80, 86] width 159 height 35
